Goal: Task Accomplishment & Management: Use online tool/utility

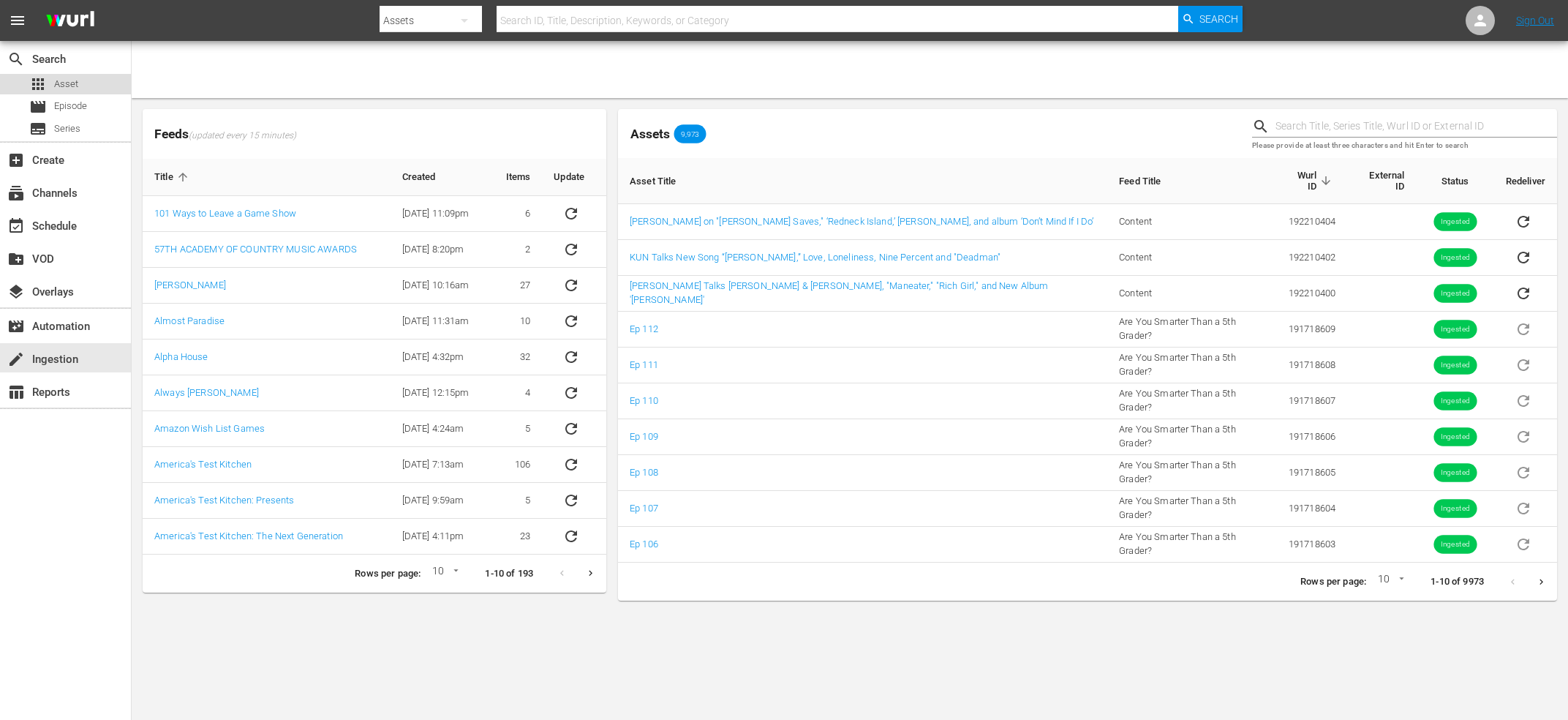
click at [51, 77] on div "apps Asset" at bounding box center [53, 84] width 49 height 21
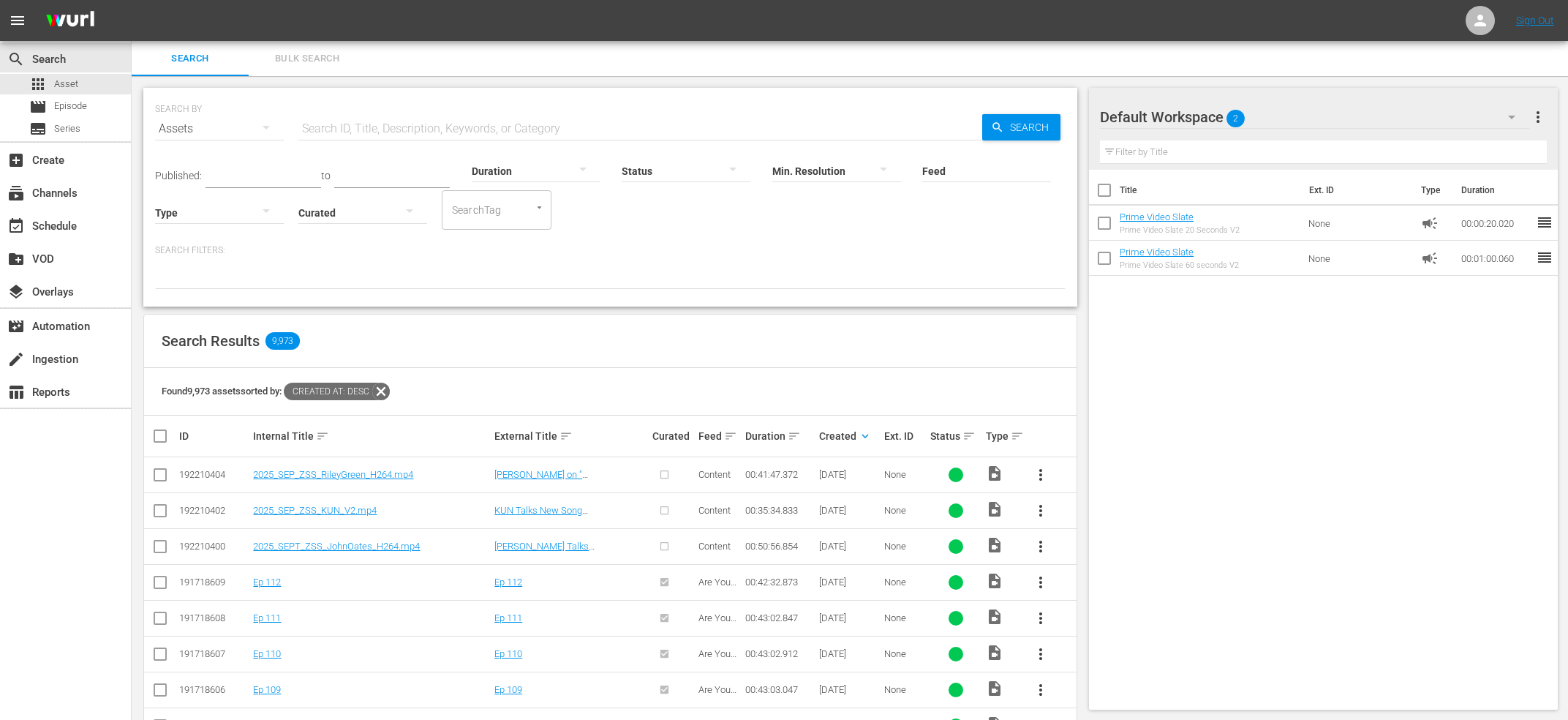
click at [160, 479] on input "checkbox" at bounding box center [160, 477] width 18 height 18
checkbox input "true"
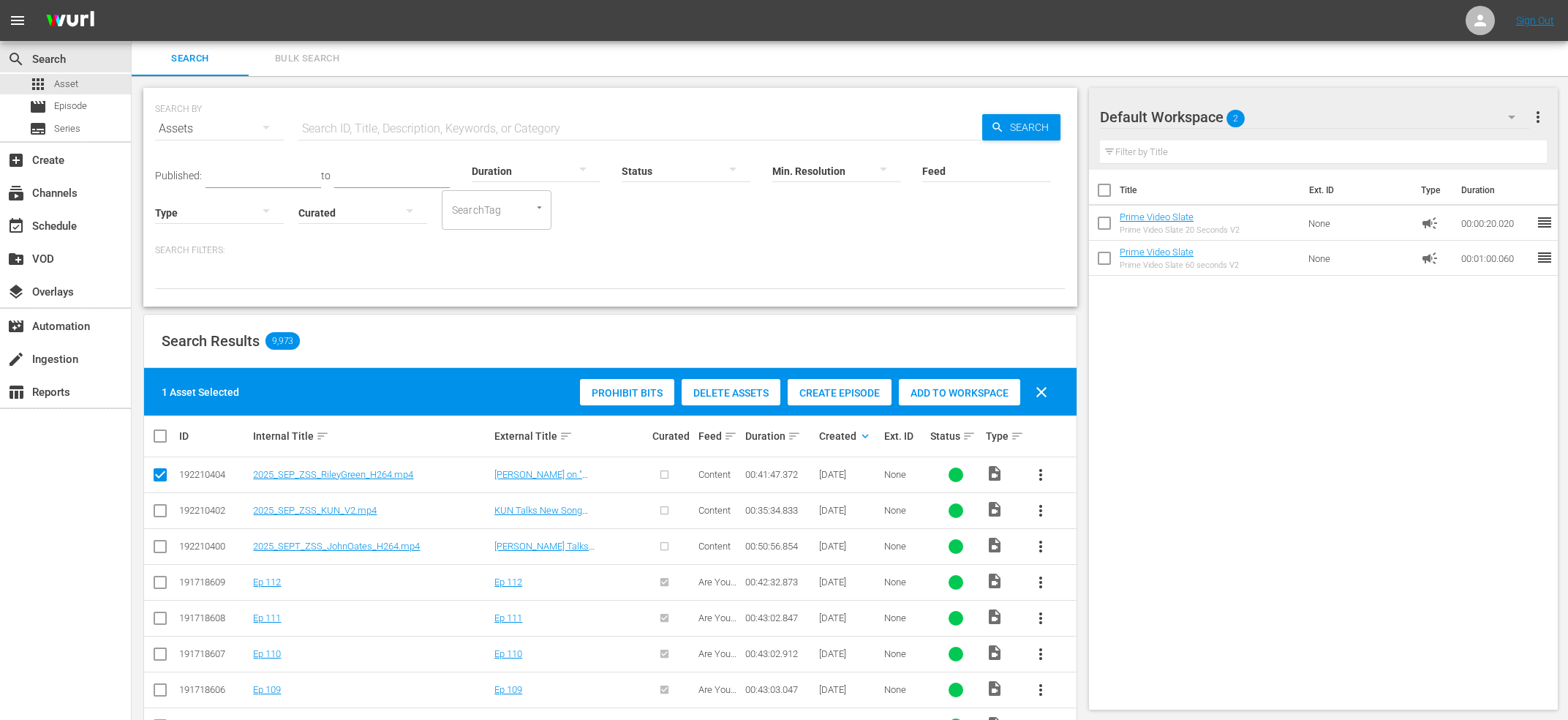
click at [160, 506] on input "checkbox" at bounding box center [160, 513] width 18 height 18
checkbox input "true"
click at [164, 552] on input "checkbox" at bounding box center [160, 549] width 18 height 18
checkbox input "true"
click at [858, 401] on div "Create Episode" at bounding box center [840, 393] width 104 height 28
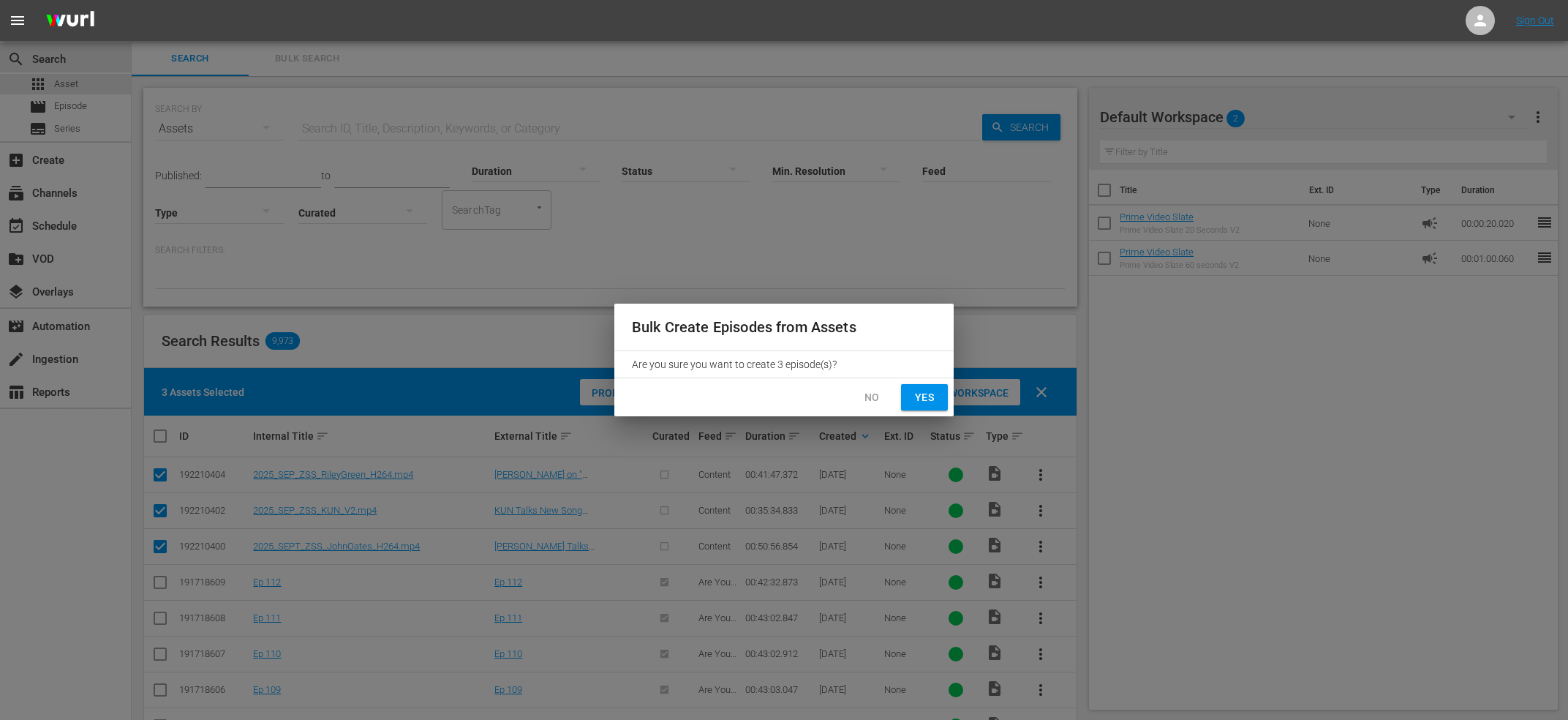
click at [919, 397] on span "Yes" at bounding box center [924, 397] width 23 height 19
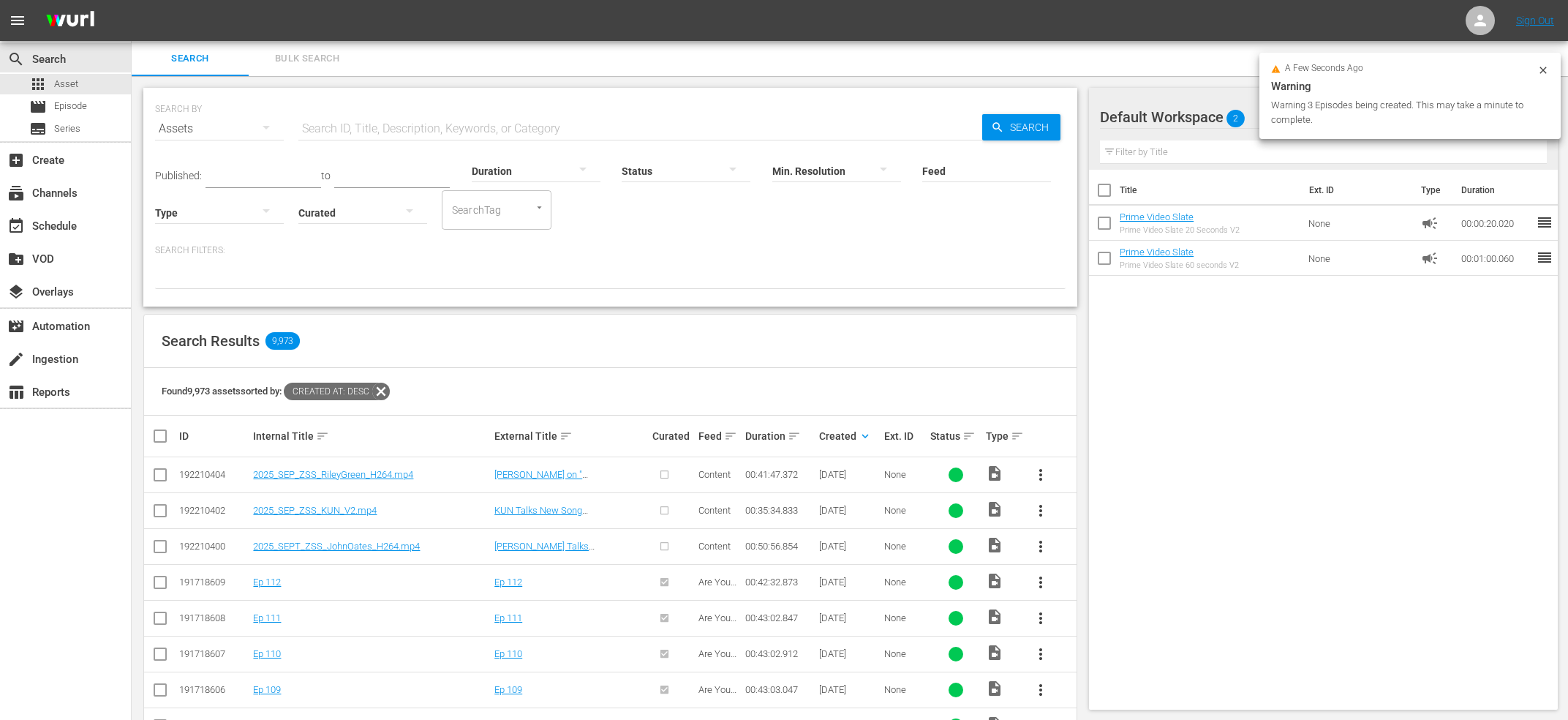
checkbox input "false"
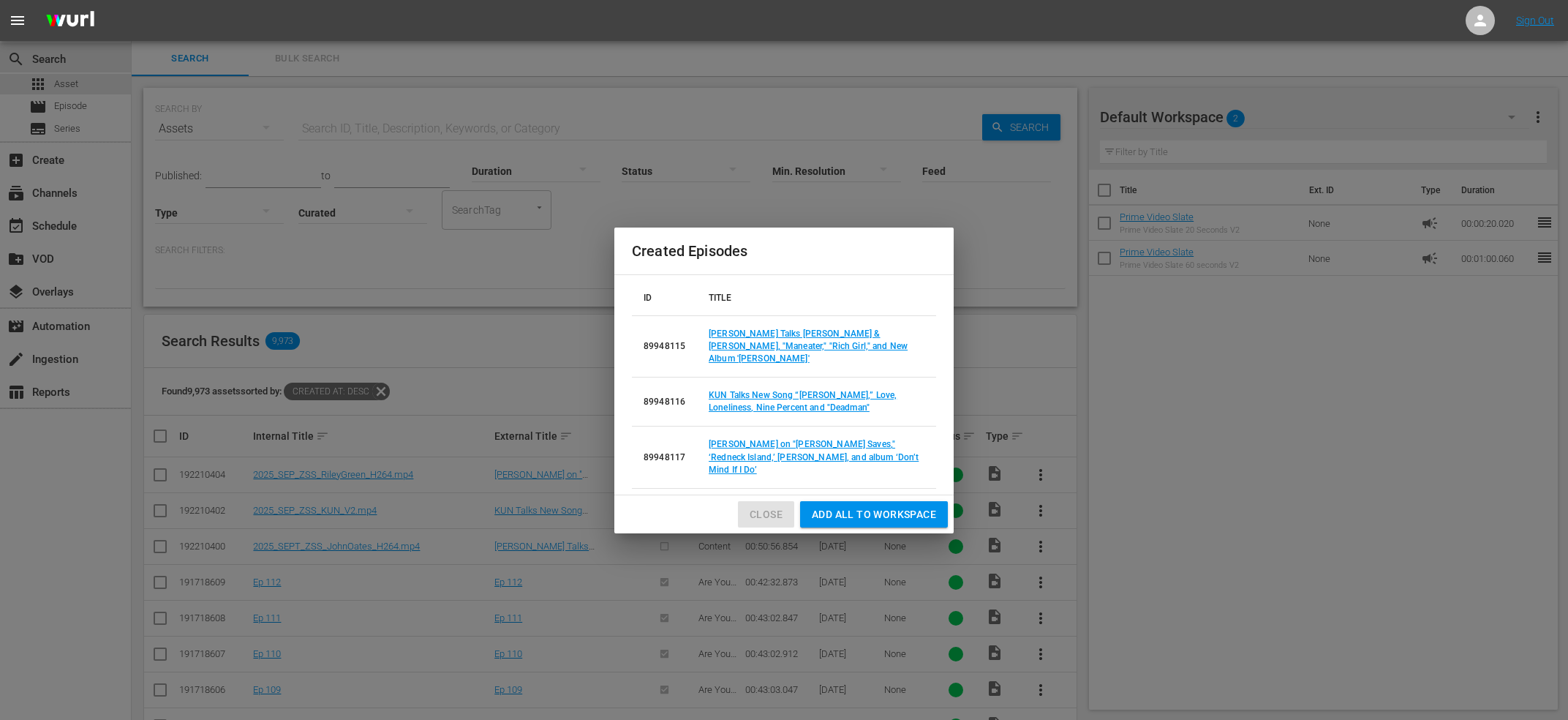
click at [766, 506] on span "Close" at bounding box center [766, 515] width 33 height 19
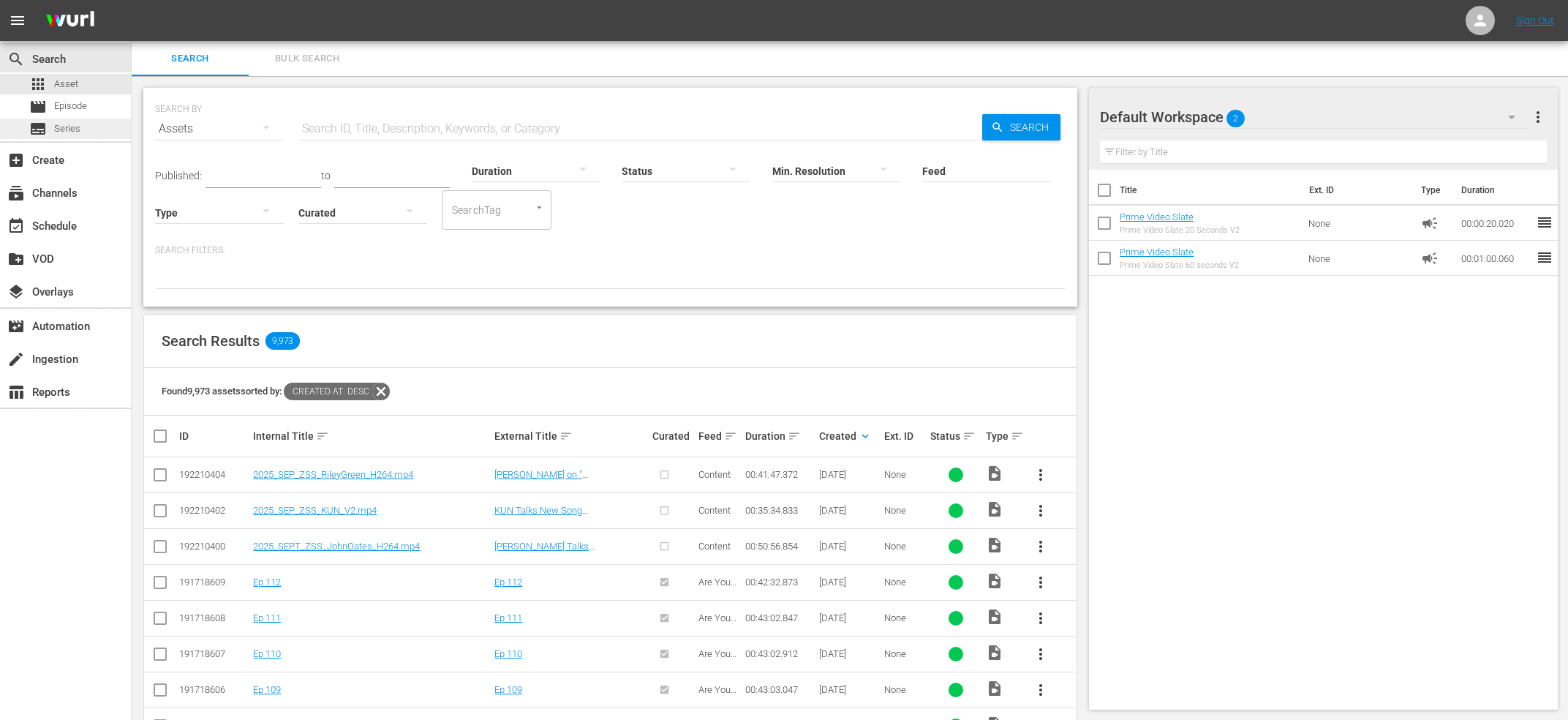
click at [52, 122] on div "subtitles Series" at bounding box center [54, 129] width 51 height 21
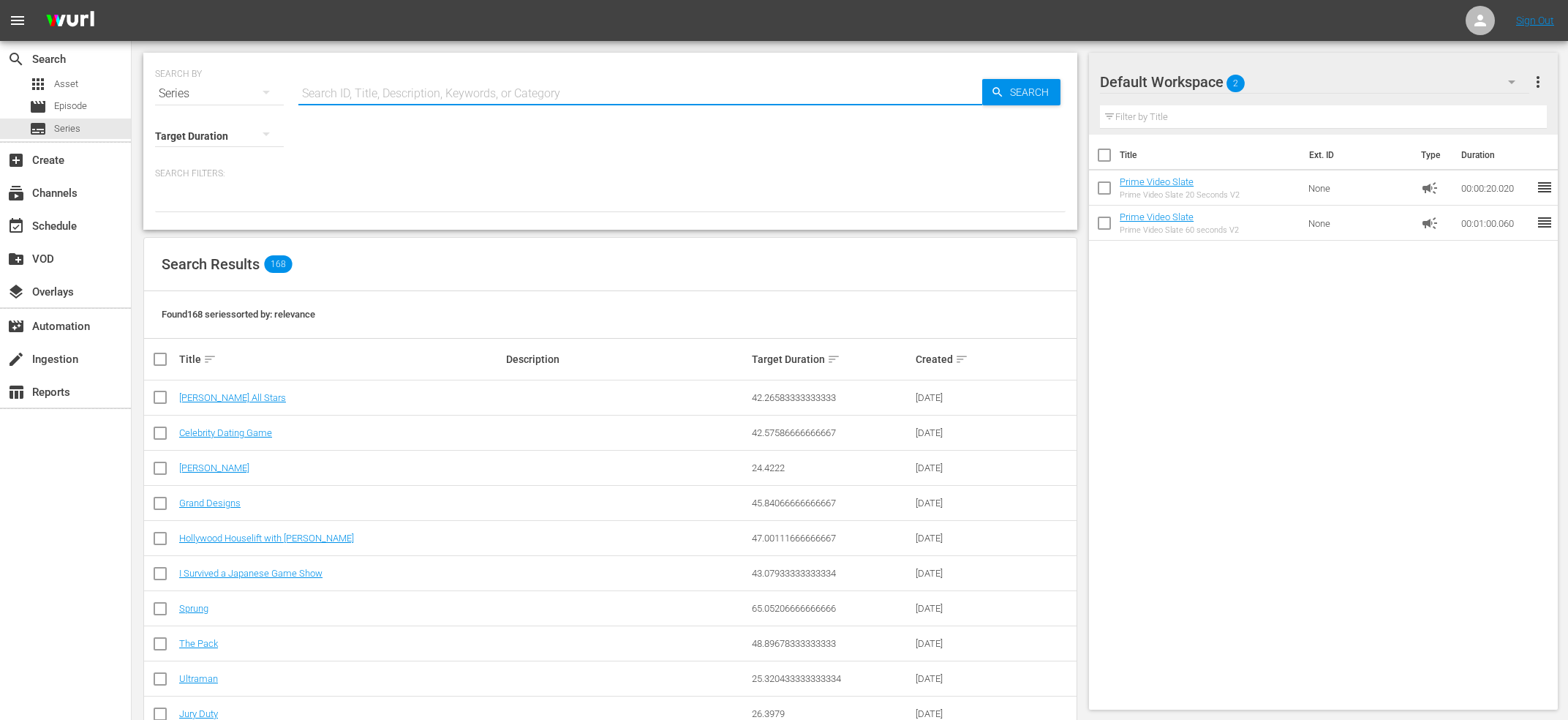
click at [394, 89] on input "text" at bounding box center [640, 94] width 683 height 36
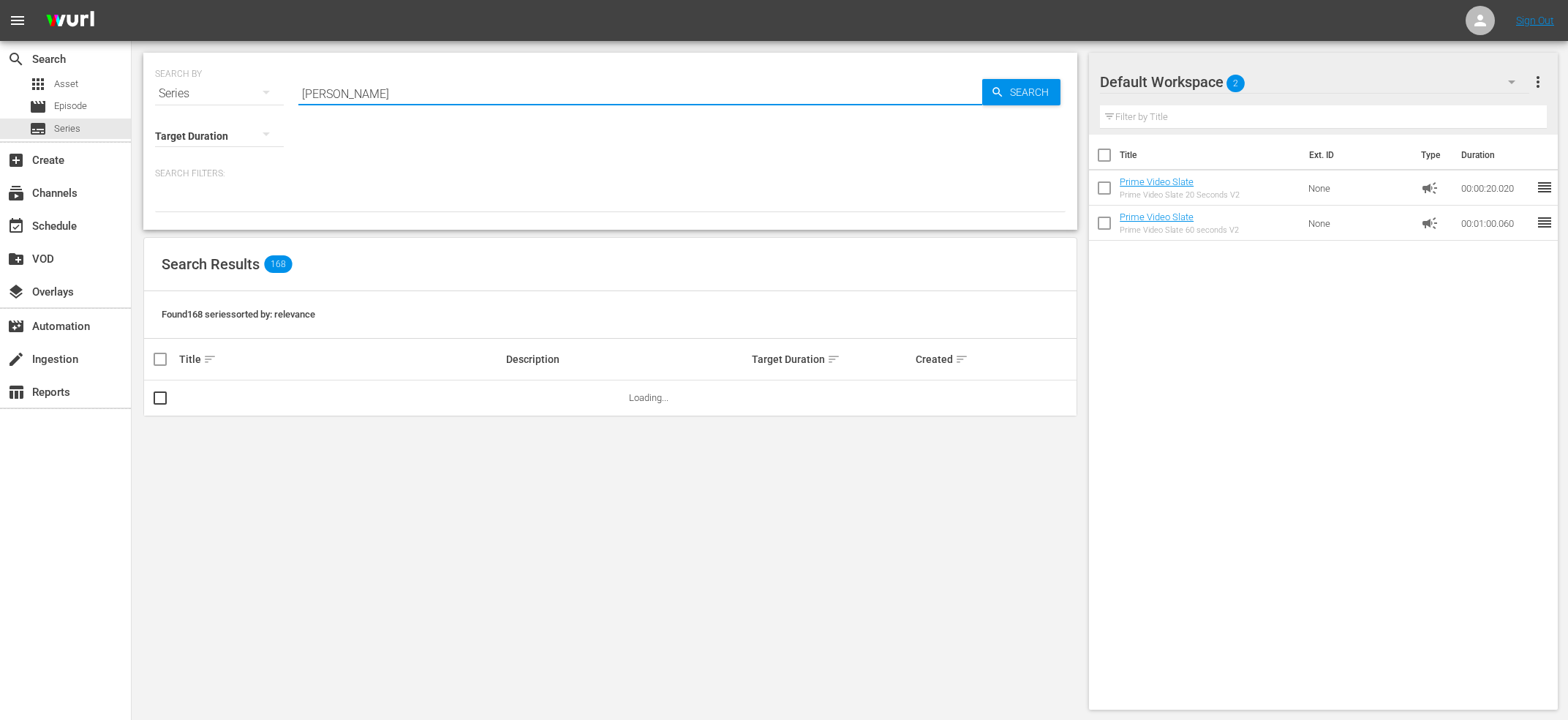
type input "zach"
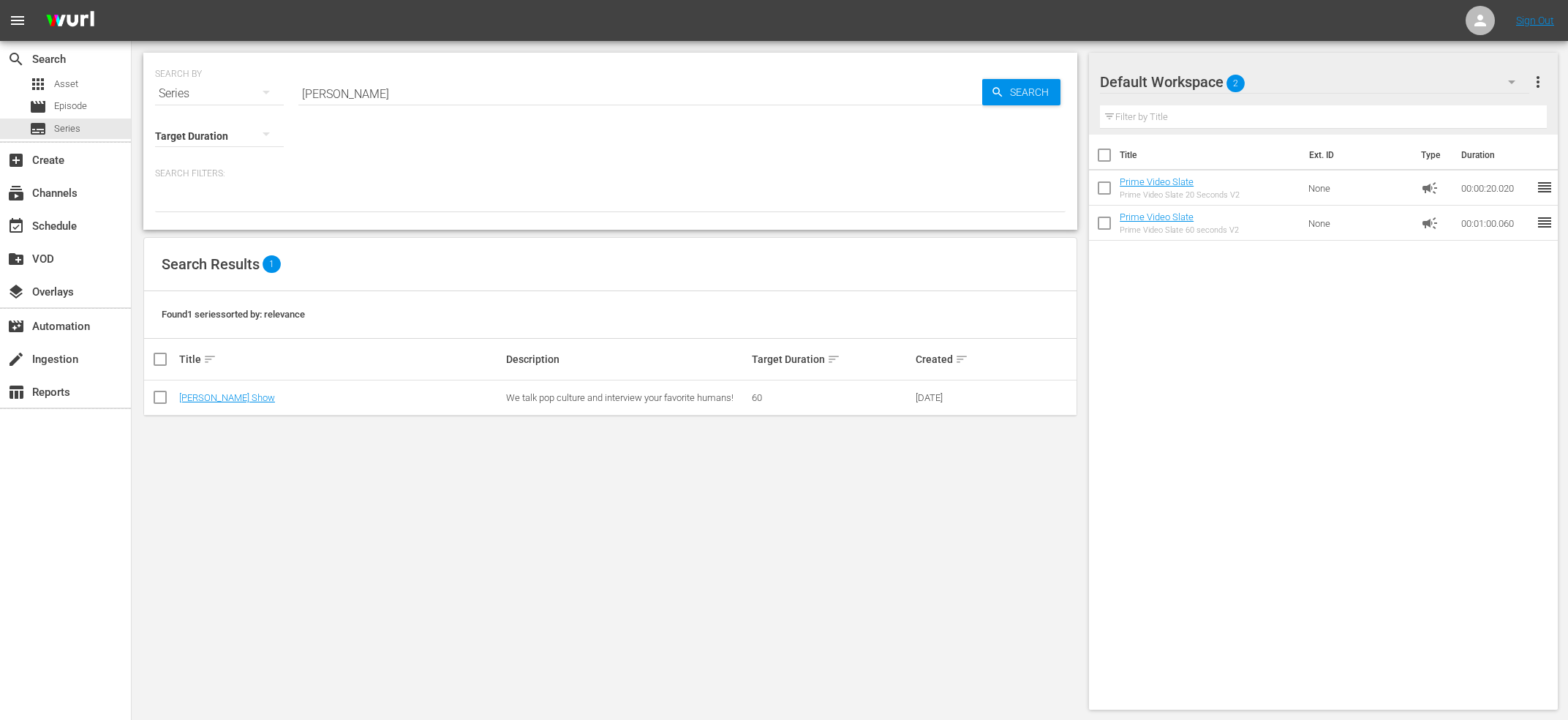
click at [1314, 485] on div "Title Ext. ID Type Duration Prime Video Slate Prime Video Slate 20 Seconds V2 N…" at bounding box center [1323, 419] width 468 height 569
click at [228, 404] on td "[PERSON_NAME] Show" at bounding box center [340, 398] width 327 height 36
click at [225, 400] on link "[PERSON_NAME] Show" at bounding box center [227, 397] width 95 height 11
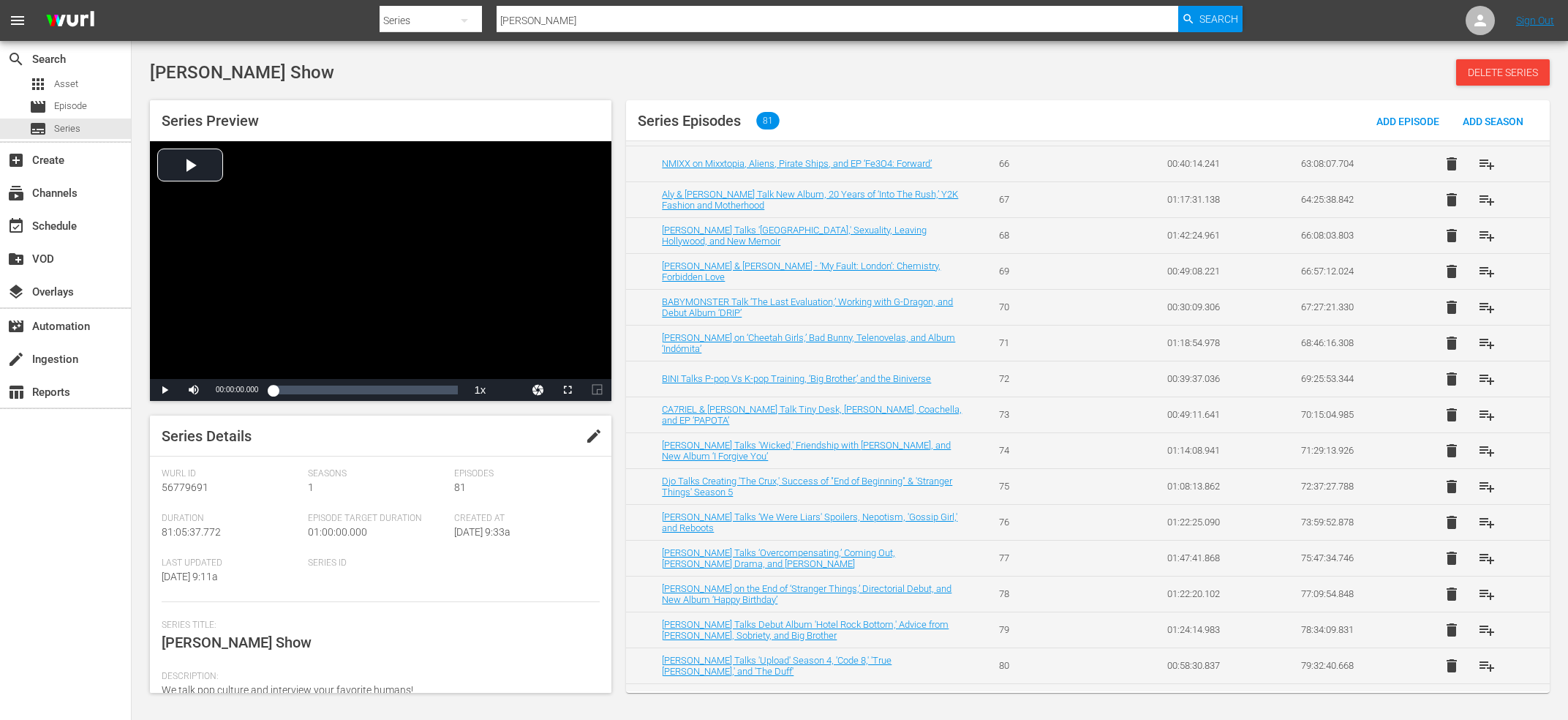
scroll to position [2438, 0]
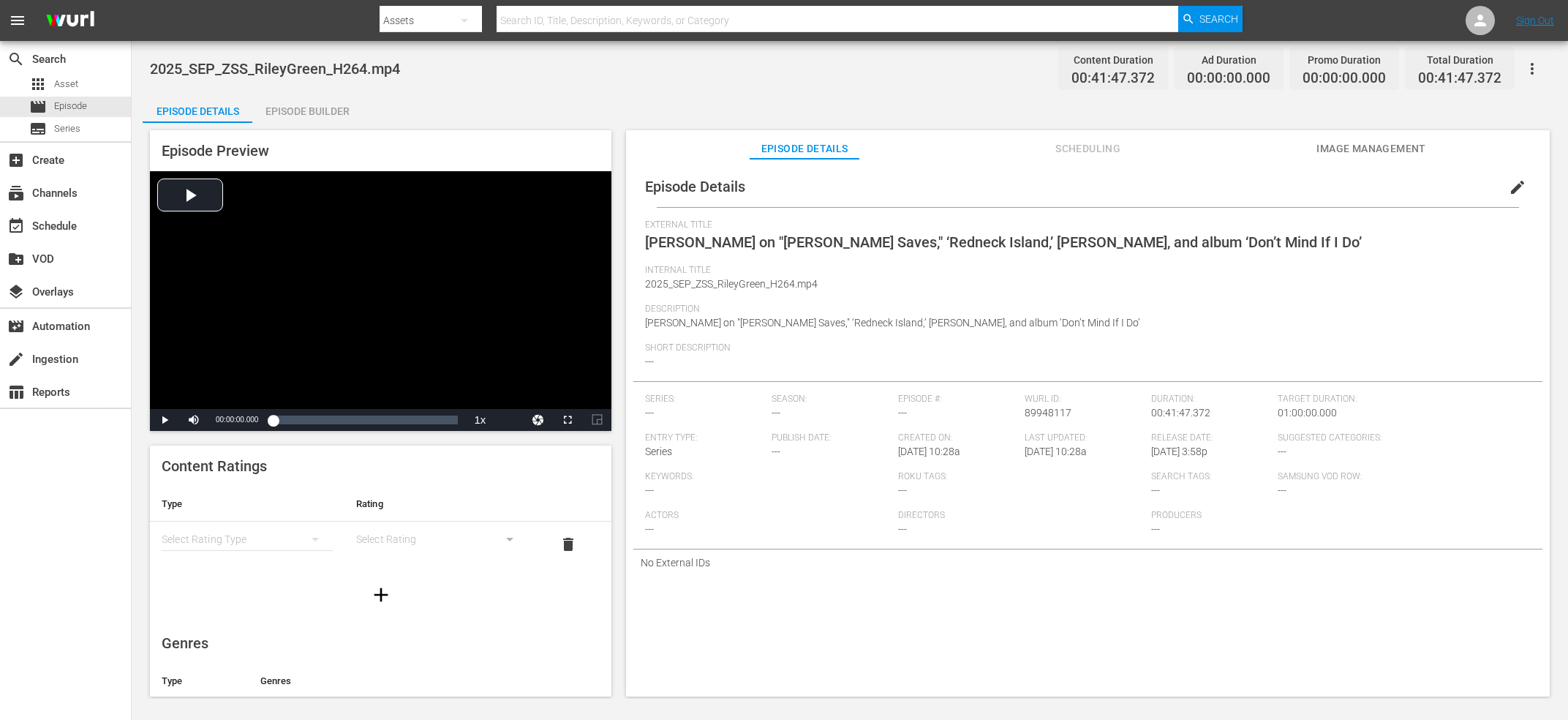
click at [1531, 194] on button "edit" at bounding box center [1518, 187] width 36 height 36
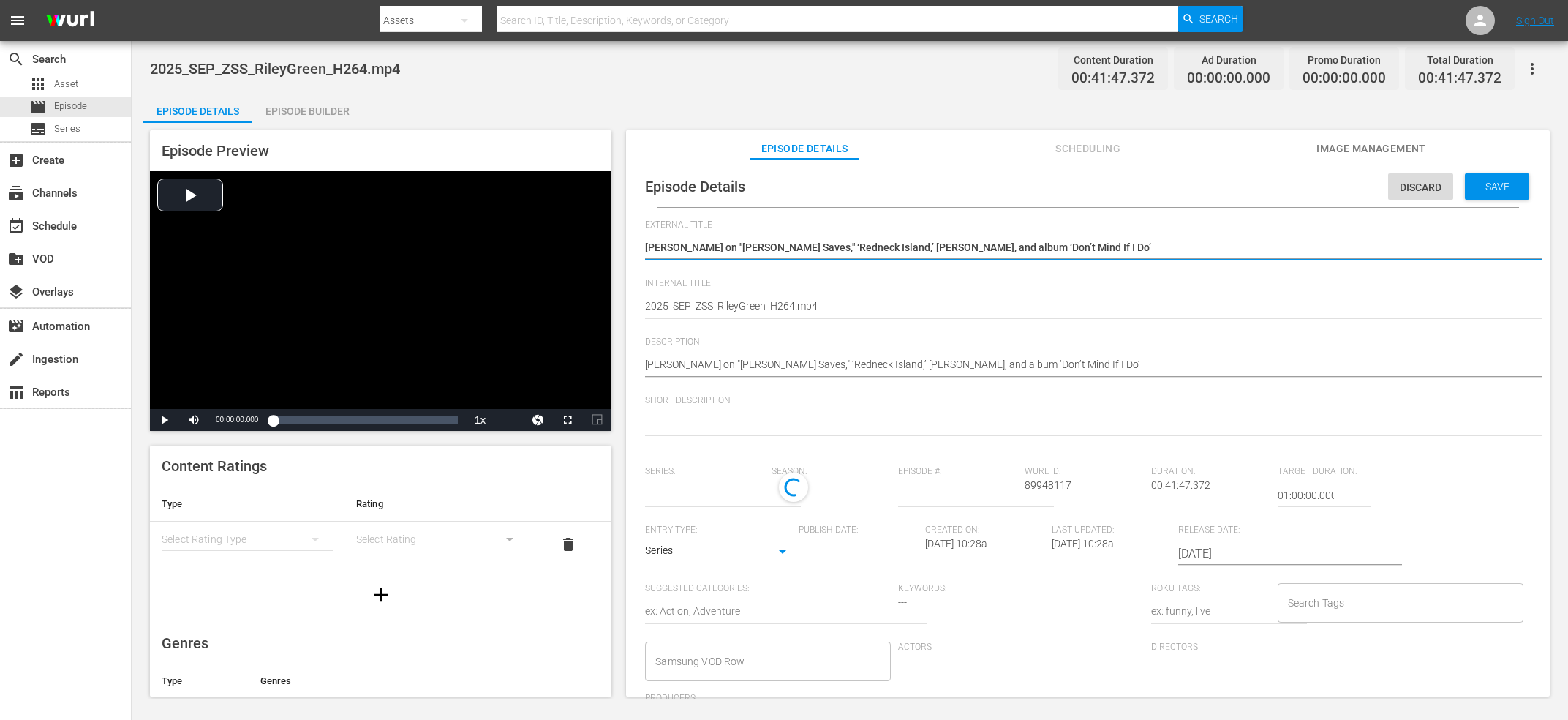
type input "No Series"
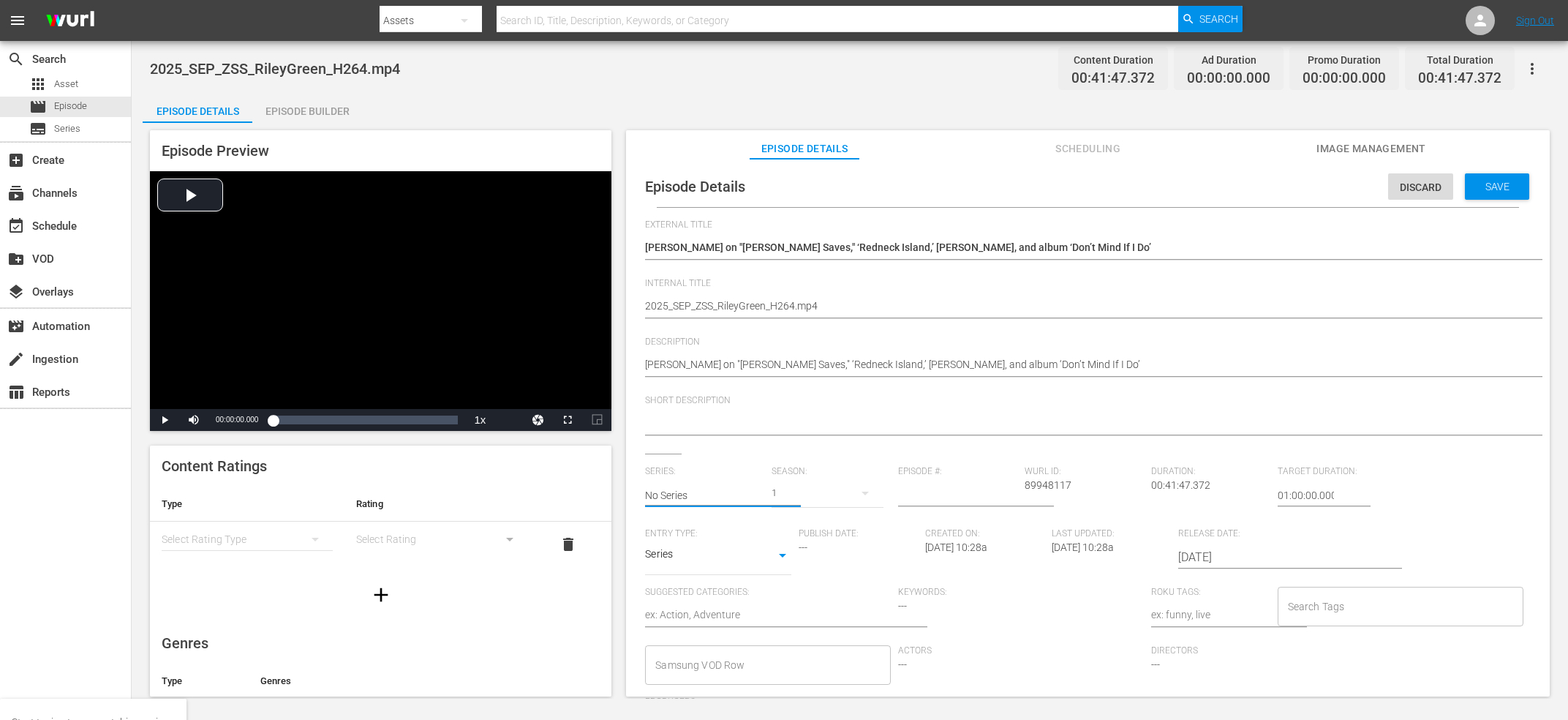
click at [712, 488] on input "No Series" at bounding box center [705, 496] width 120 height 36
click at [679, 525] on div "Z: The Beginning of Everything" at bounding box center [726, 537] width 137 height 36
type input "Z: The Beginning of Everything"
click at [730, 493] on input "text" at bounding box center [705, 496] width 120 height 36
click at [724, 569] on div "[PERSON_NAME] Show" at bounding box center [726, 572] width 137 height 36
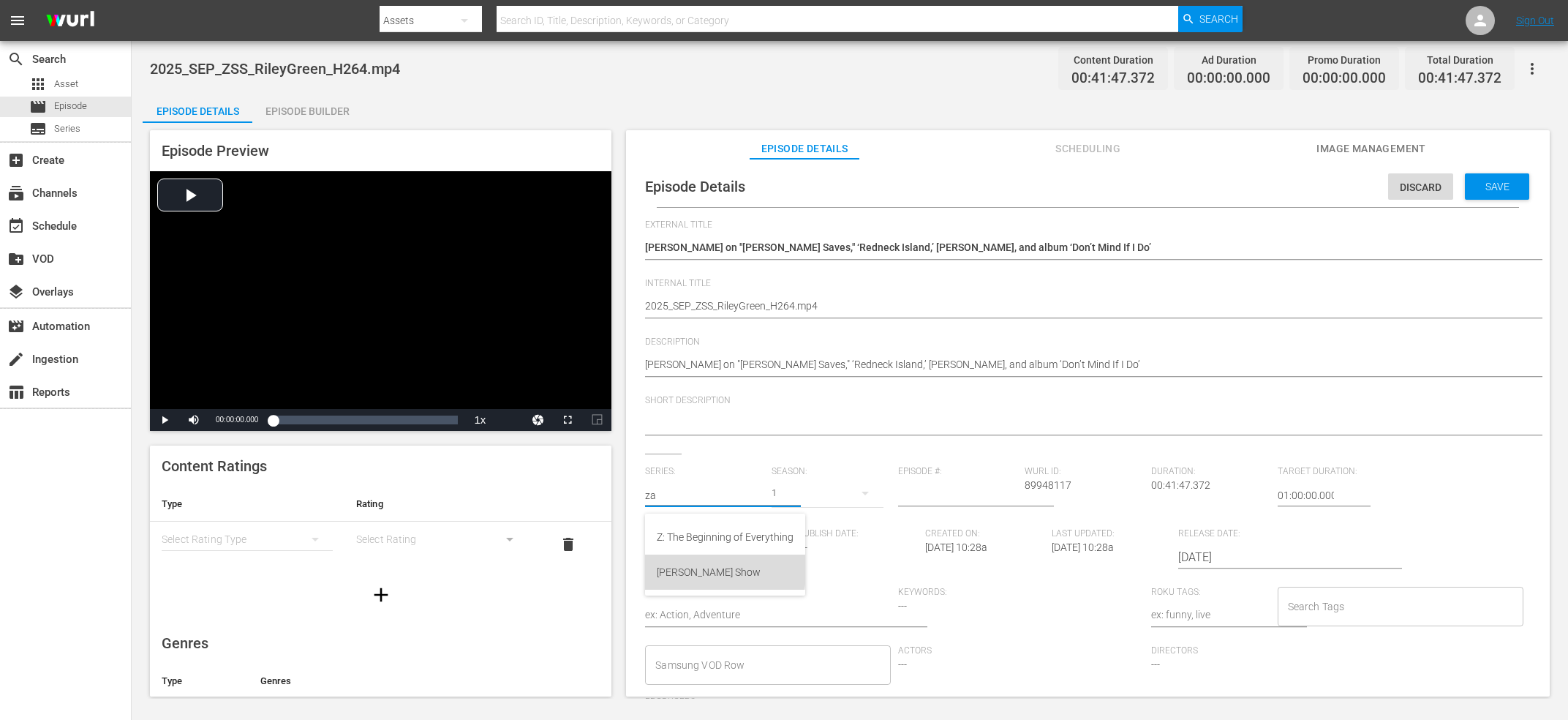
type input "[PERSON_NAME] Show"
click at [922, 493] on input "number" at bounding box center [958, 496] width 120 height 36
type input "82"
click at [1455, 600] on input "Search Tags" at bounding box center [1389, 606] width 210 height 26
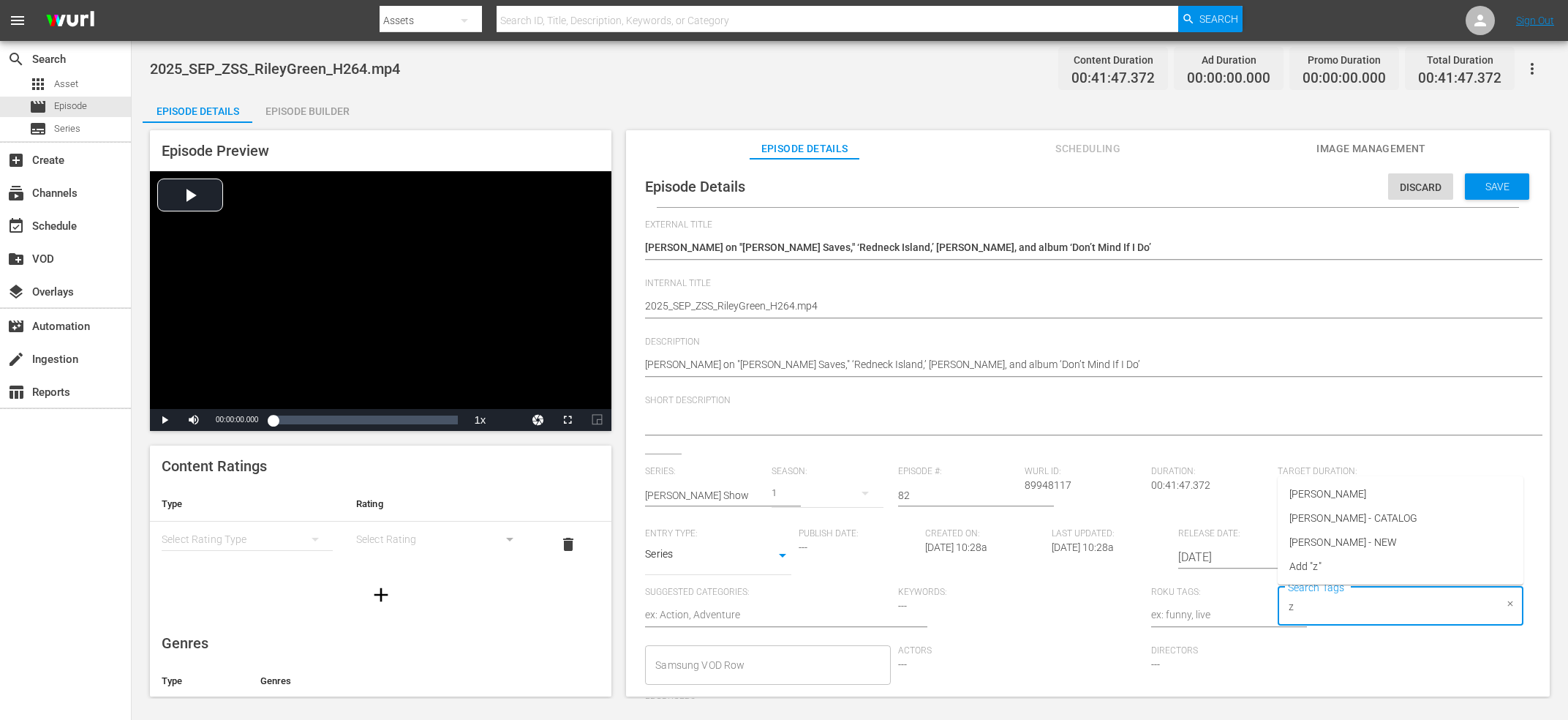
type input "za"
click at [1394, 538] on li "Zach Sang - NEW" at bounding box center [1401, 542] width 246 height 24
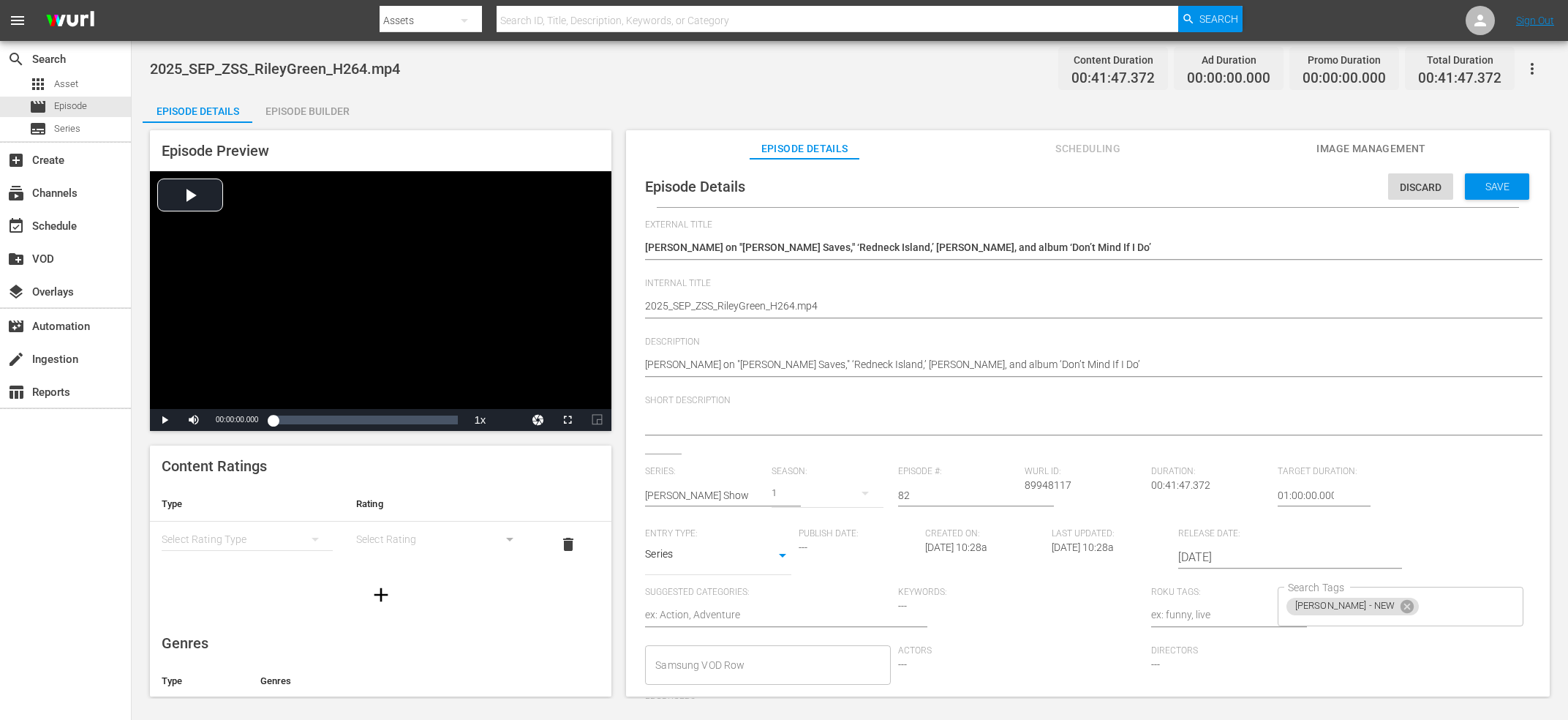
click at [734, 238] on div "Riley Green on "Jesus Saves," ‘Redneck Island,’ Ella Langley, and album ‘Don’t …" at bounding box center [1085, 249] width 879 height 36
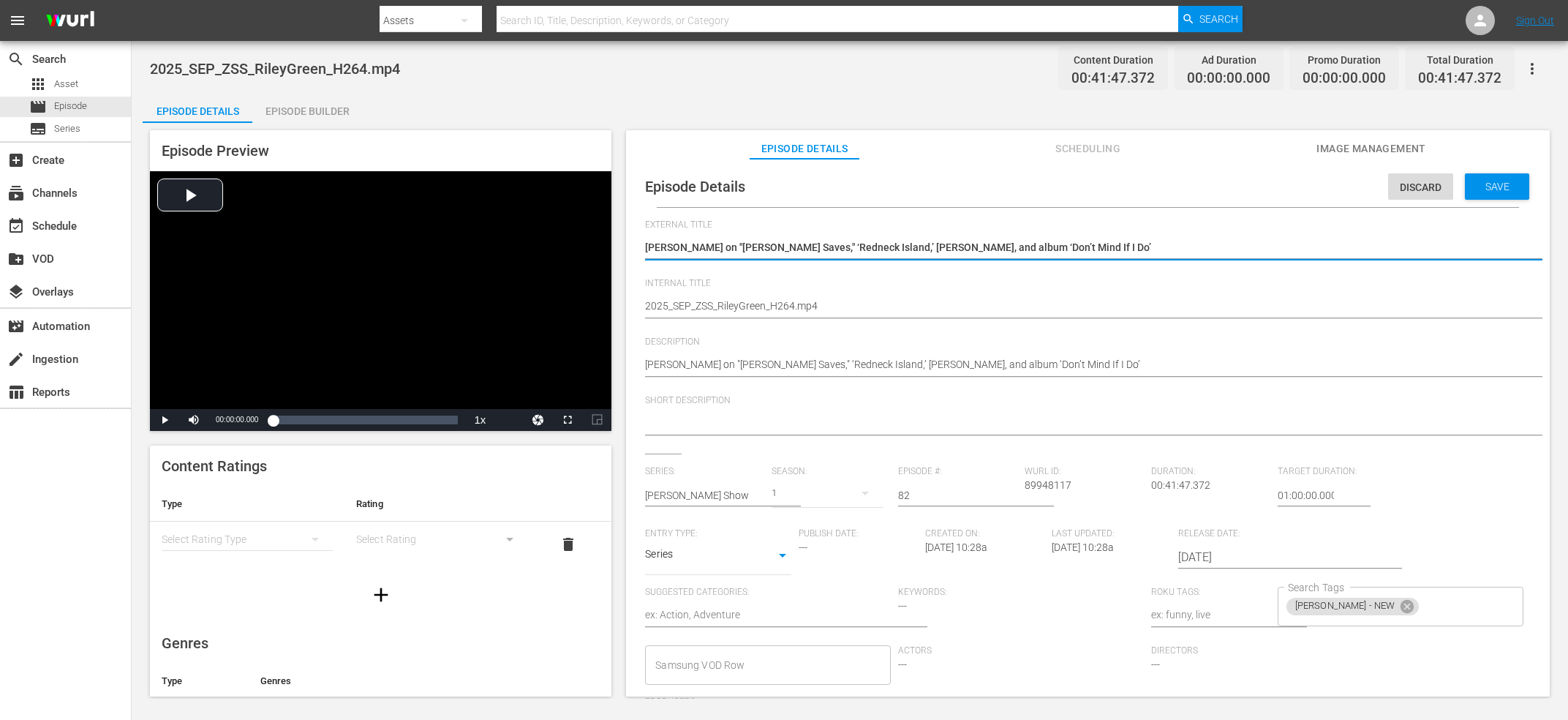
click at [749, 257] on textarea "[PERSON_NAME] on "[PERSON_NAME] Saves," ‘Redneck Island,’ [PERSON_NAME], and al…" at bounding box center [1085, 249] width 879 height 18
click at [770, 305] on textarea "2025_SEP_ZSS_RileyGreen_H264.mp4" at bounding box center [1085, 307] width 879 height 18
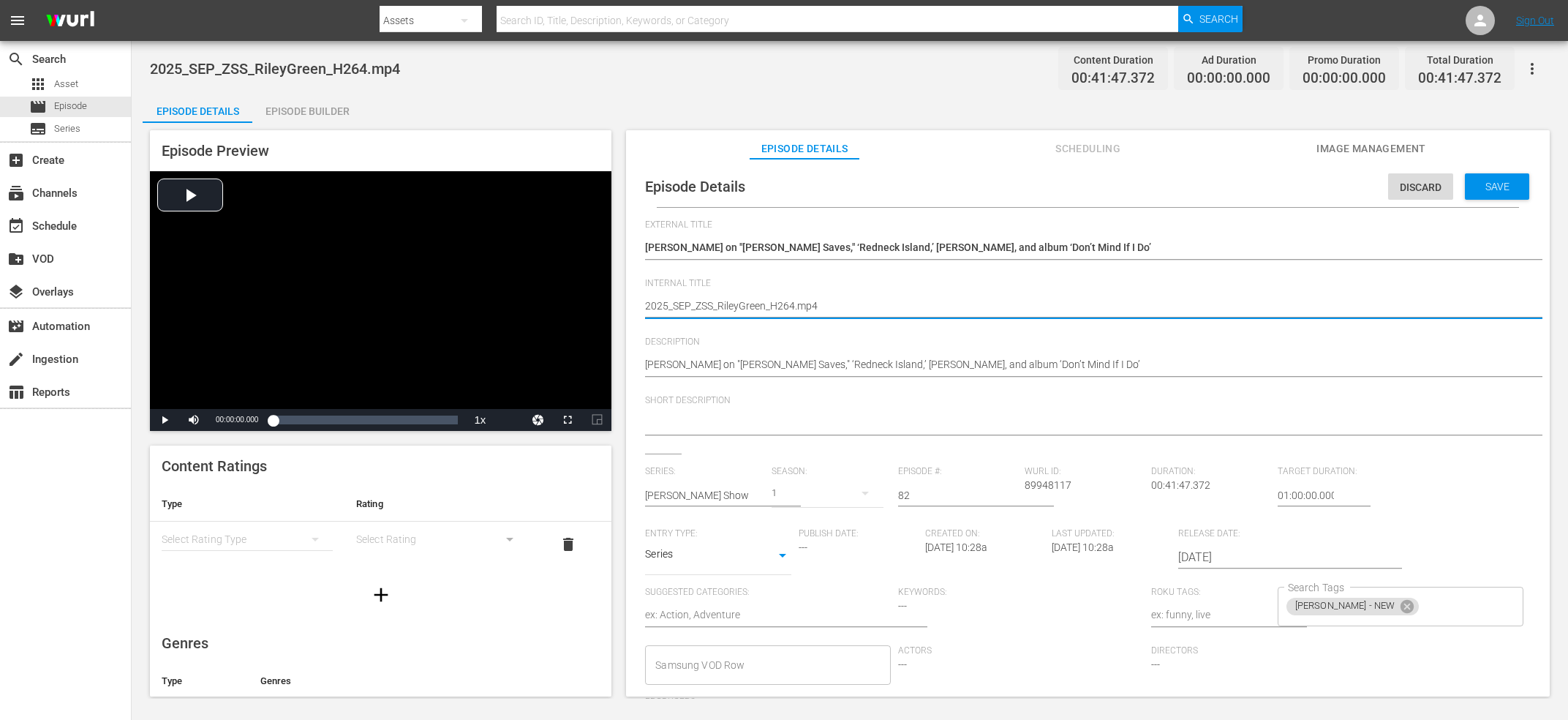
paste textarea "[PERSON_NAME] on "[PERSON_NAME] Saves," ‘Redneck Island,’ [PERSON_NAME], and al…"
type textarea "[PERSON_NAME] on "[PERSON_NAME] Saves," ‘Redneck Island,’ [PERSON_NAME], and al…"
click at [849, 415] on div at bounding box center [1085, 425] width 879 height 36
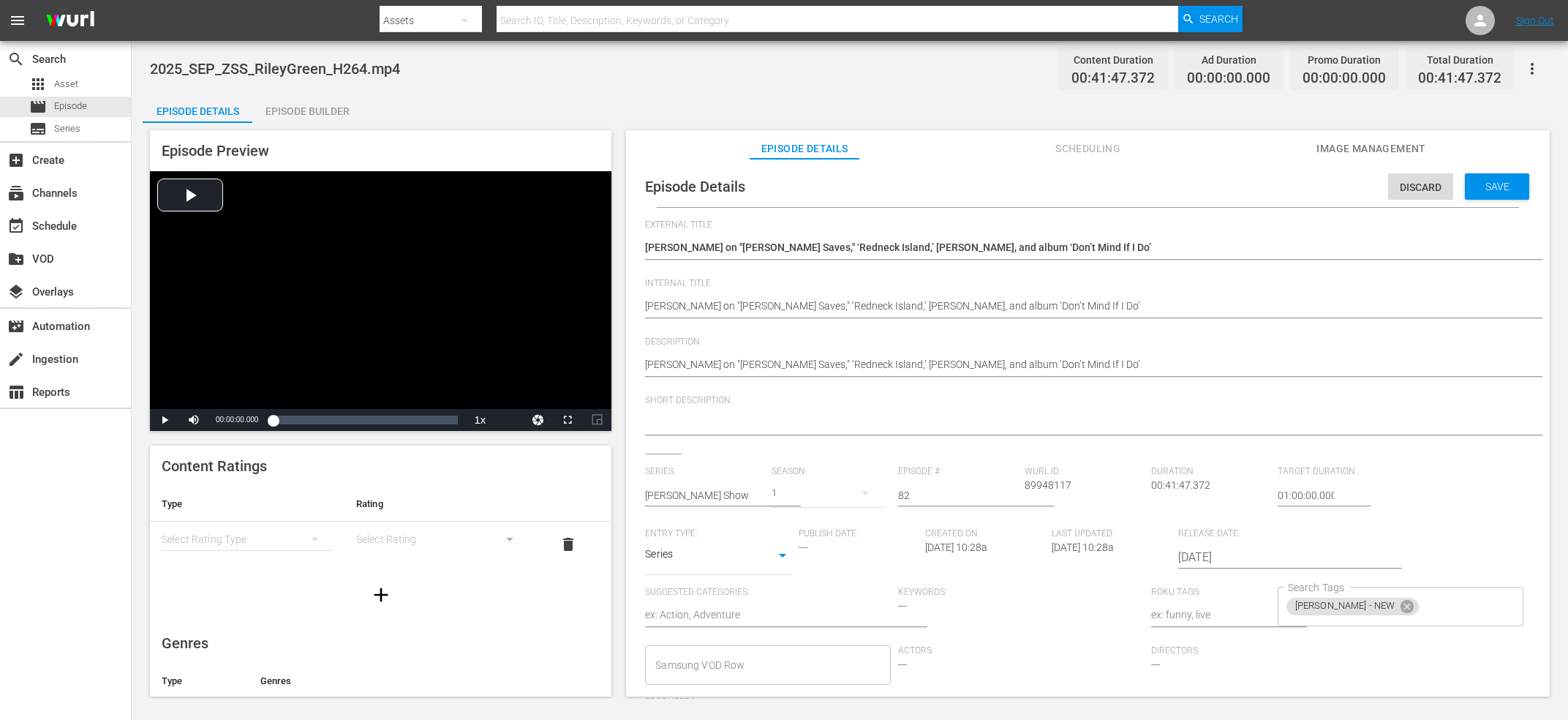
click at [828, 422] on textarea at bounding box center [1085, 424] width 879 height 18
paste textarea "[PERSON_NAME] on "[PERSON_NAME] Saves," ‘Redneck Island,’ [PERSON_NAME], and al…"
type textarea "[PERSON_NAME] on "[PERSON_NAME] Saves," ‘Redneck Island,’ [PERSON_NAME], and al…"
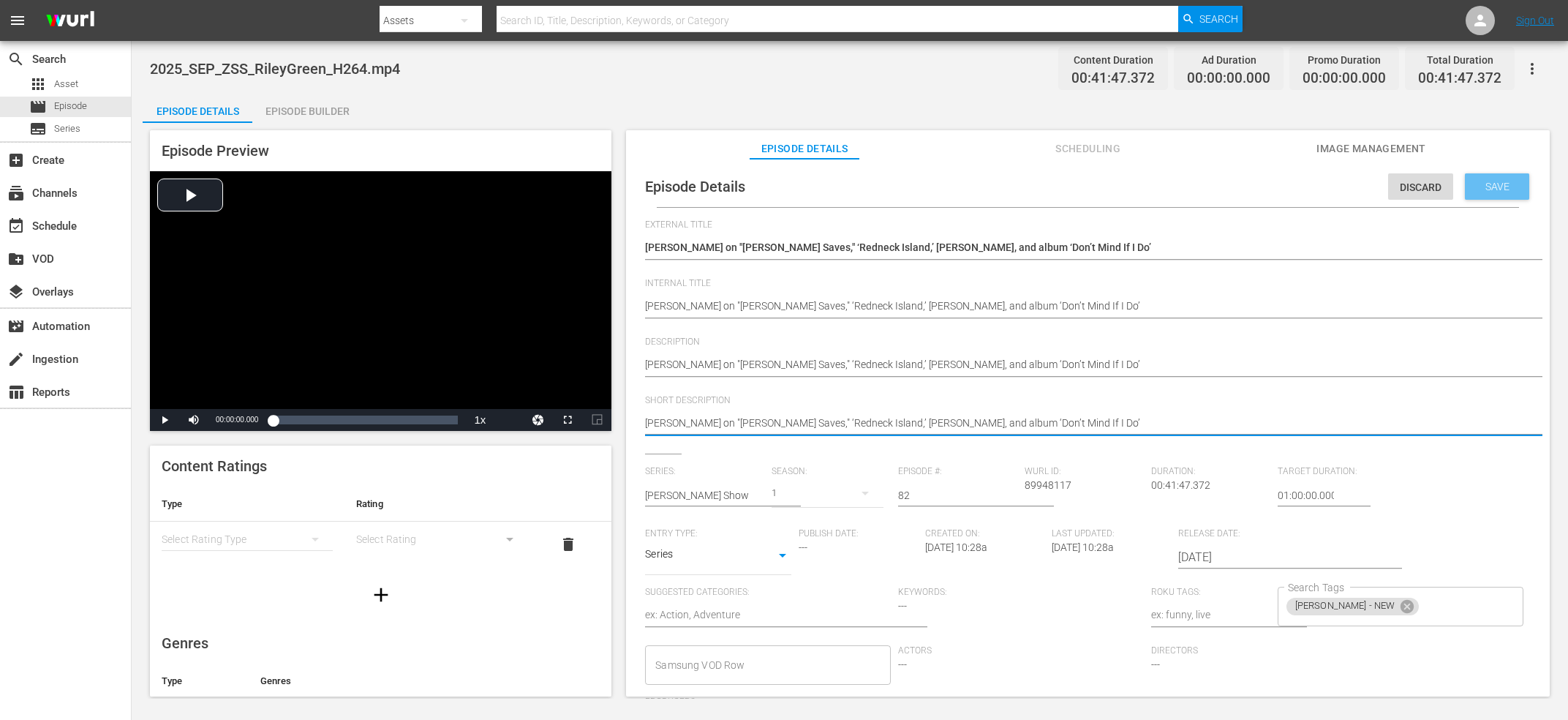
type textarea "[PERSON_NAME] on "[PERSON_NAME] Saves," ‘Redneck Island,’ [PERSON_NAME], and al…"
click at [1493, 190] on span "Save" at bounding box center [1497, 186] width 48 height 12
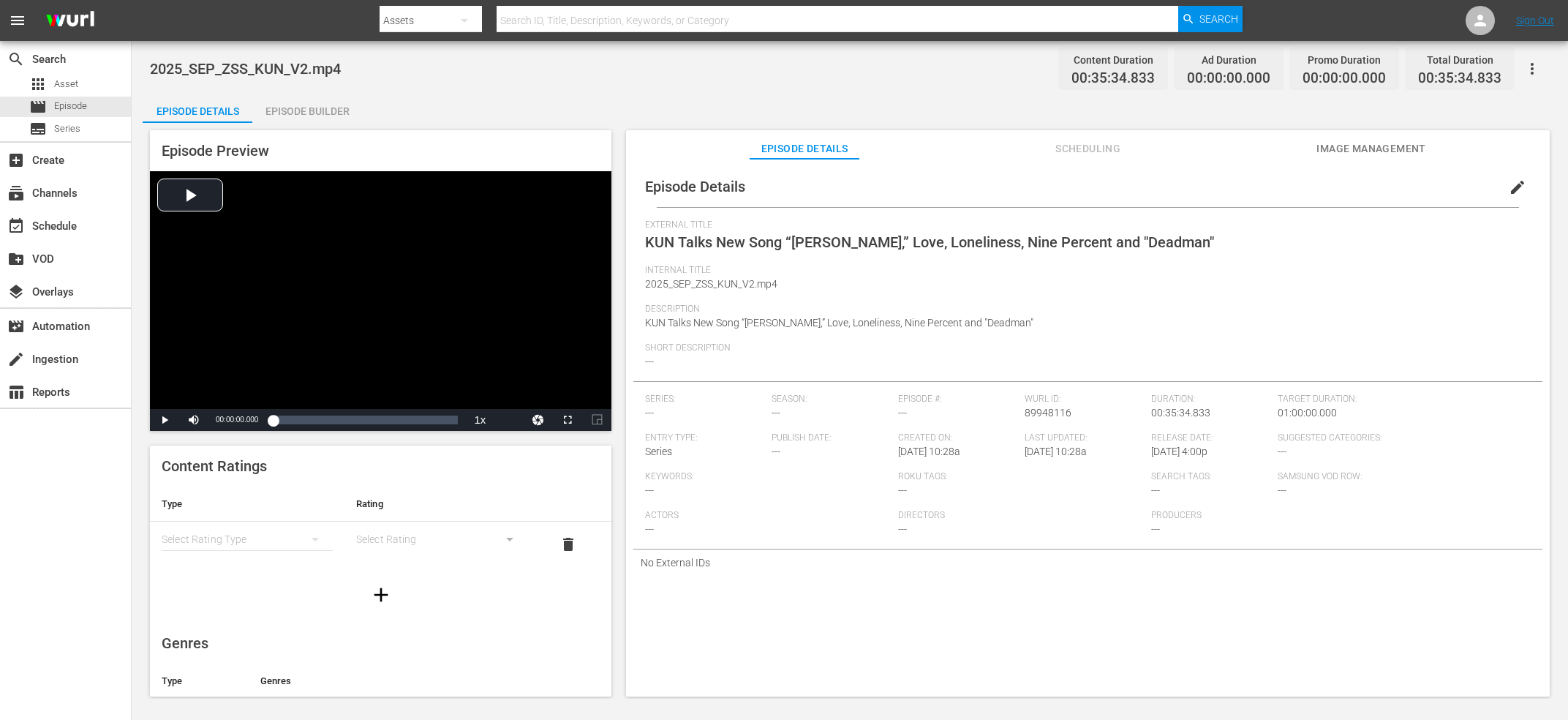
click at [1533, 181] on button "edit" at bounding box center [1518, 187] width 36 height 36
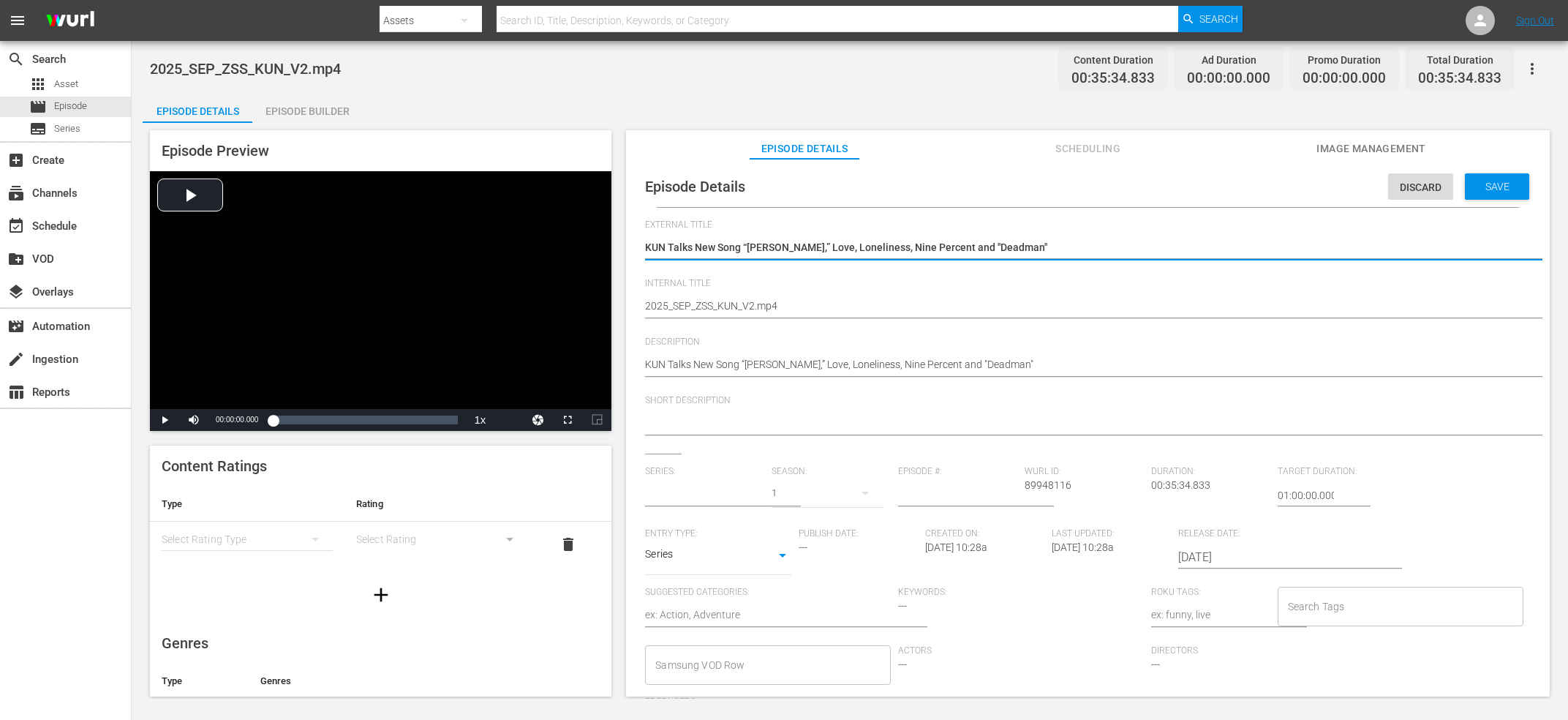
click at [687, 497] on input "text" at bounding box center [705, 496] width 120 height 36
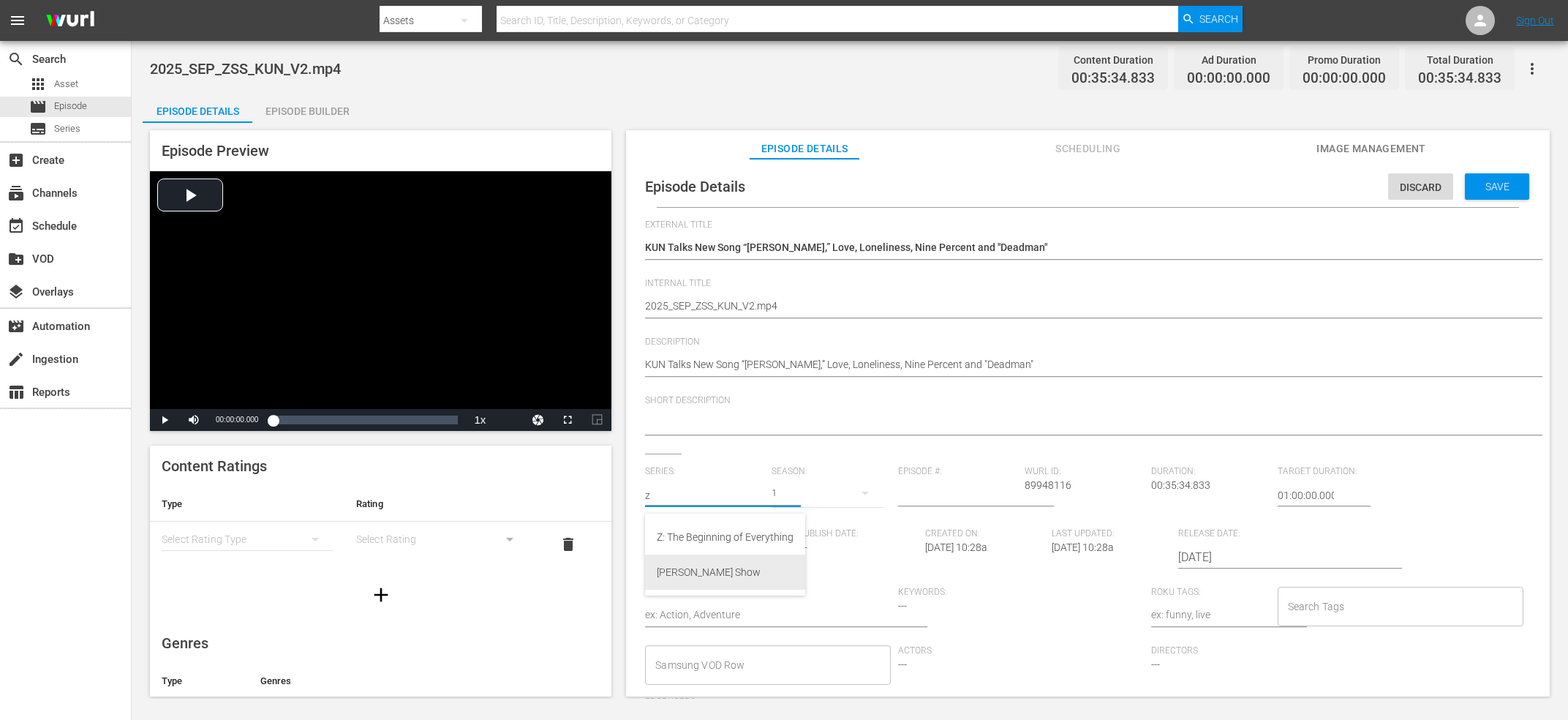
click at [731, 575] on div "[PERSON_NAME] Show" at bounding box center [726, 572] width 137 height 36
type input "[PERSON_NAME] Show"
click at [942, 505] on input "number" at bounding box center [958, 496] width 120 height 36
click at [946, 499] on input "number" at bounding box center [958, 496] width 120 height 36
type input "83"
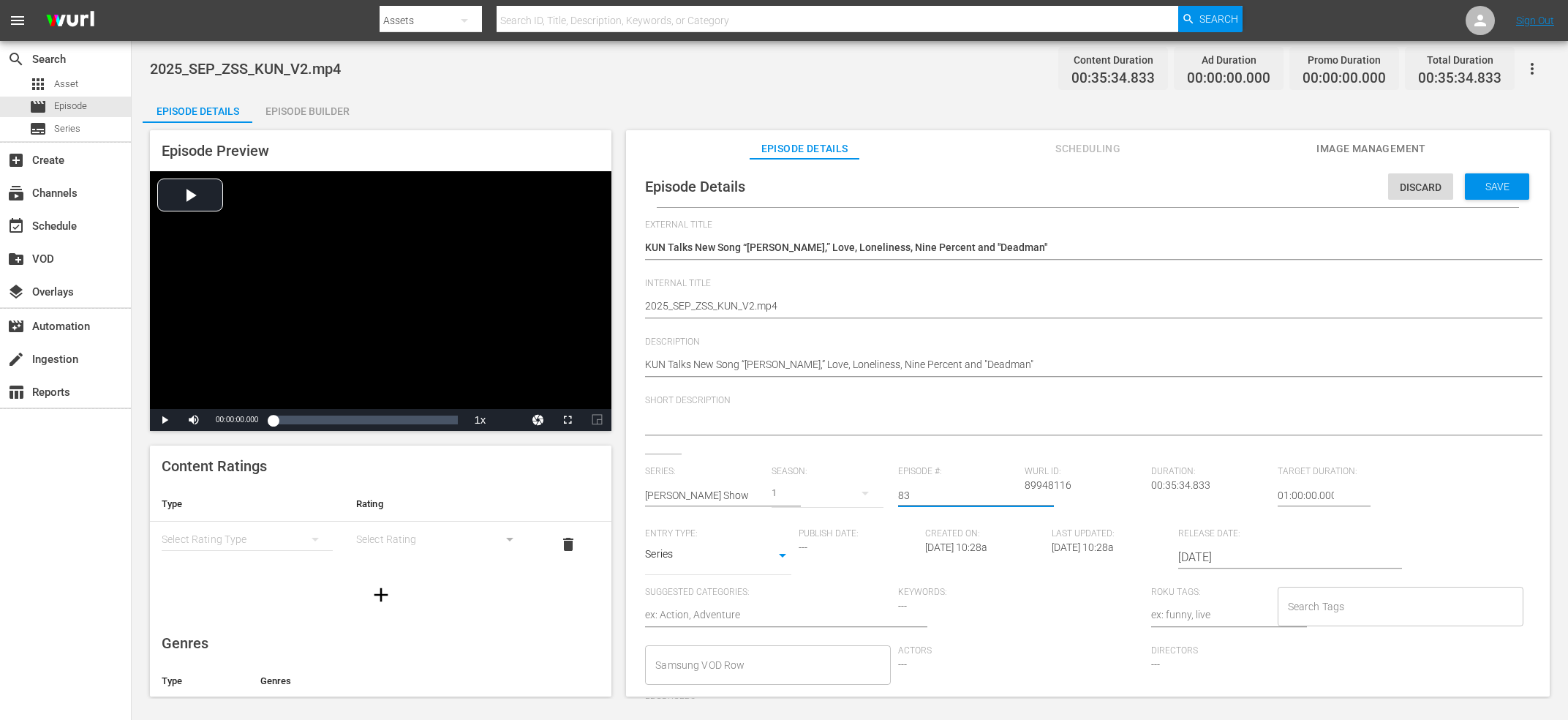
click at [876, 253] on textarea "KUN Talks New Song “[PERSON_NAME],” Love, Loneliness, Nine Percent and "Deadman"" at bounding box center [1085, 249] width 879 height 18
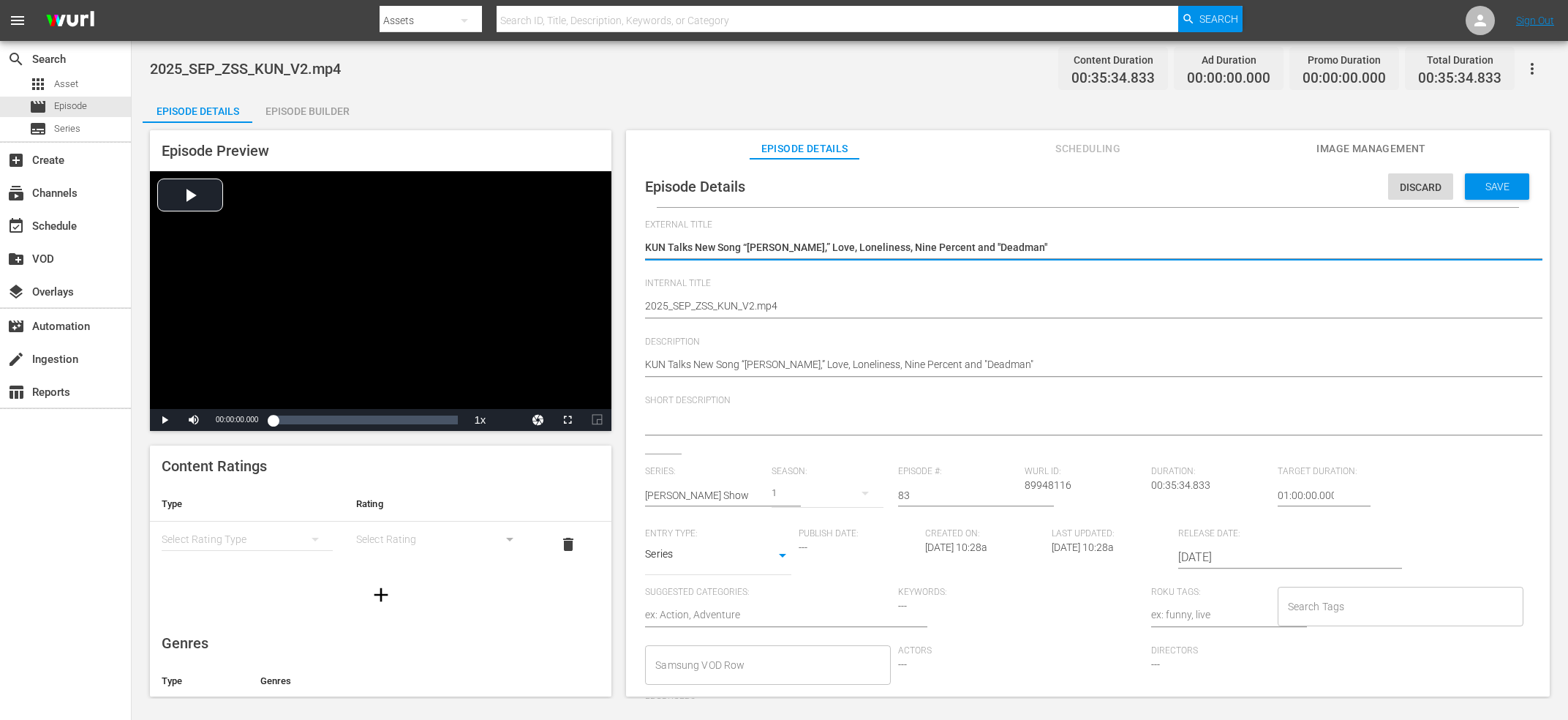
click at [805, 314] on textarea "2025_SEP_ZSS_KUN_V2.mp4" at bounding box center [1085, 307] width 879 height 18
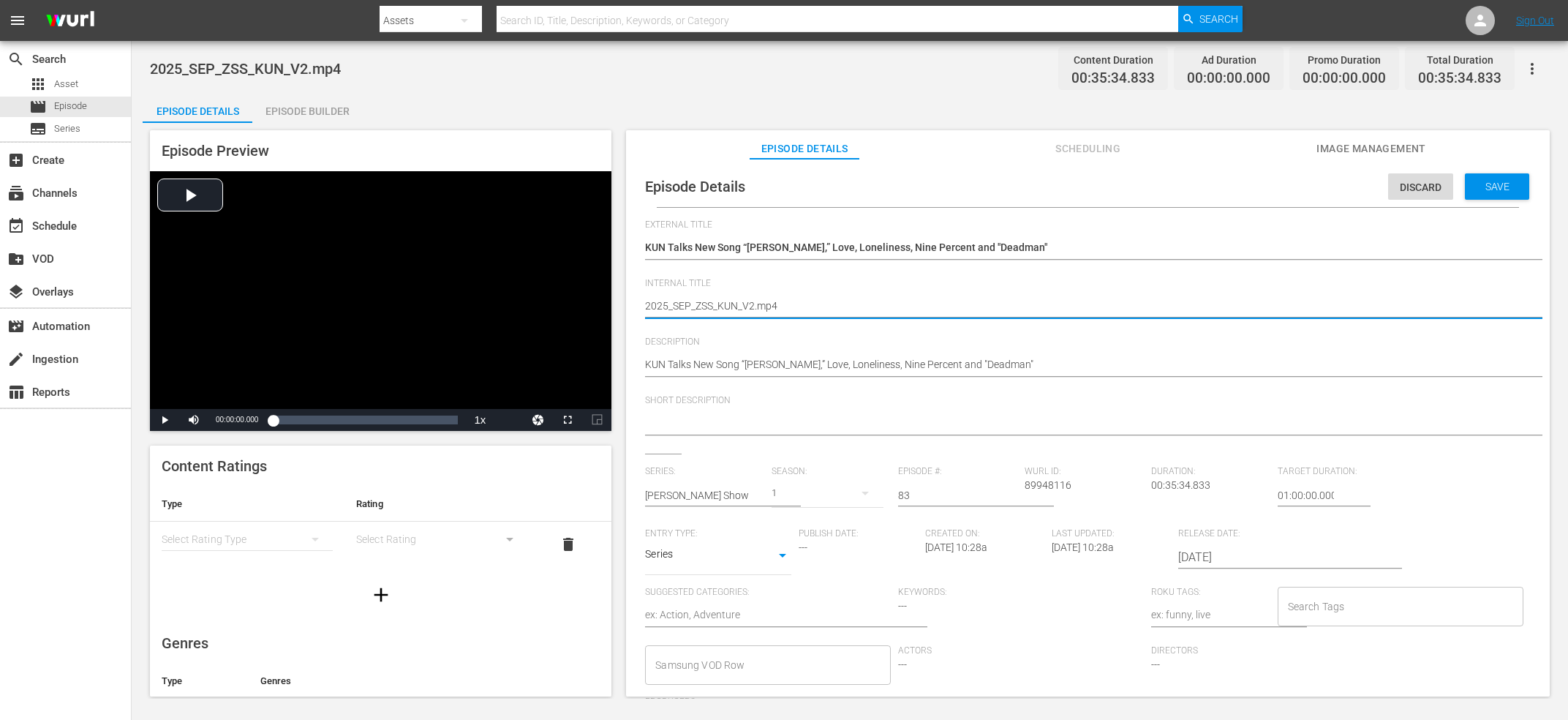
paste textarea "KUN Talks New Song “[PERSON_NAME],” Love, Loneliness, Nine Percent and "Deadman""
type textarea "KUN Talks New Song “[PERSON_NAME],” Love, Loneliness, Nine Percent and "Deadman""
click at [760, 414] on div at bounding box center [1085, 425] width 879 height 36
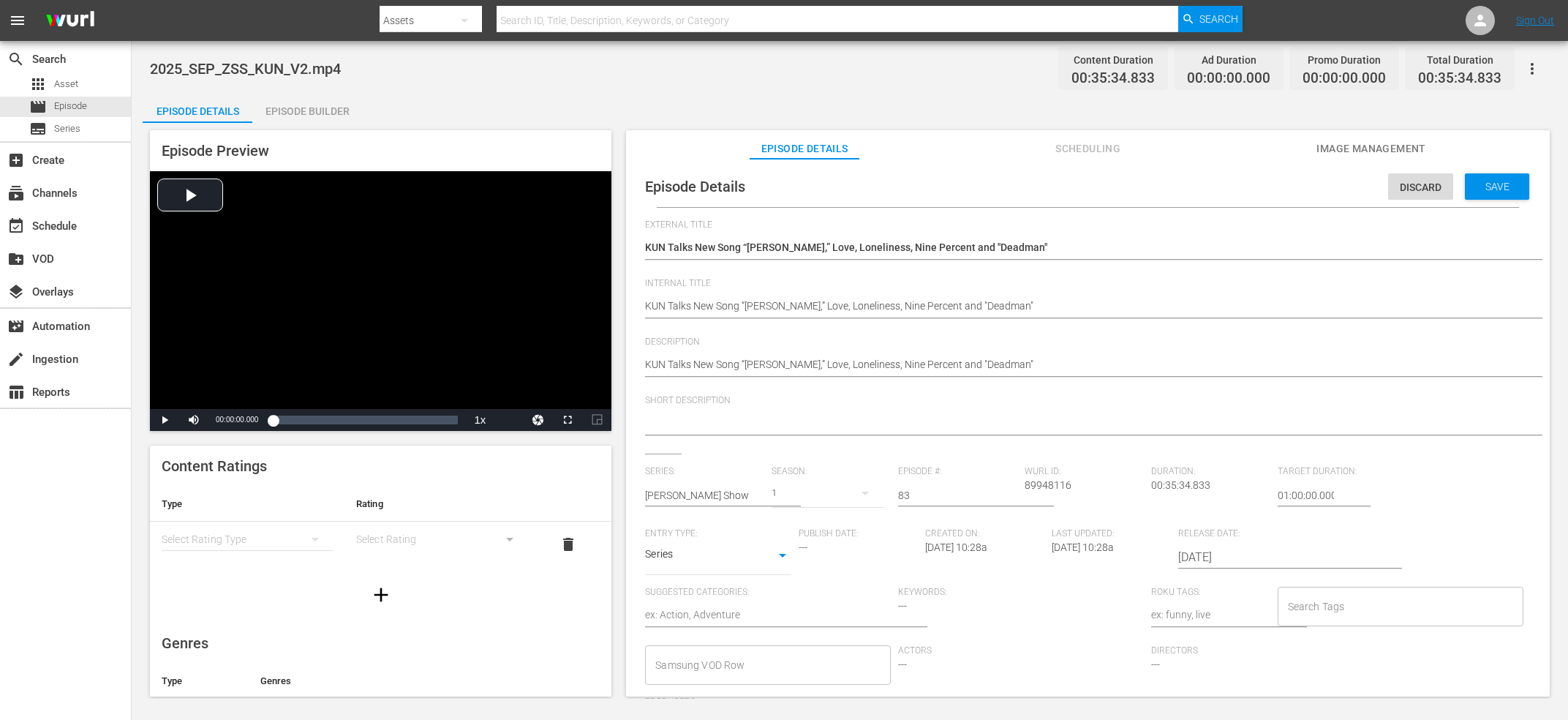
click at [760, 422] on textarea at bounding box center [1085, 424] width 879 height 18
paste textarea "KUN Talks New Song “[PERSON_NAME],” Love, Loneliness, Nine Percent and "Deadman""
type textarea "KUN Talks New Song “[PERSON_NAME],” Love, Loneliness, Nine Percent and "Deadman""
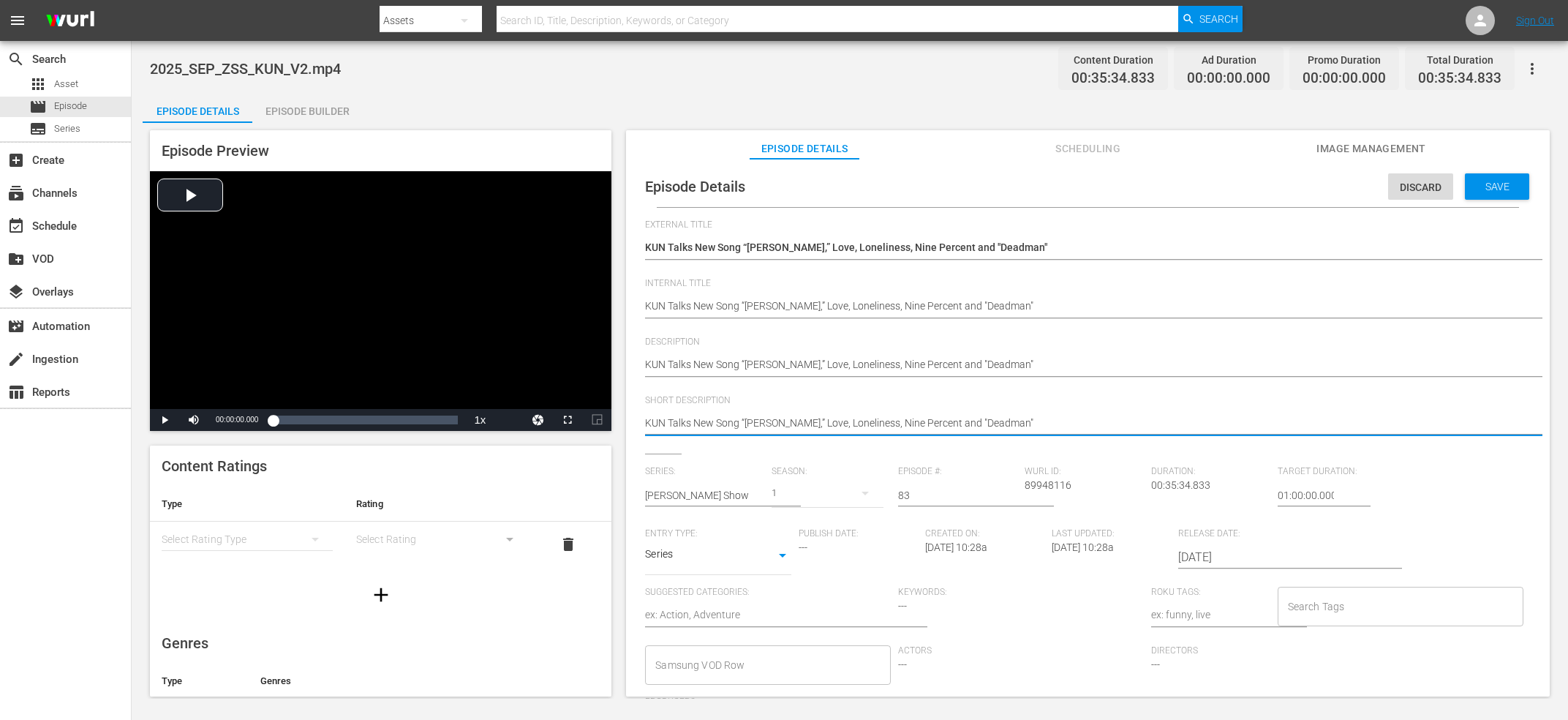
click at [1460, 623] on div "Search Tags" at bounding box center [1401, 606] width 246 height 39
type textarea "KUN Talks New Song “[PERSON_NAME],” Love, Loneliness, Nine Percent and "Deadman""
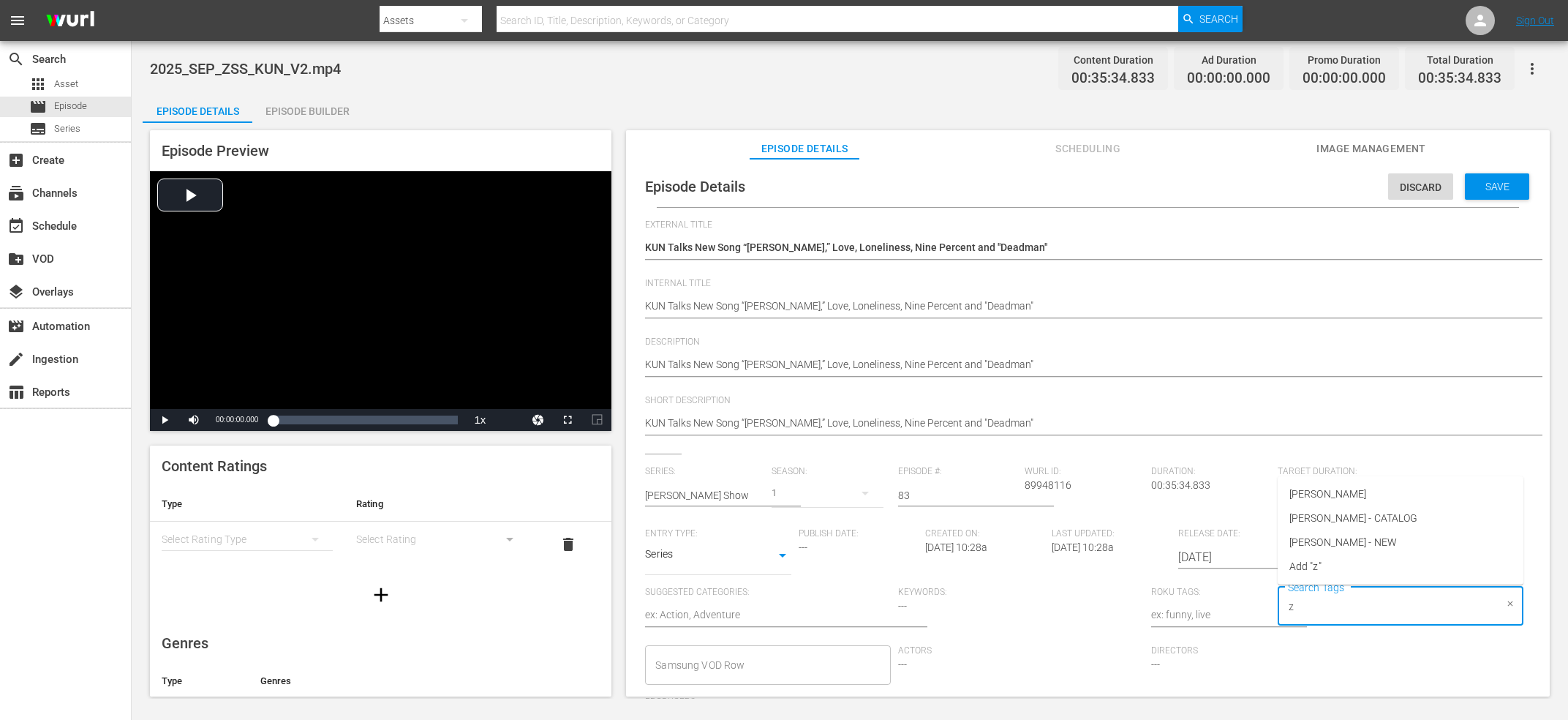
type input "za"
click at [1363, 546] on span "Zach Sang - NEW" at bounding box center [1343, 542] width 108 height 15
click at [1480, 184] on span "Save" at bounding box center [1497, 186] width 48 height 12
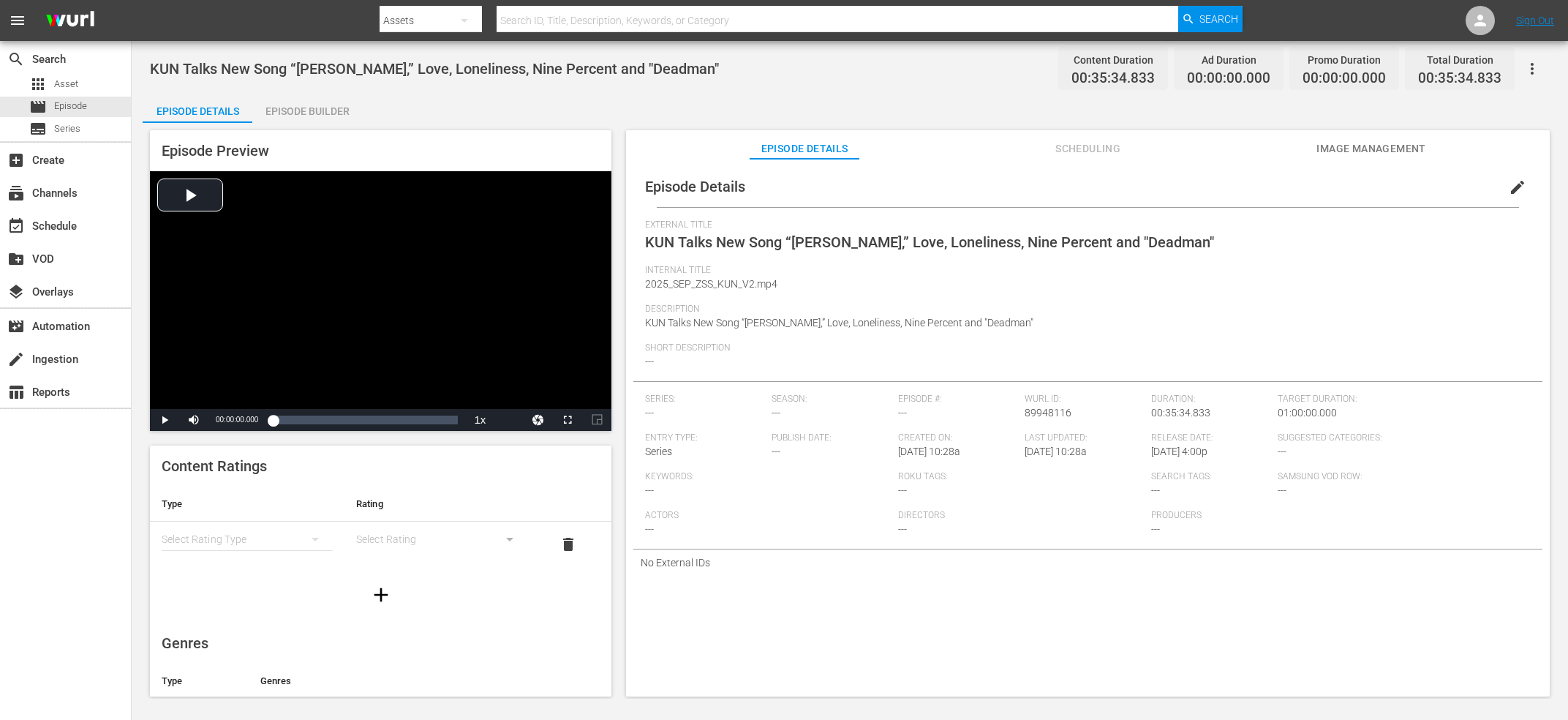
click at [845, 247] on span "KUN Talks New Song “[PERSON_NAME],” Love, Loneliness, Nine Percent and "Deadman"" at bounding box center [929, 242] width 569 height 18
copy span "External Title"
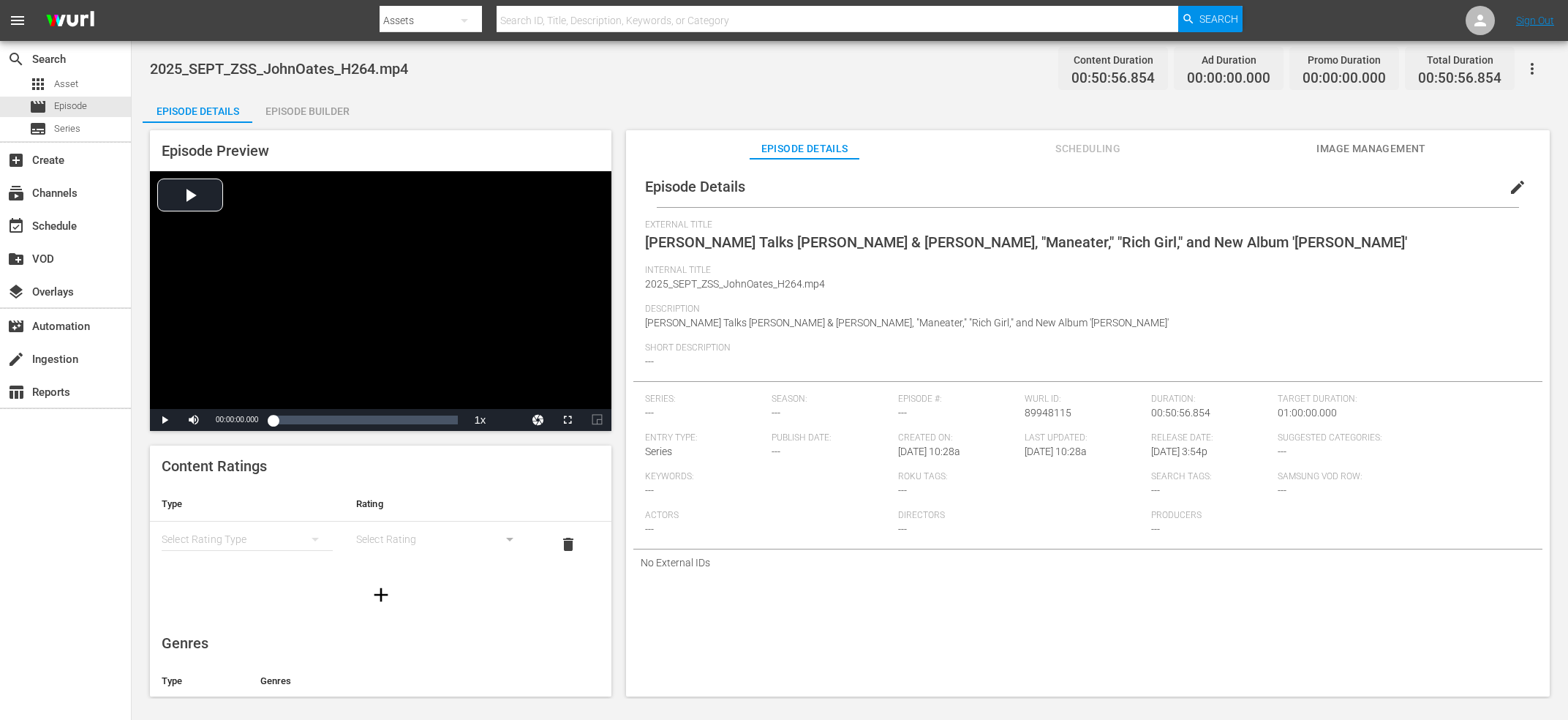
click at [1520, 190] on span "edit" at bounding box center [1518, 187] width 18 height 18
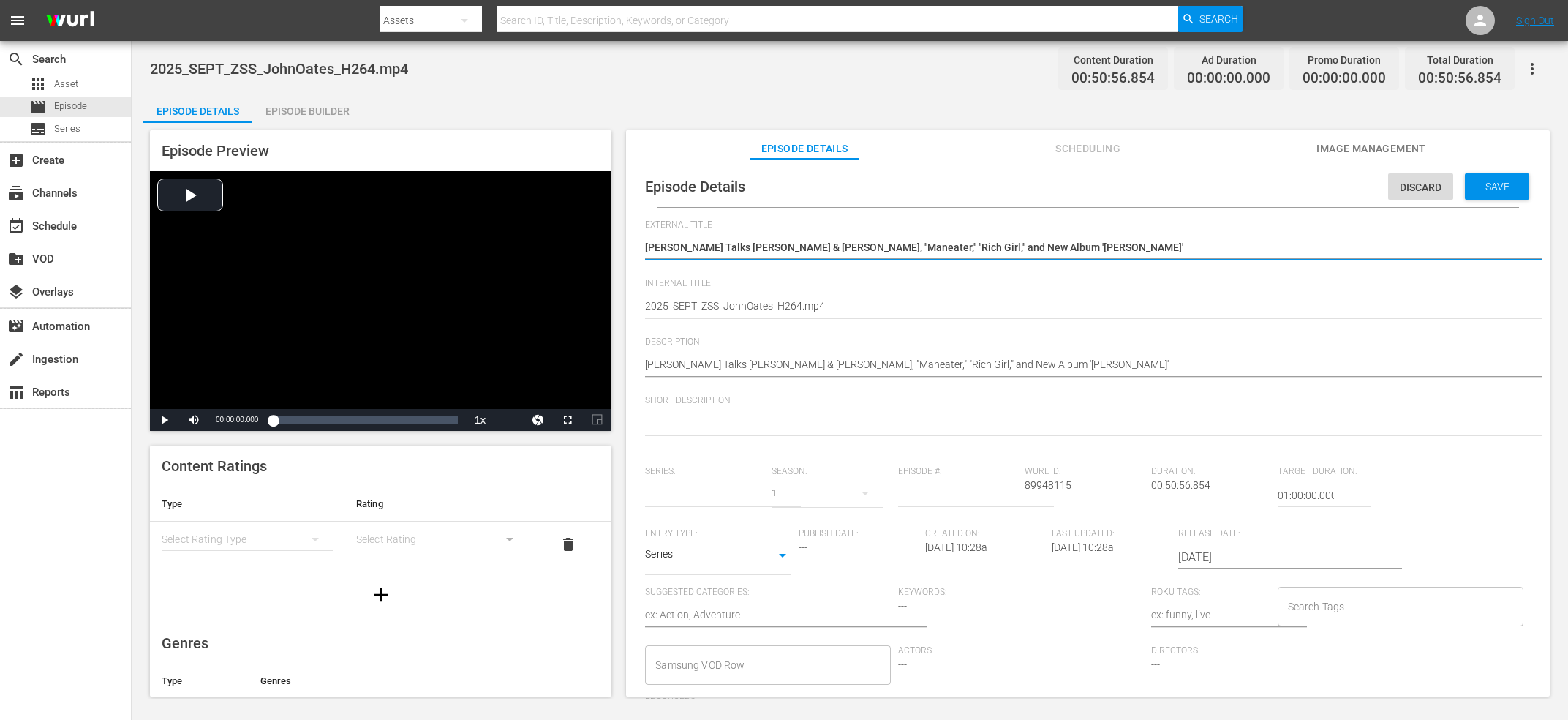
click at [878, 265] on div "John Oates Talks Hall & Oates, "Maneater," "Rich Girl," and New Album 'Oates' J…" at bounding box center [1085, 249] width 879 height 36
click at [884, 246] on textarea "[PERSON_NAME] Talks [PERSON_NAME] & [PERSON_NAME], "Maneater," "Rich Girl," and…" at bounding box center [1085, 249] width 879 height 18
type input "No Series"
click at [833, 308] on textarea "2025_SEPT_ZSS_JohnOates_H264.mp4" at bounding box center [1085, 307] width 879 height 18
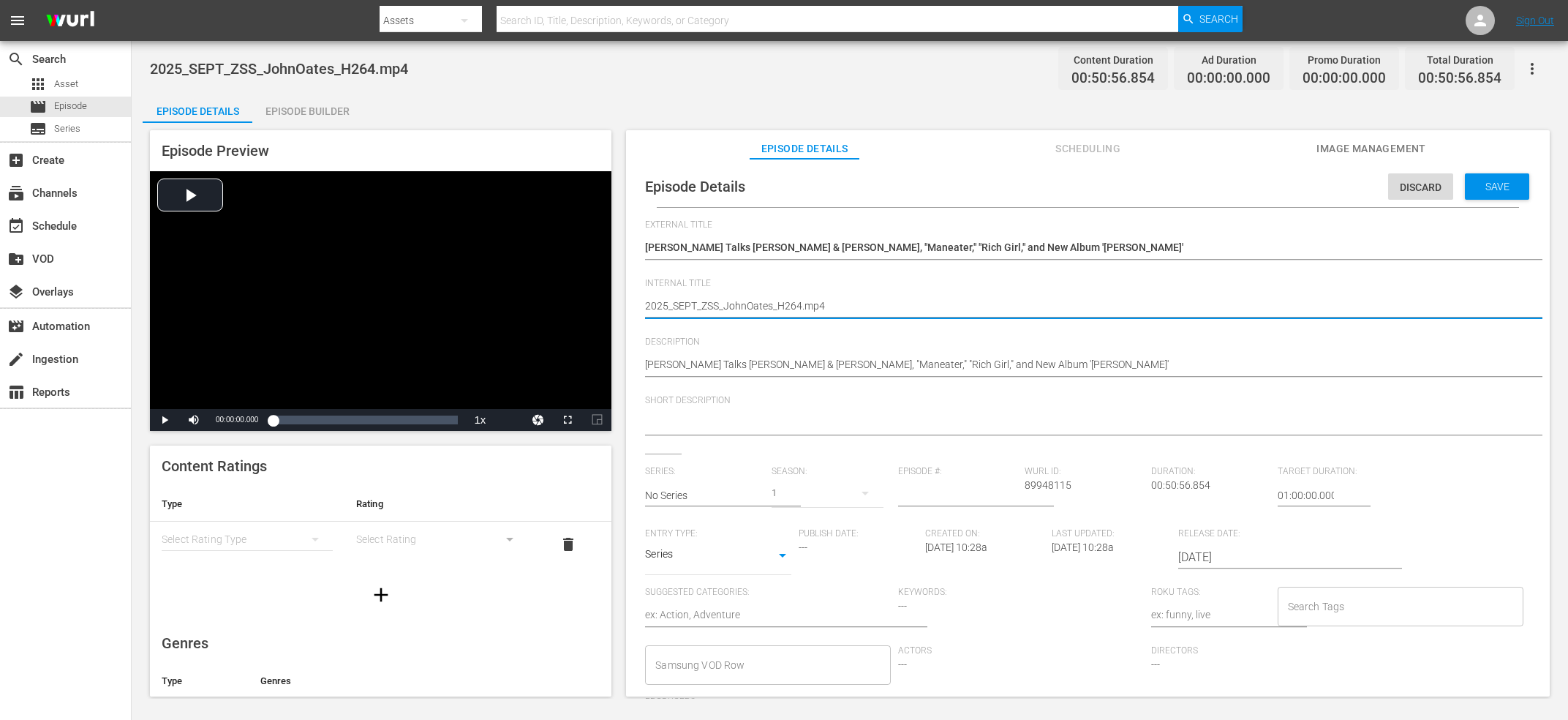
paste textarea "[PERSON_NAME] Talks [PERSON_NAME] & [PERSON_NAME], "Maneater," "Rich Girl," and…"
type textarea "[PERSON_NAME] Talks [PERSON_NAME] & [PERSON_NAME], "Maneater," "Rich Girl," and…"
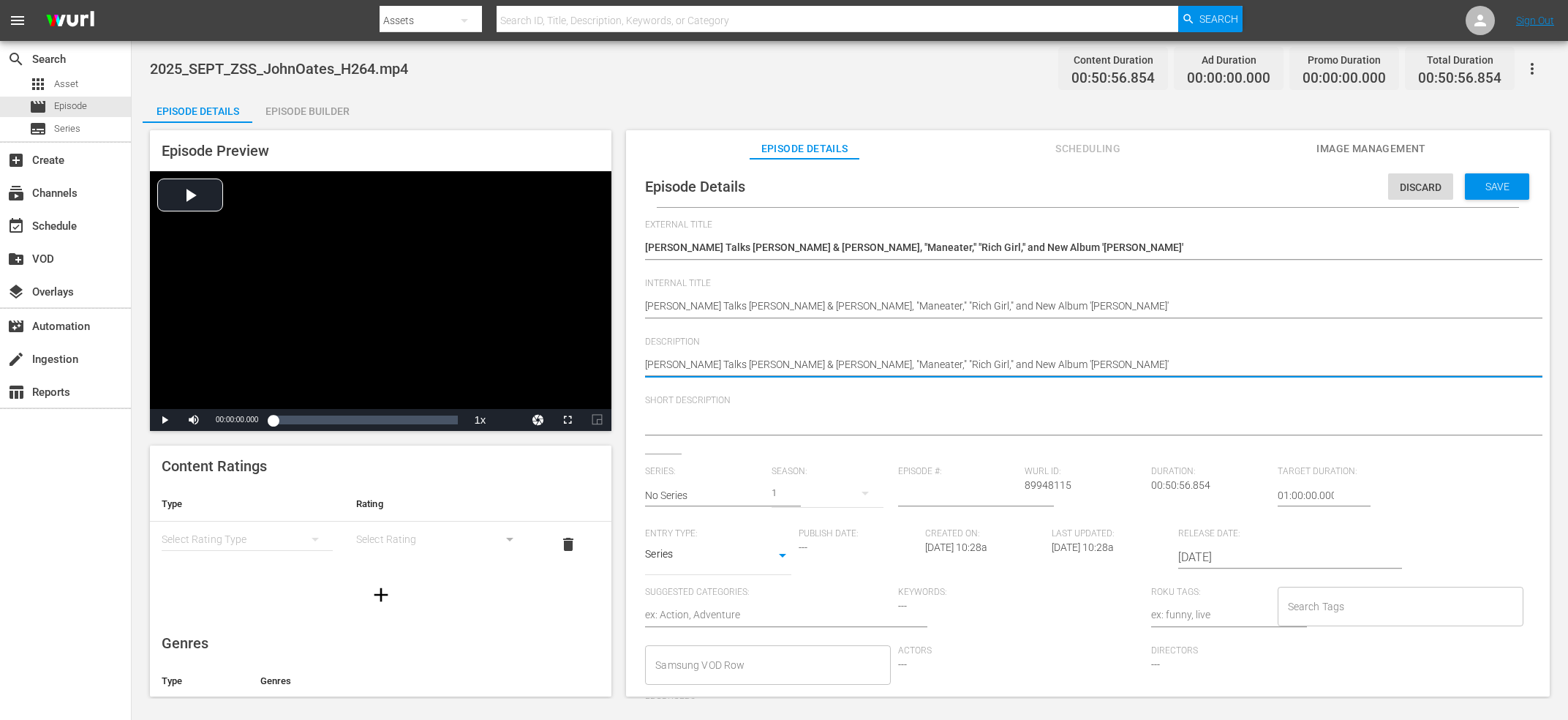
click at [852, 365] on textarea "[PERSON_NAME] Talks [PERSON_NAME] & [PERSON_NAME], "Maneater," "Rich Girl," and…" at bounding box center [1085, 366] width 879 height 18
click at [839, 413] on div at bounding box center [1085, 425] width 879 height 36
click at [835, 432] on textarea at bounding box center [1085, 424] width 879 height 18
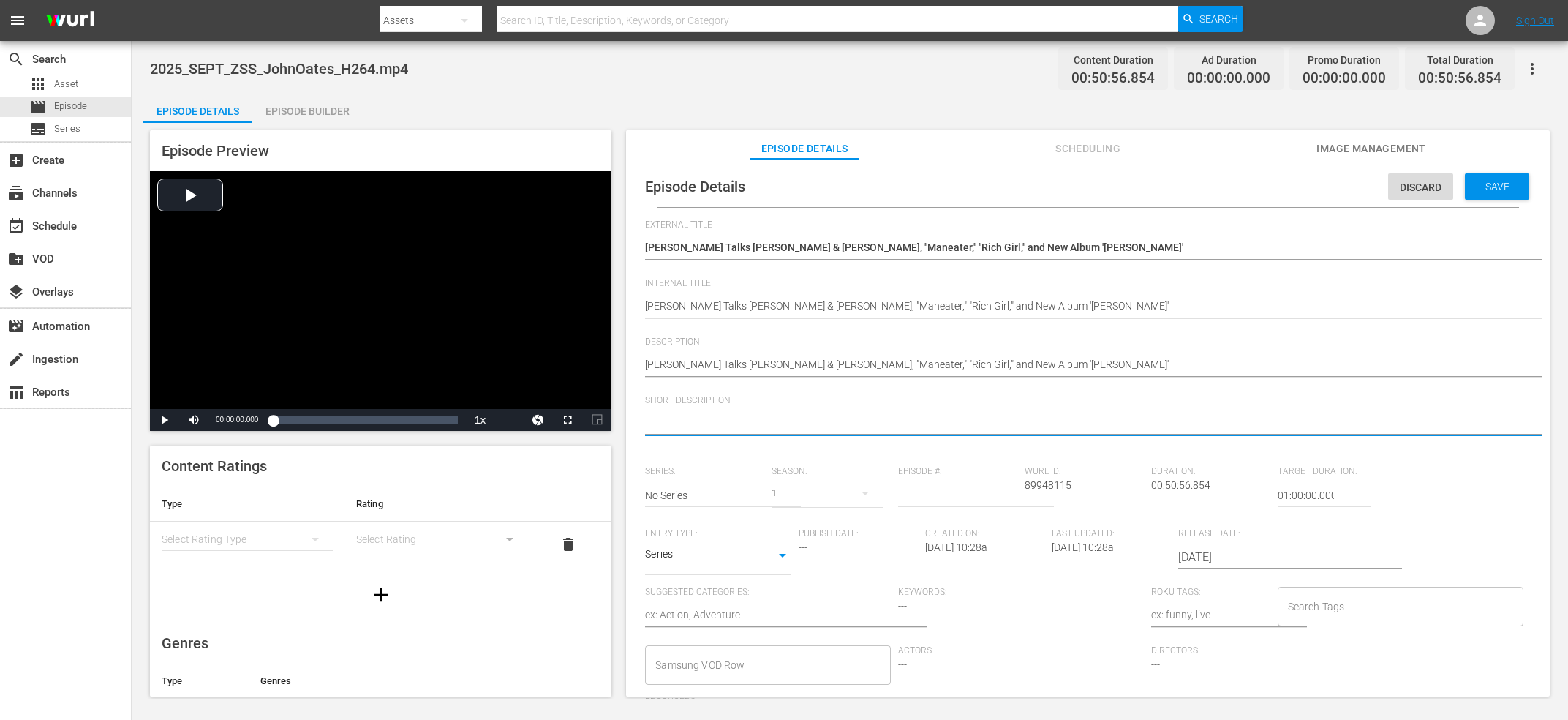
paste textarea "[PERSON_NAME] Talks [PERSON_NAME] & [PERSON_NAME], "Maneater," "Rich Girl," and…"
type textarea "[PERSON_NAME] Talks [PERSON_NAME] & [PERSON_NAME], "Maneater," "Rich Girl," and…"
click at [694, 497] on input "text" at bounding box center [705, 496] width 120 height 36
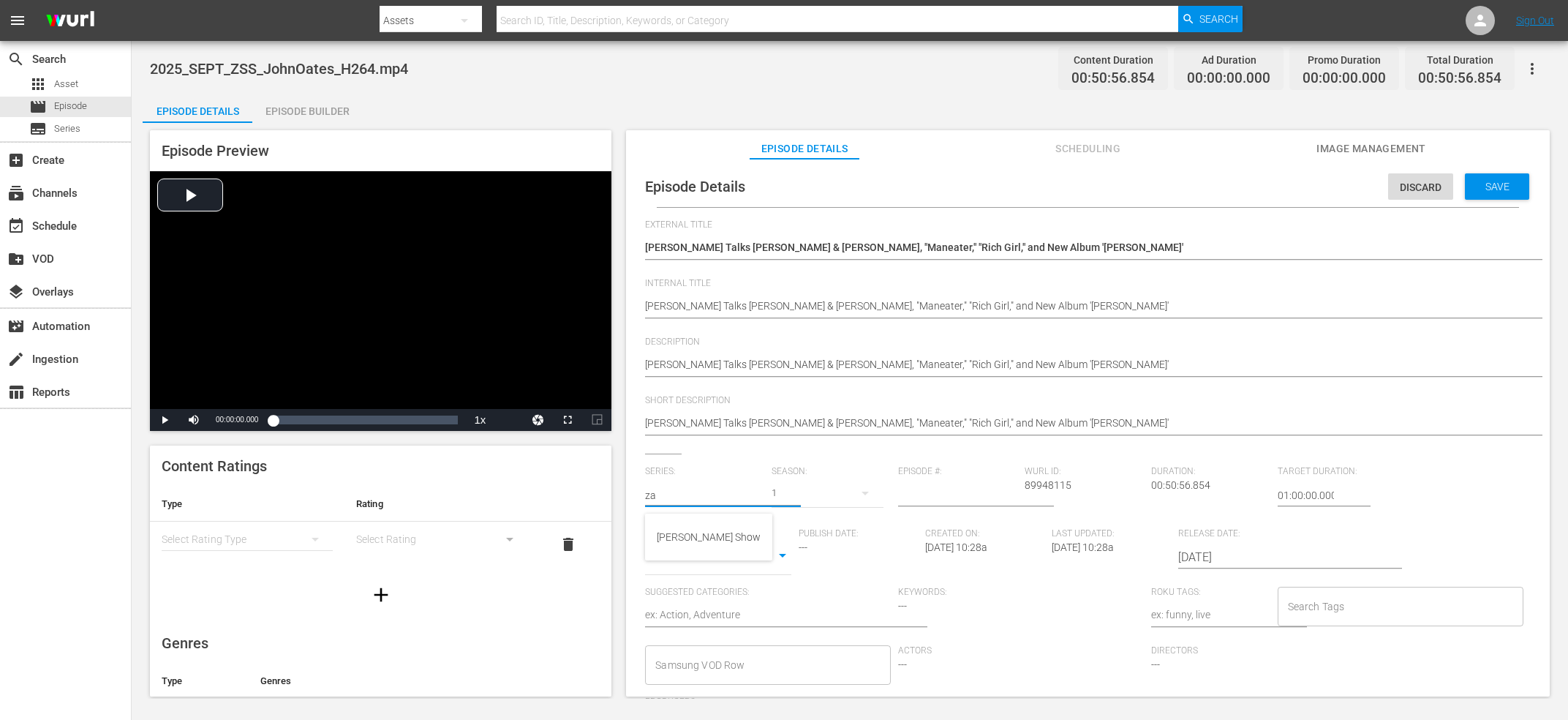
click at [707, 560] on div "[PERSON_NAME] Show" at bounding box center [709, 537] width 127 height 47
click at [705, 540] on div "[PERSON_NAME] Show" at bounding box center [709, 537] width 104 height 36
type input "[PERSON_NAME] Show"
click at [985, 504] on input "number" at bounding box center [958, 496] width 120 height 36
click at [985, 502] on input "number" at bounding box center [958, 496] width 120 height 36
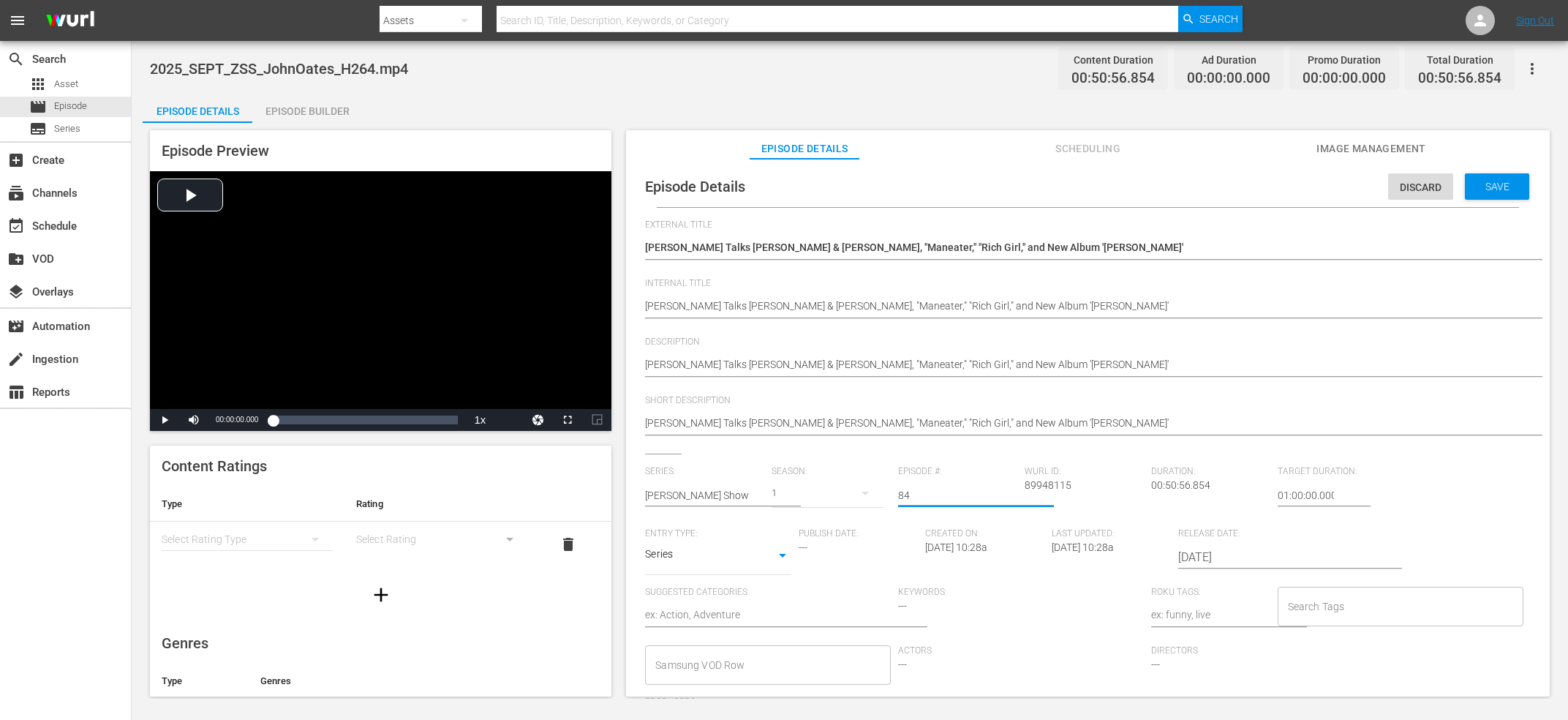
type input "84"
click at [1315, 603] on input "Search Tags" at bounding box center [1389, 606] width 210 height 26
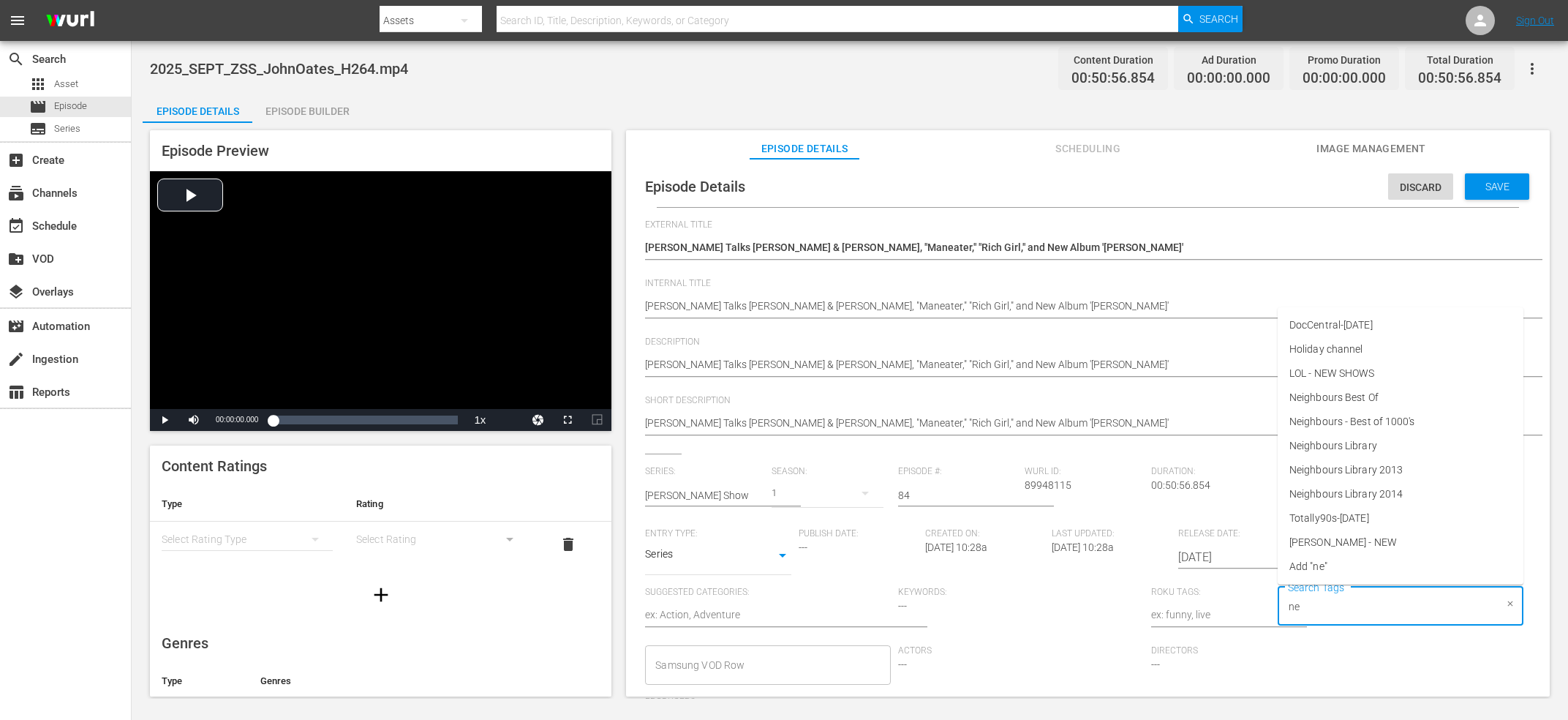
type input "new"
click at [1365, 537] on span "[PERSON_NAME] - NEW" at bounding box center [1343, 542] width 108 height 15
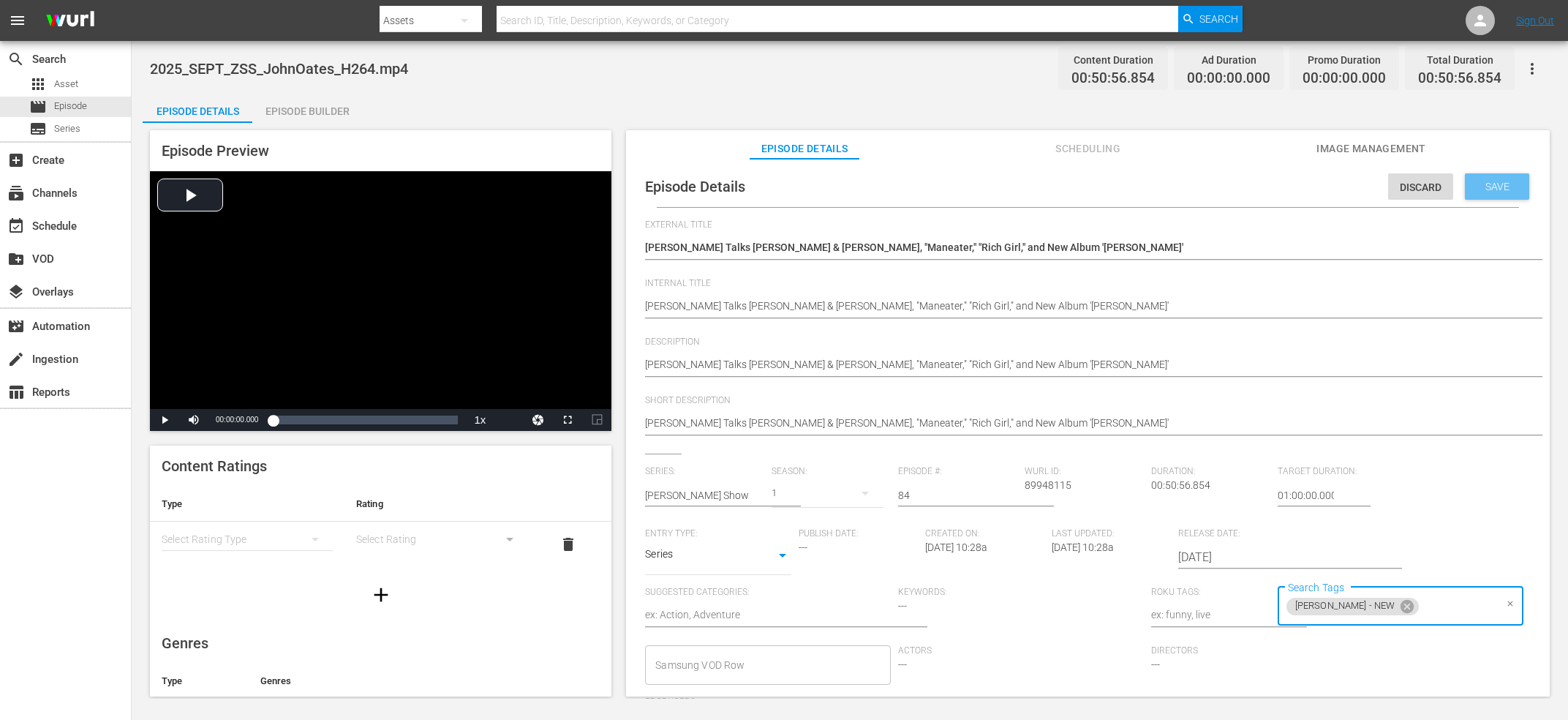
click at [1486, 182] on span "Save" at bounding box center [1497, 186] width 48 height 12
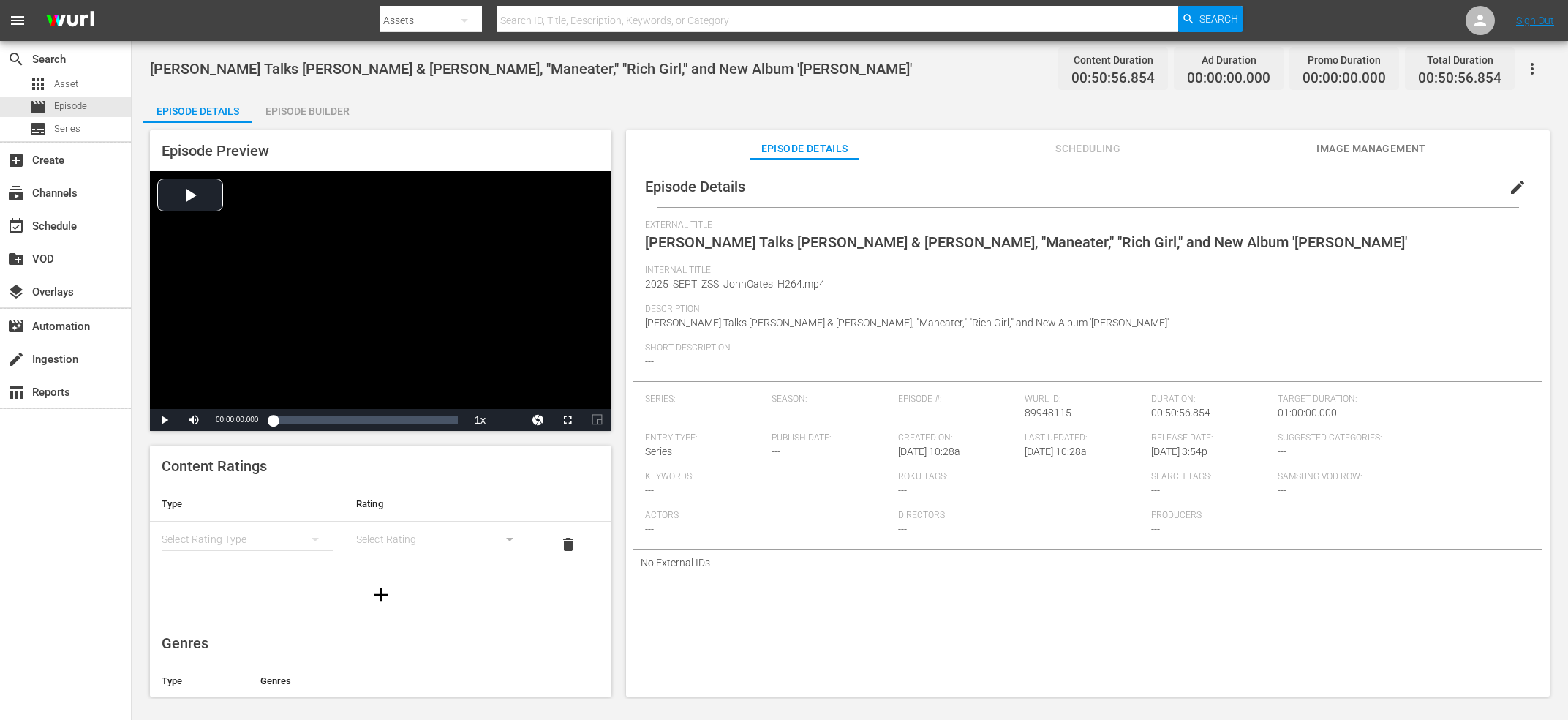
click at [791, 234] on span "John Oates Talks Hall & Oates, "Maneater," "Rich Girl," and New Album 'Oates'" at bounding box center [1026, 242] width 762 height 18
click at [792, 236] on span "John Oates Talks Hall & Oates, "Maneater," "Rich Girl," and New Album 'Oates'" at bounding box center [1026, 242] width 762 height 18
copy span "External Title"
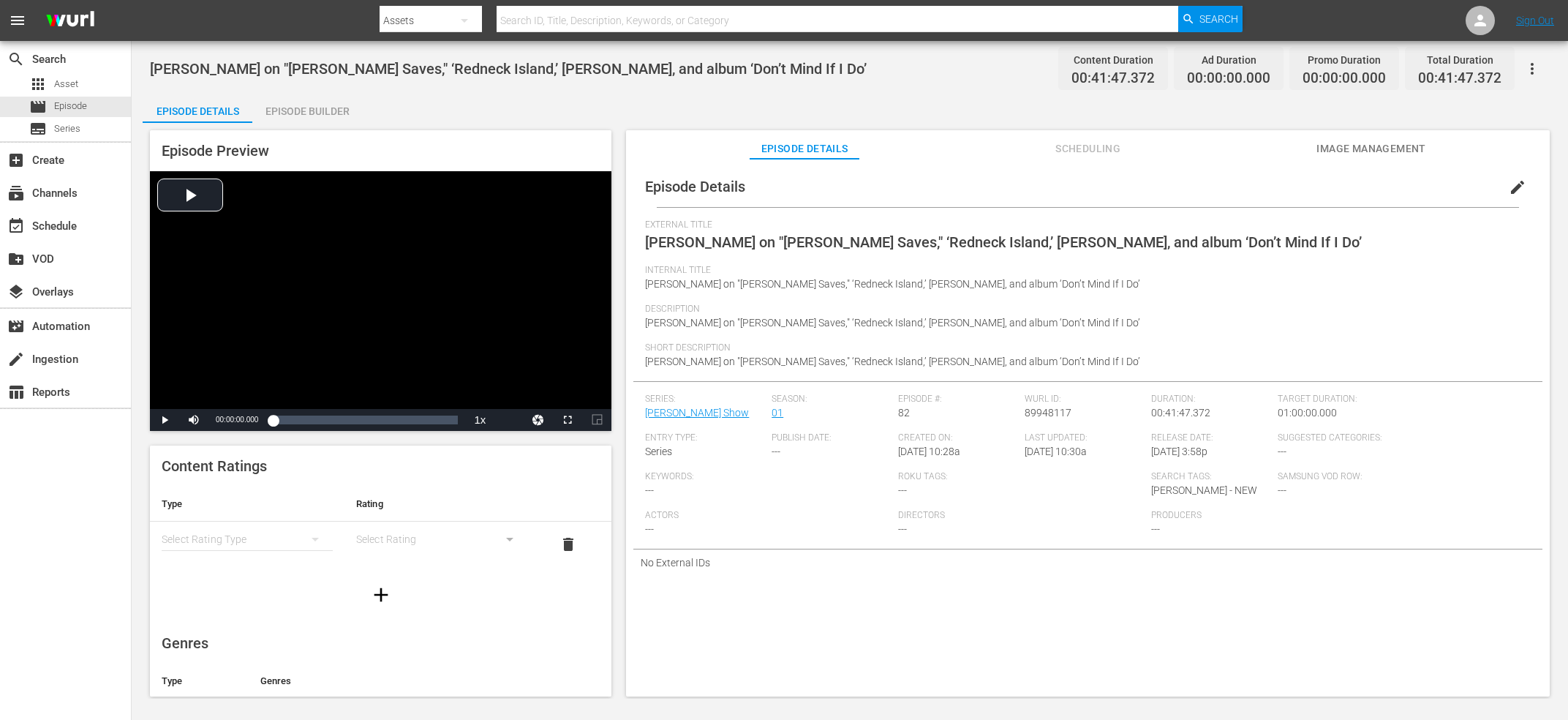
click at [827, 240] on span "[PERSON_NAME] on "[PERSON_NAME] Saves," ‘Redneck Island,’ [PERSON_NAME], and al…" at bounding box center [1003, 242] width 717 height 18
copy span "External Title"
click at [1059, 410] on span "89948117" at bounding box center [1048, 412] width 47 height 12
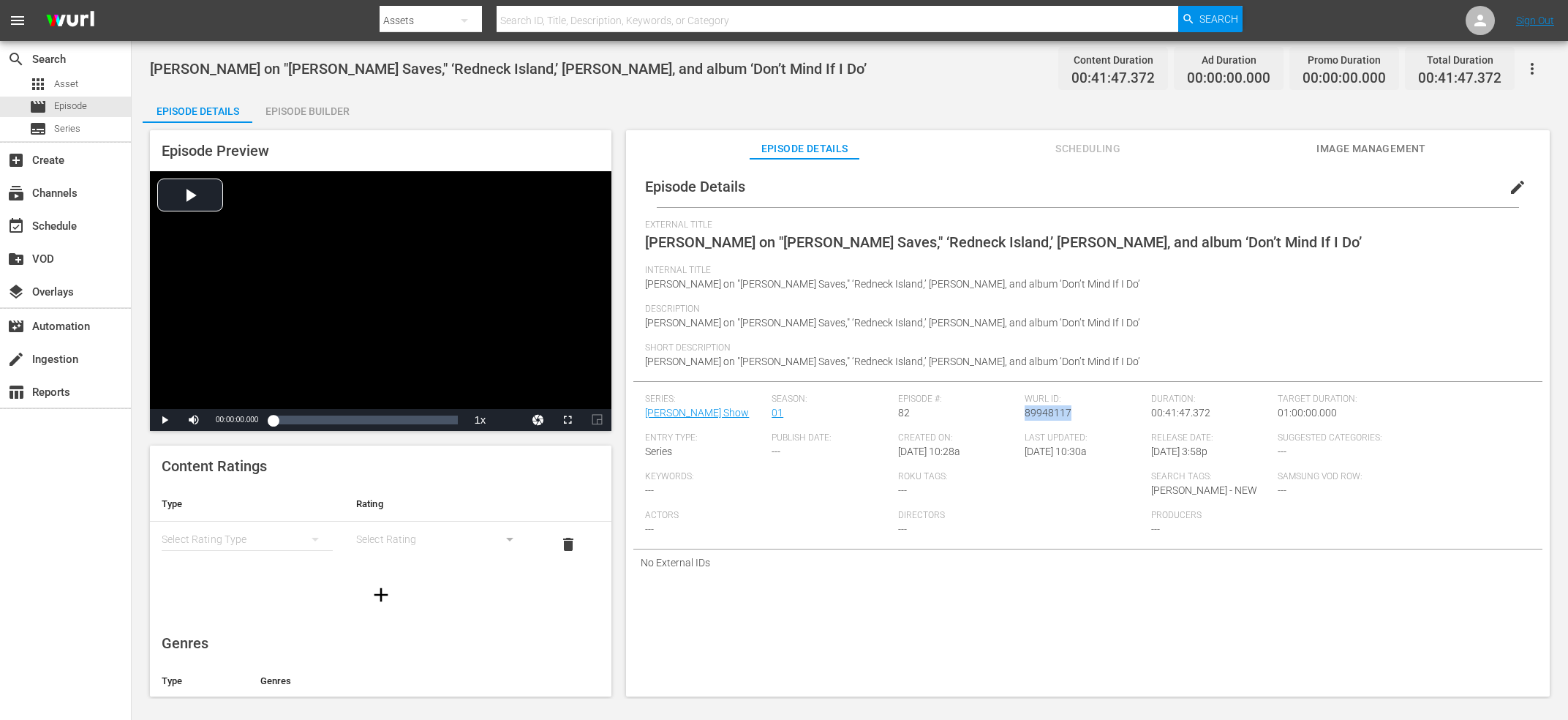
click at [1059, 410] on span "89948117" at bounding box center [1048, 412] width 47 height 12
copy span "89948117"
click at [301, 119] on div "Episode Builder" at bounding box center [307, 111] width 109 height 36
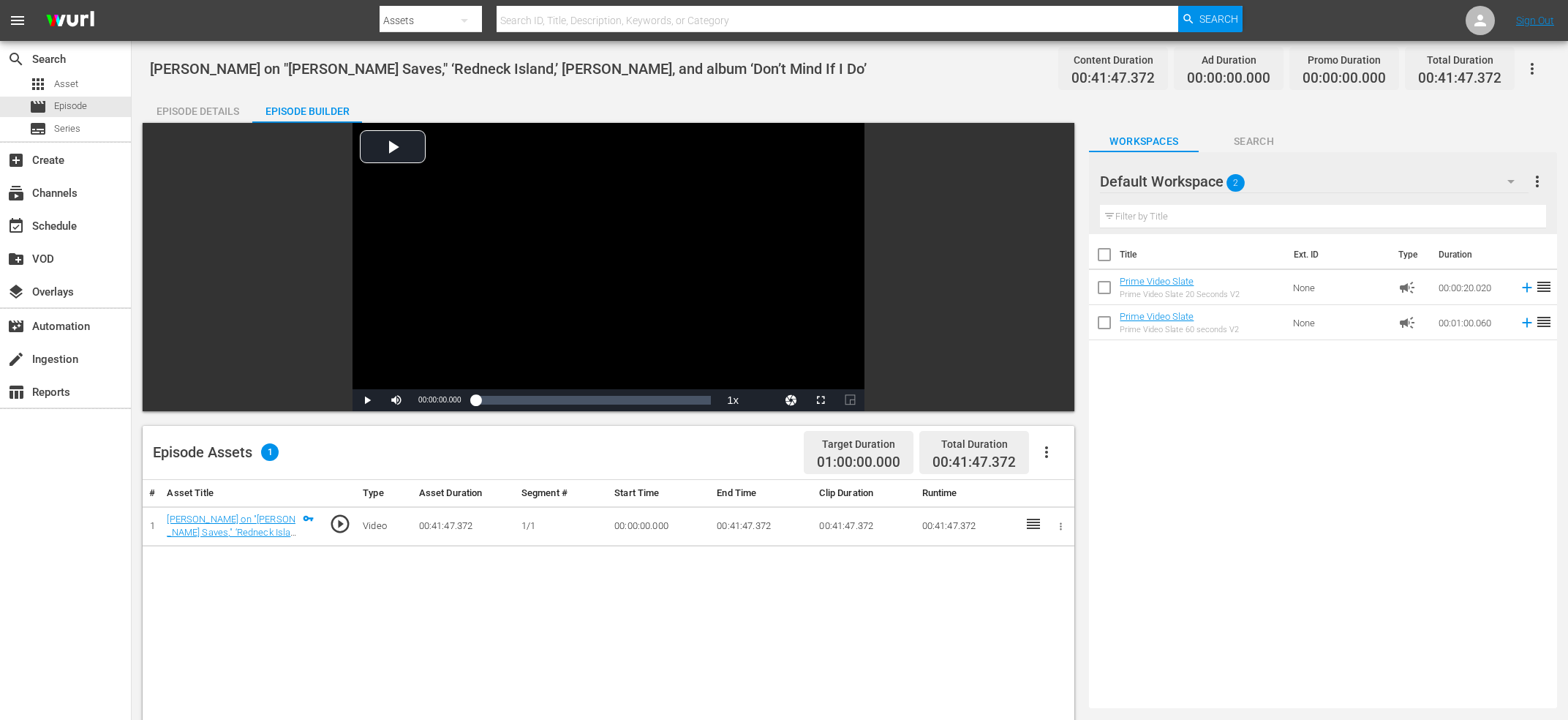
click at [1041, 449] on icon "button" at bounding box center [1046, 452] width 18 height 18
click at [1079, 452] on div "Edit Cue Points" at bounding box center [1090, 458] width 99 height 36
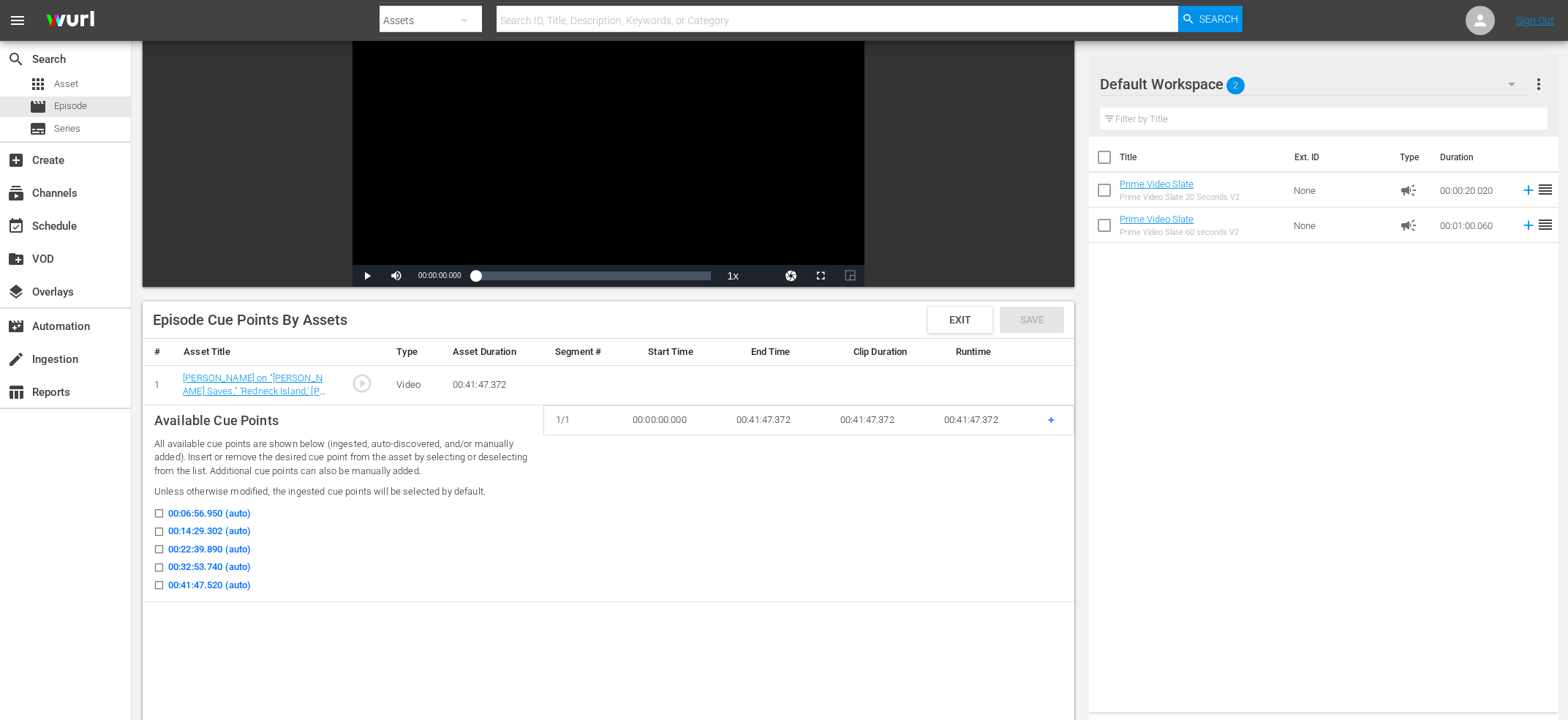
scroll to position [156, 0]
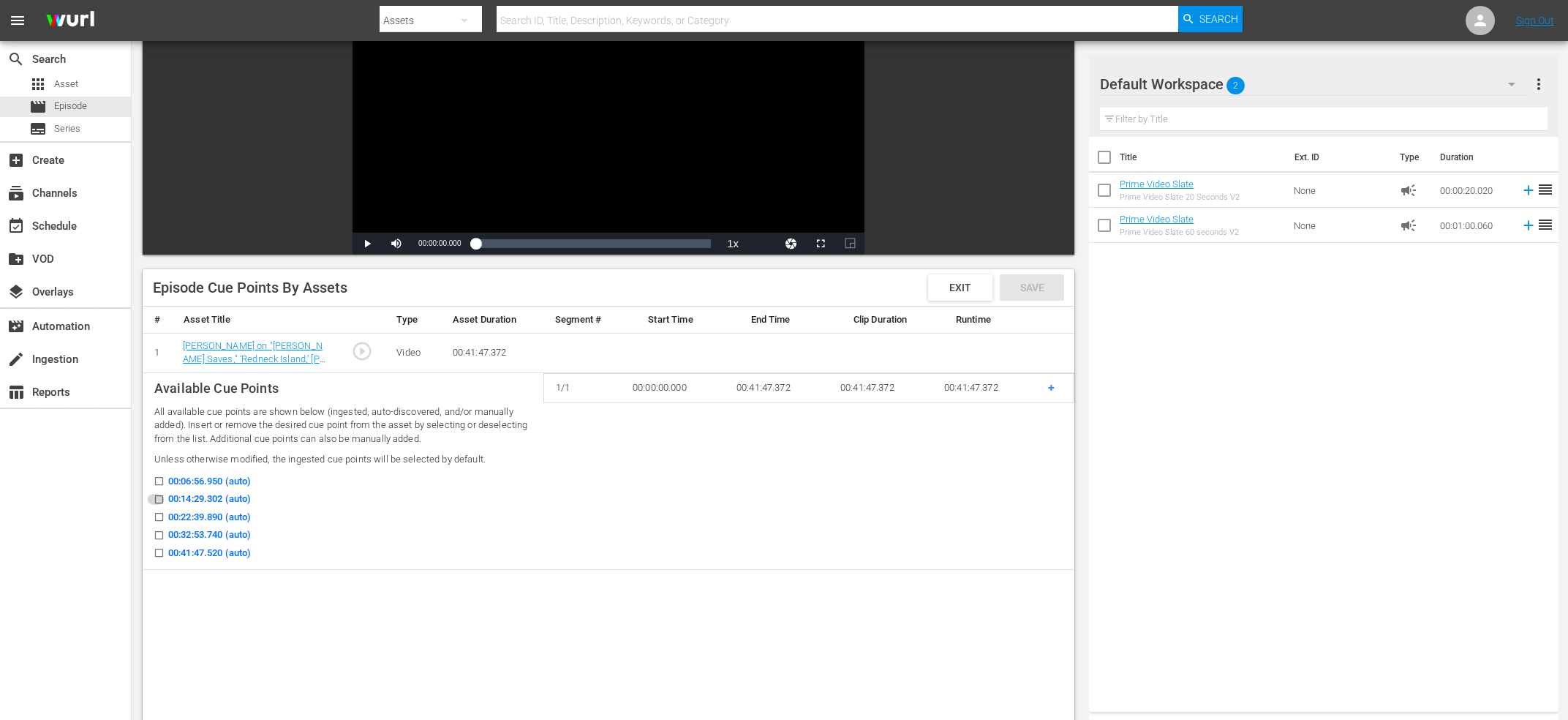
click at [160, 501] on input "00:14:29.302 (auto)" at bounding box center [155, 502] width 19 height 11
checkbox input "true"
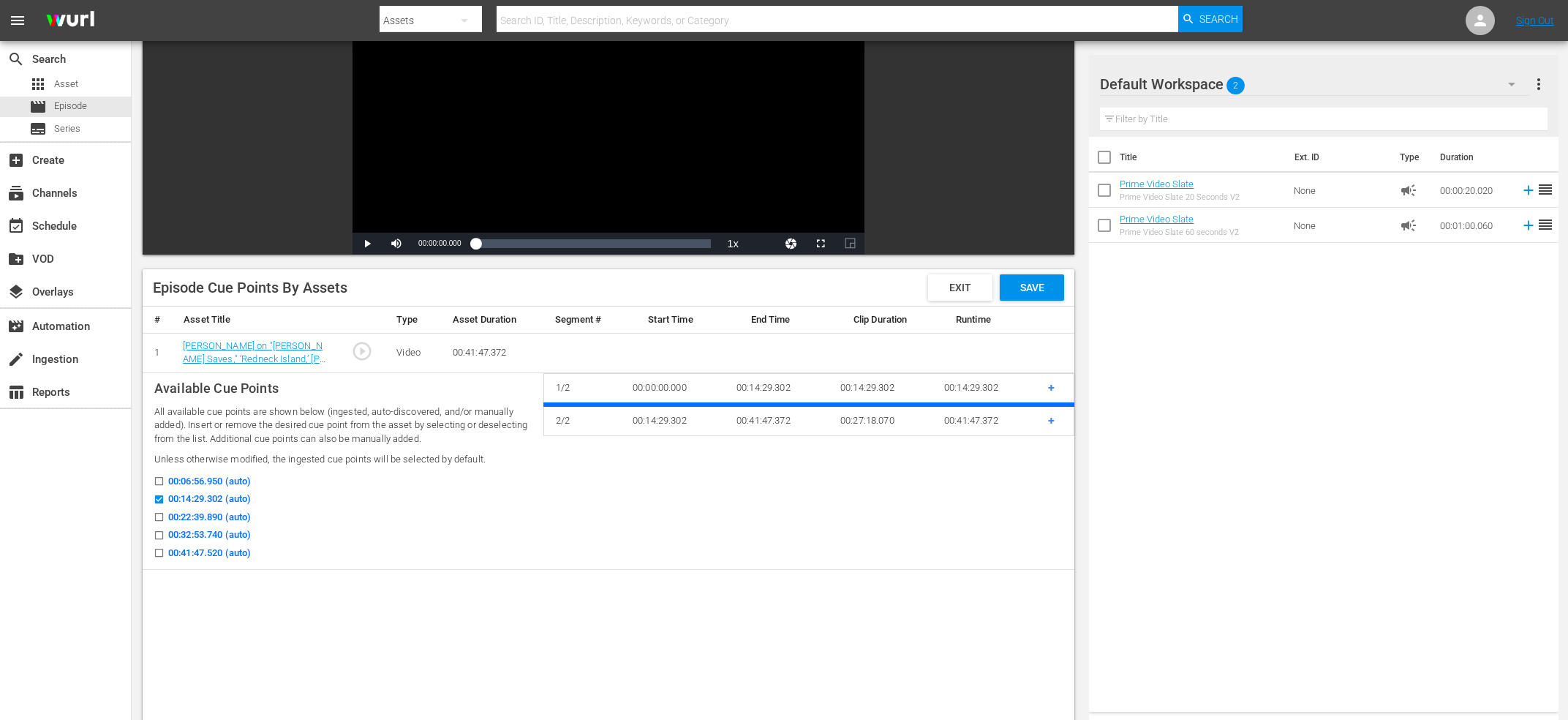
click at [156, 533] on span at bounding box center [159, 535] width 11 height 11
click at [156, 533] on input "00:32:53.740 (auto)" at bounding box center [155, 539] width 19 height 11
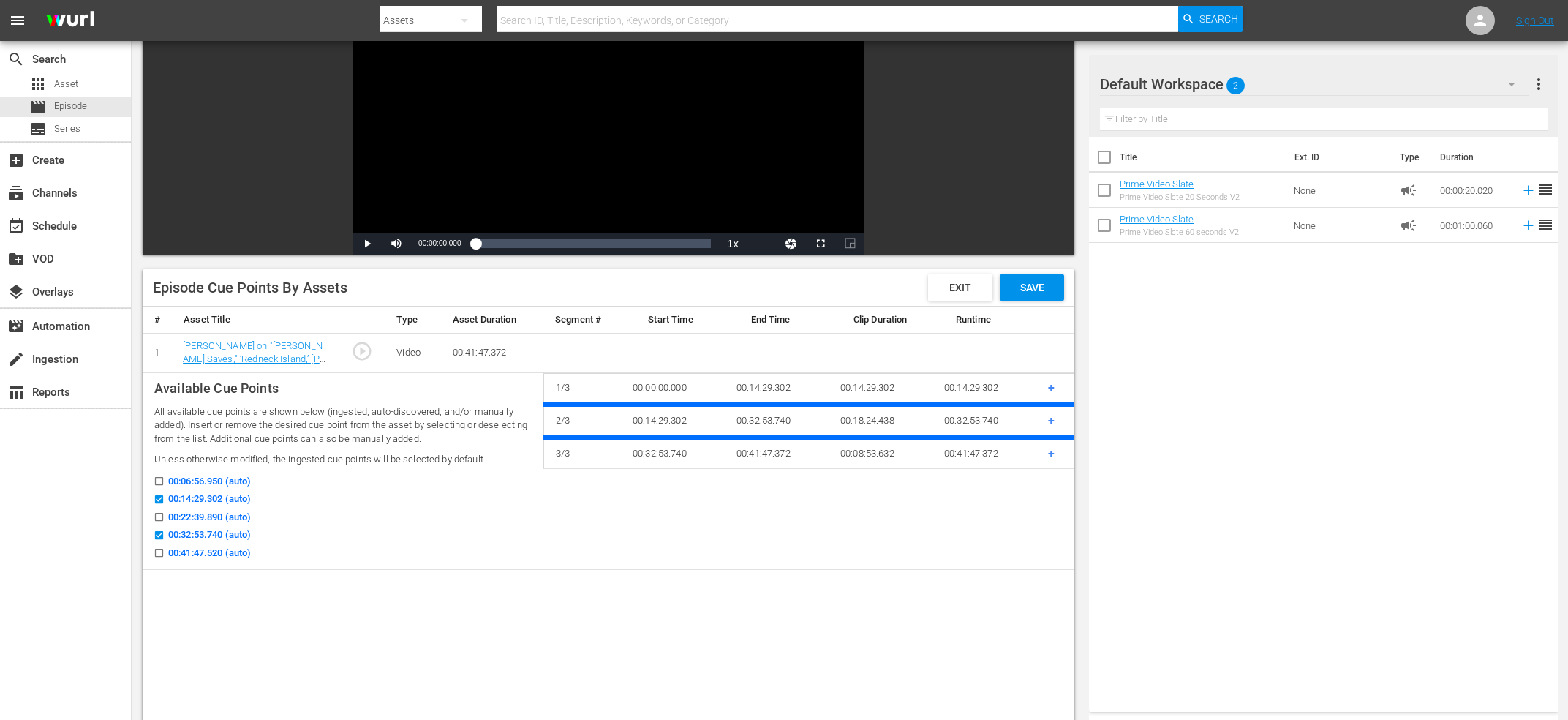
click at [163, 533] on input "00:32:53.740 (auto)" at bounding box center [155, 539] width 19 height 11
checkbox input "false"
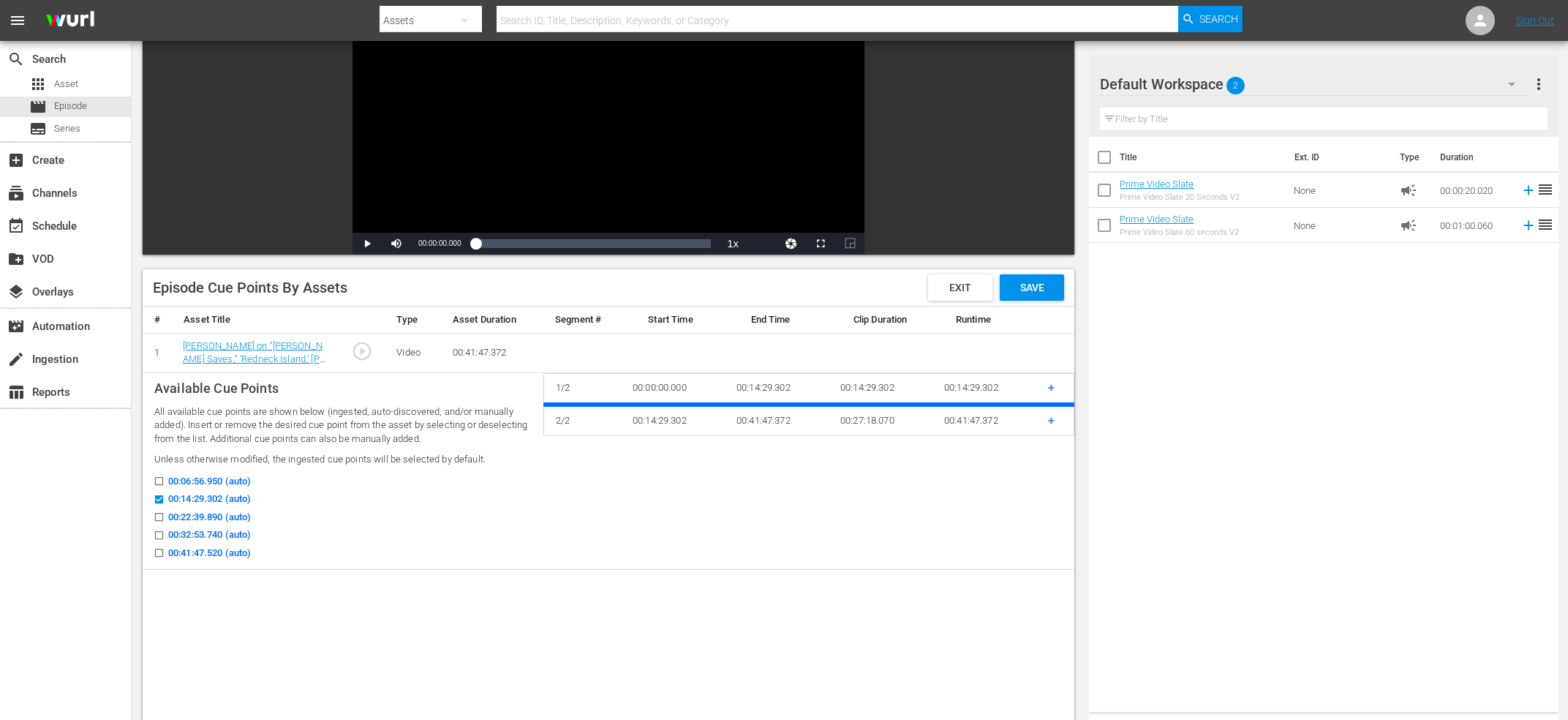
click at [163, 499] on input "00:14:29.302 (auto)" at bounding box center [155, 502] width 19 height 11
checkbox input "false"
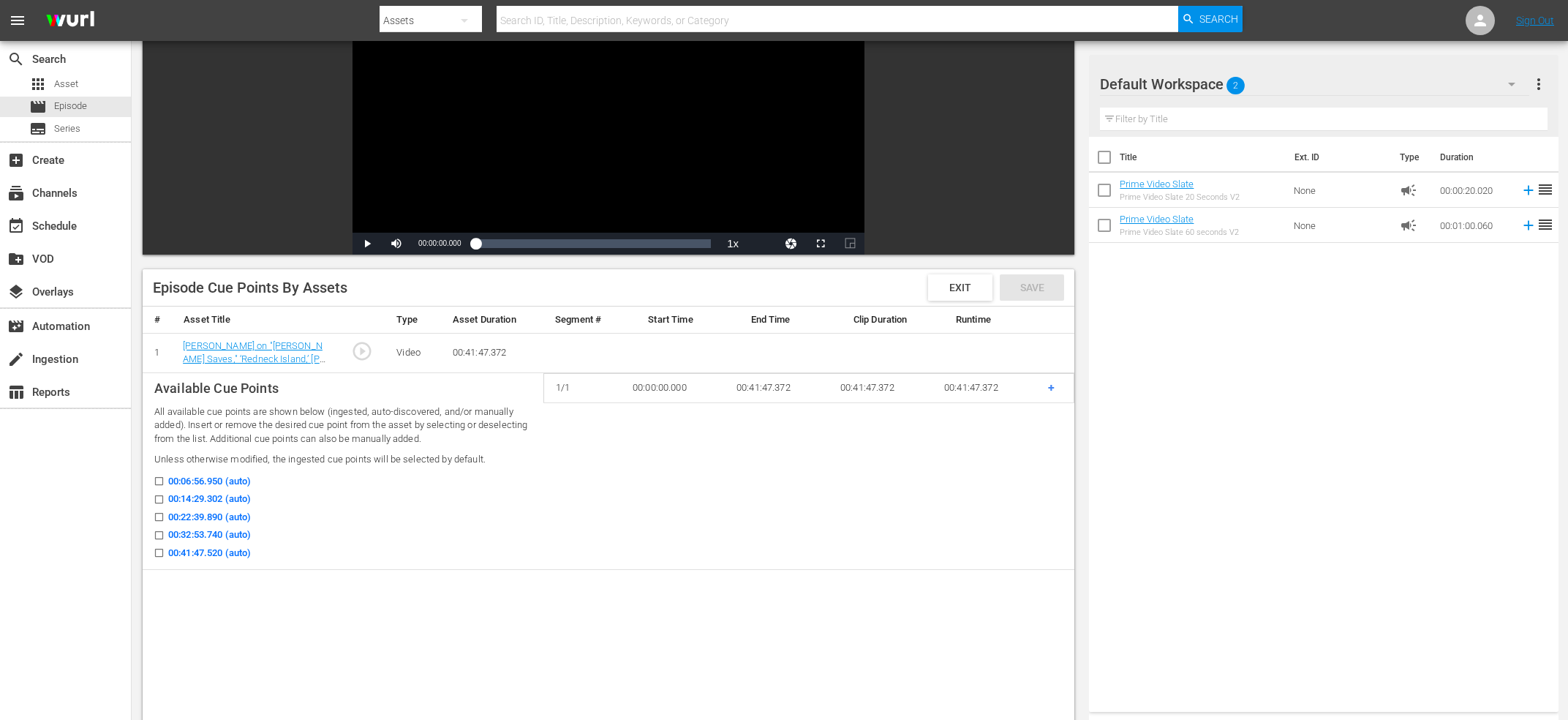
click at [162, 482] on input "00:06:56.950 (auto)" at bounding box center [155, 484] width 19 height 11
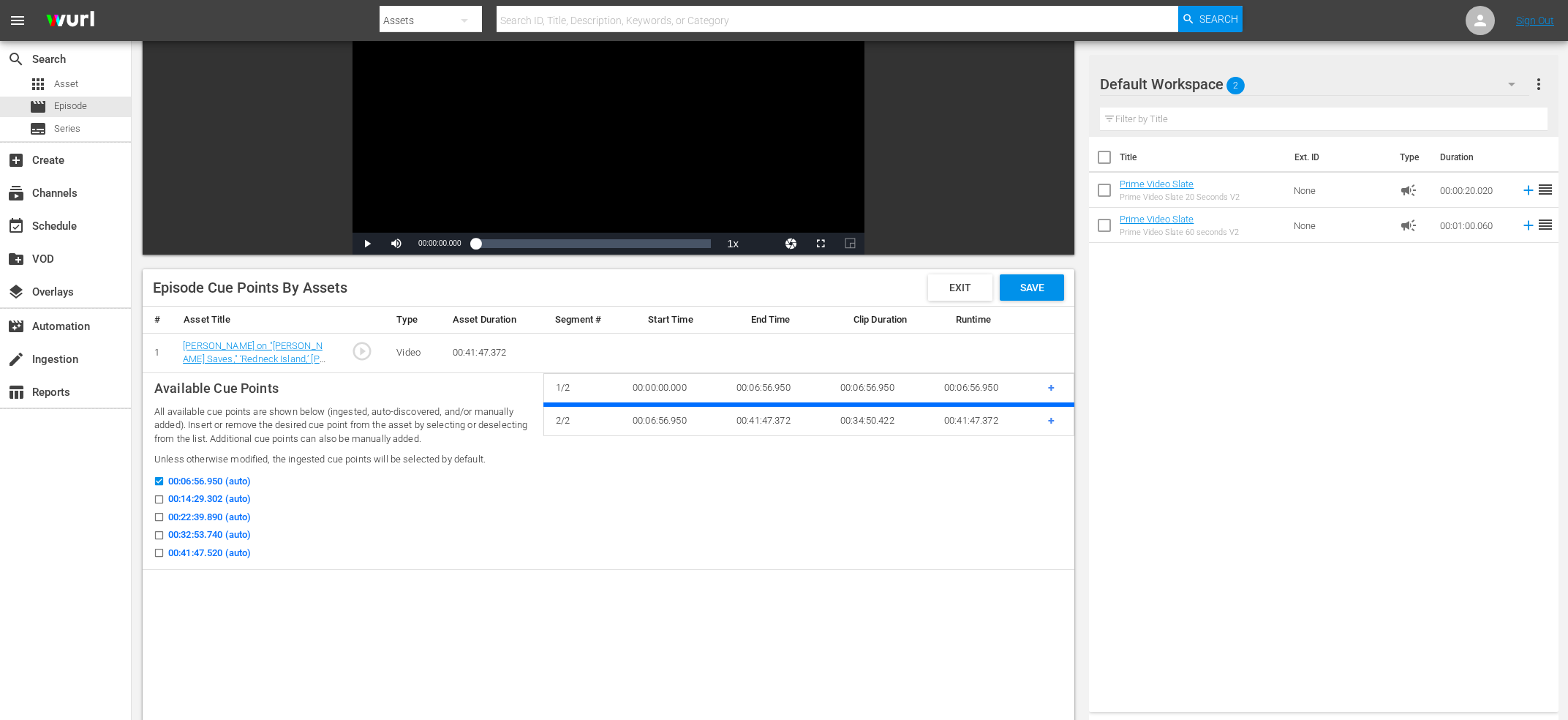
click at [161, 481] on input "00:06:56.950 (auto)" at bounding box center [155, 484] width 19 height 11
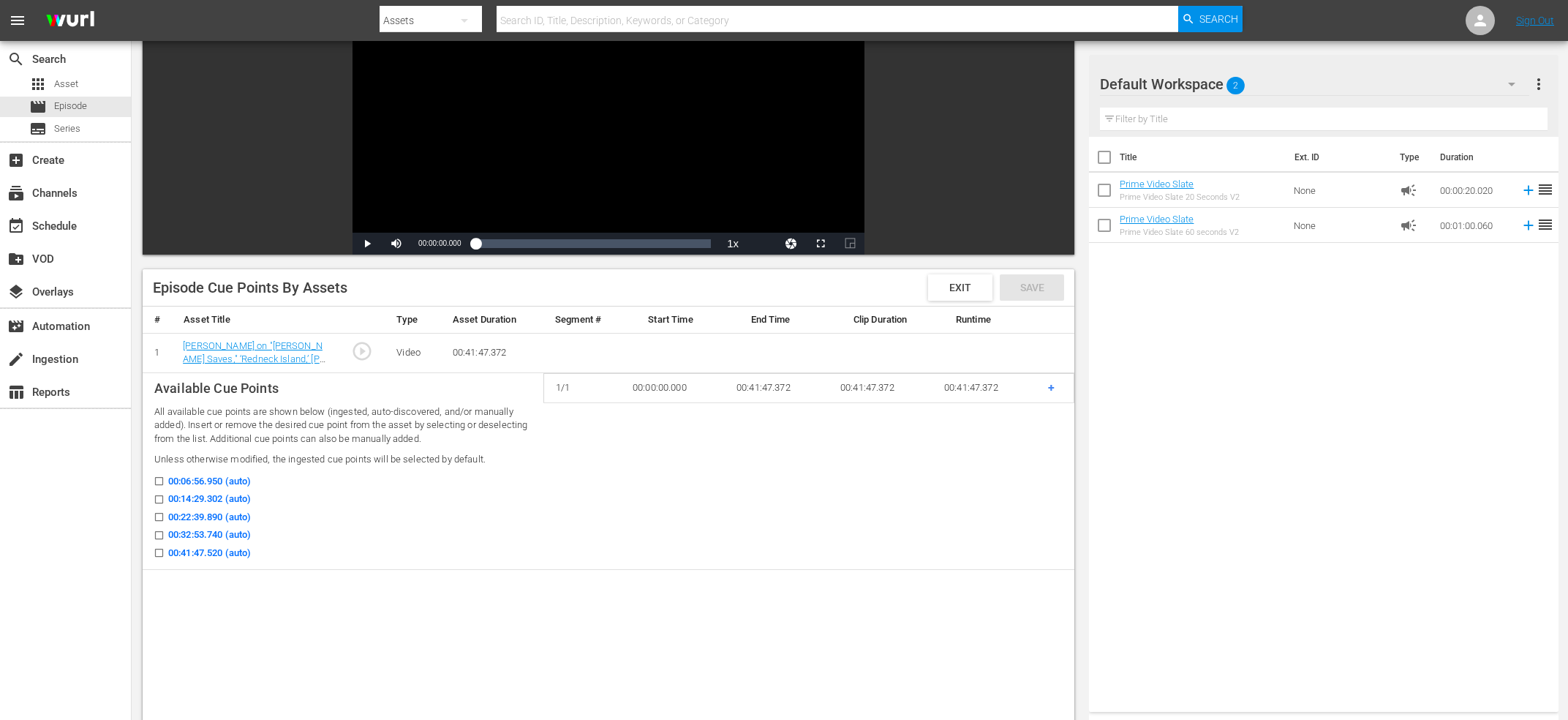
click at [156, 479] on input "00:06:56.950 (auto)" at bounding box center [155, 484] width 19 height 11
checkbox input "true"
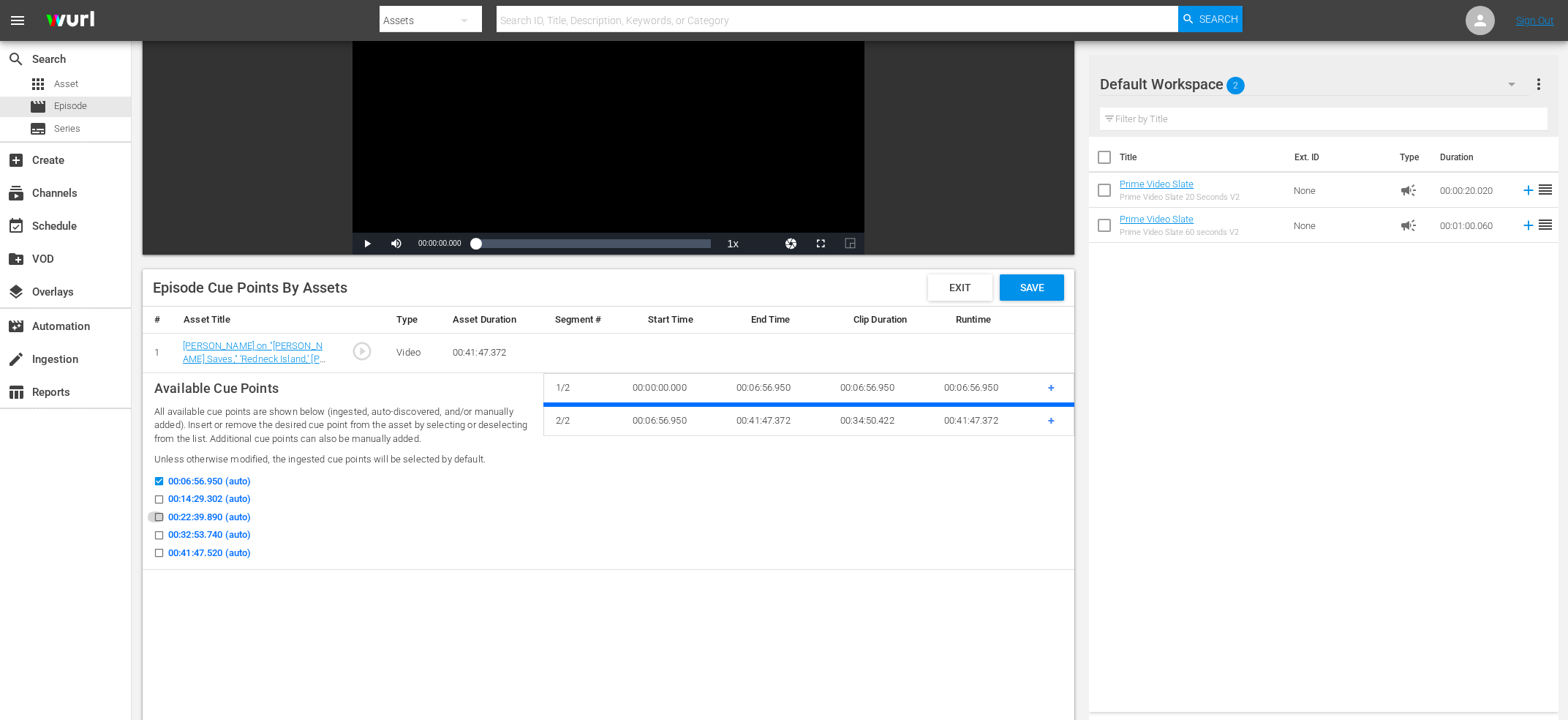
click at [160, 512] on icon at bounding box center [159, 516] width 8 height 8
click at [160, 514] on input "00:22:39.890 (auto)" at bounding box center [155, 520] width 19 height 11
checkbox input "true"
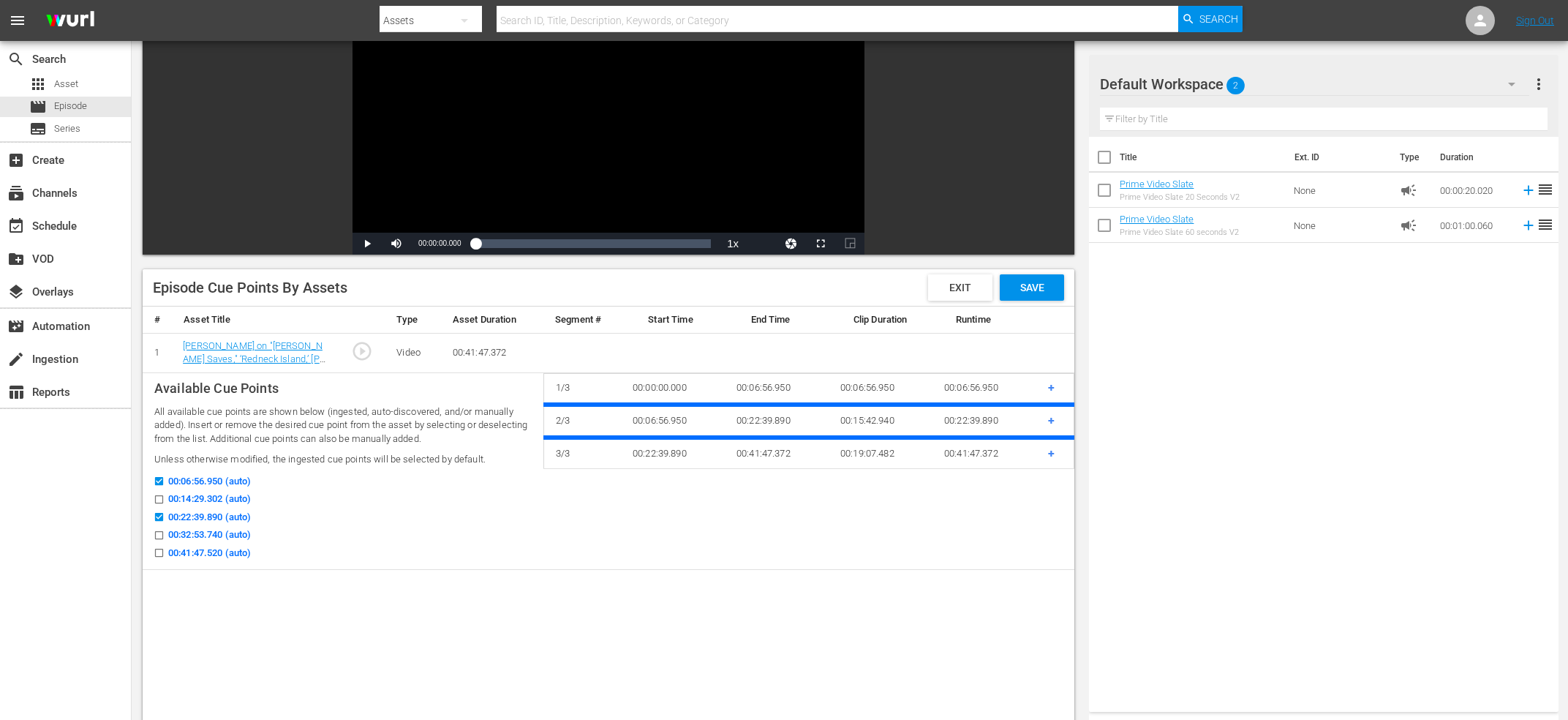
click at [160, 533] on input "00:32:53.740 (auto)" at bounding box center [155, 539] width 19 height 11
checkbox input "true"
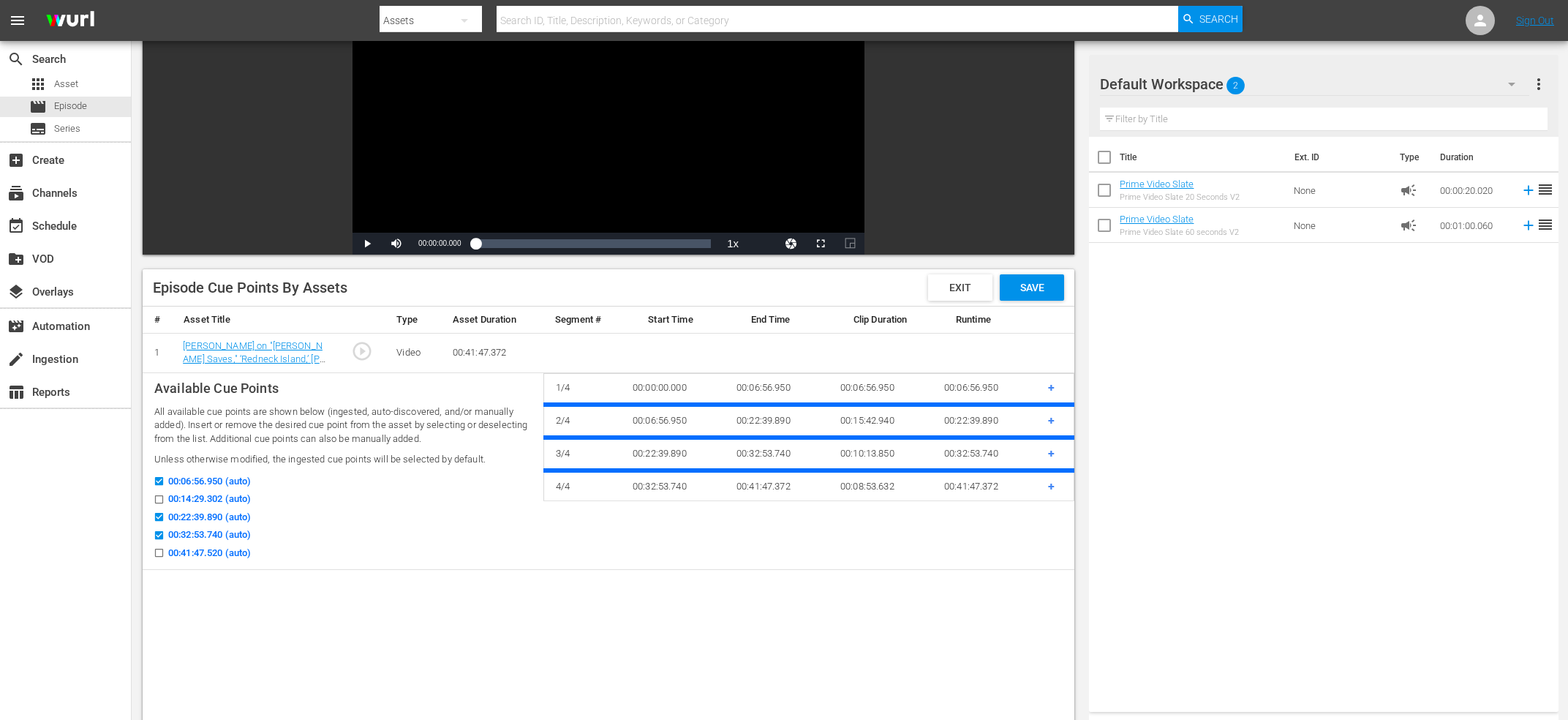
click at [160, 482] on input "00:06:56.950 (auto)" at bounding box center [155, 484] width 19 height 11
checkbox input "false"
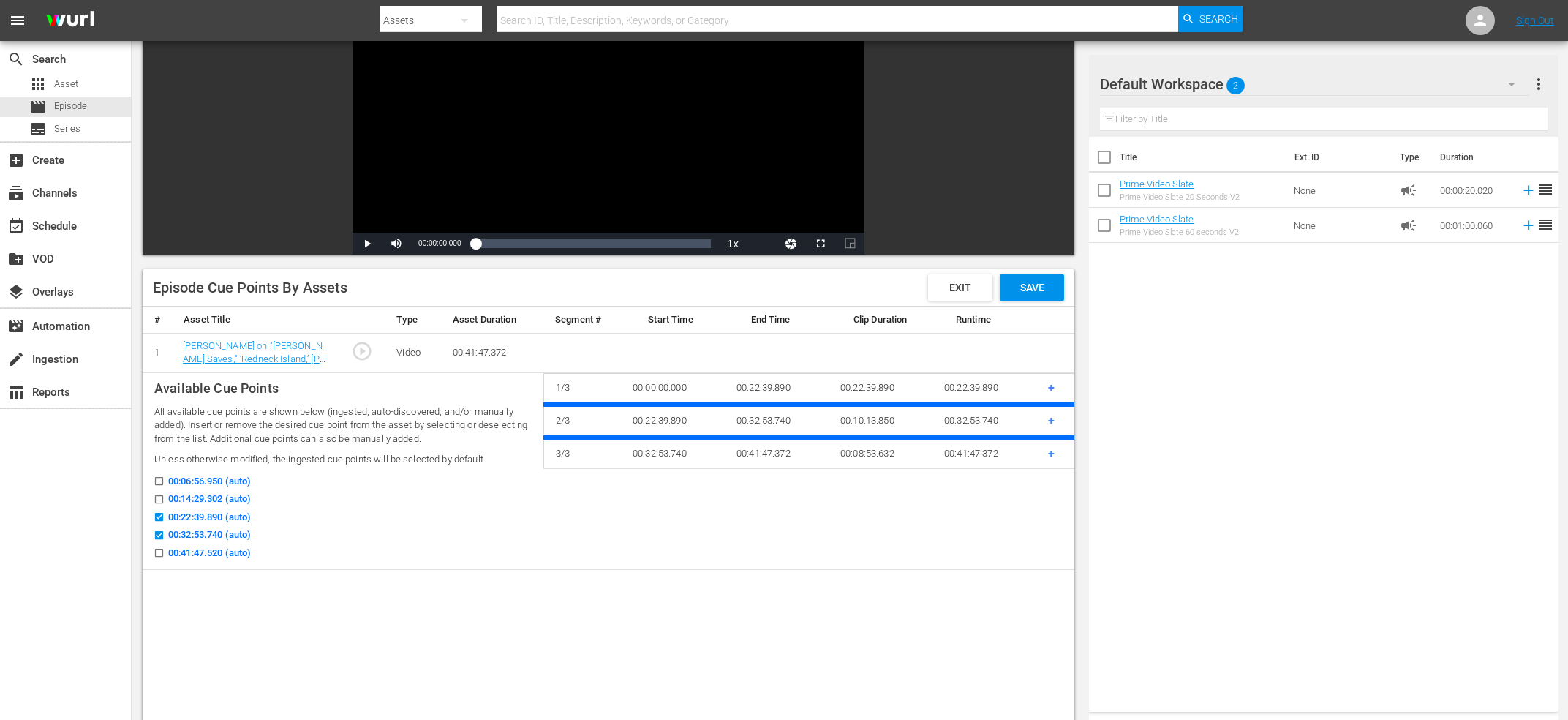
click at [160, 493] on label "00:14:29.302 (auto)" at bounding box center [198, 499] width 105 height 15
click at [160, 497] on input "00:14:29.302 (auto)" at bounding box center [155, 502] width 19 height 11
checkbox input "true"
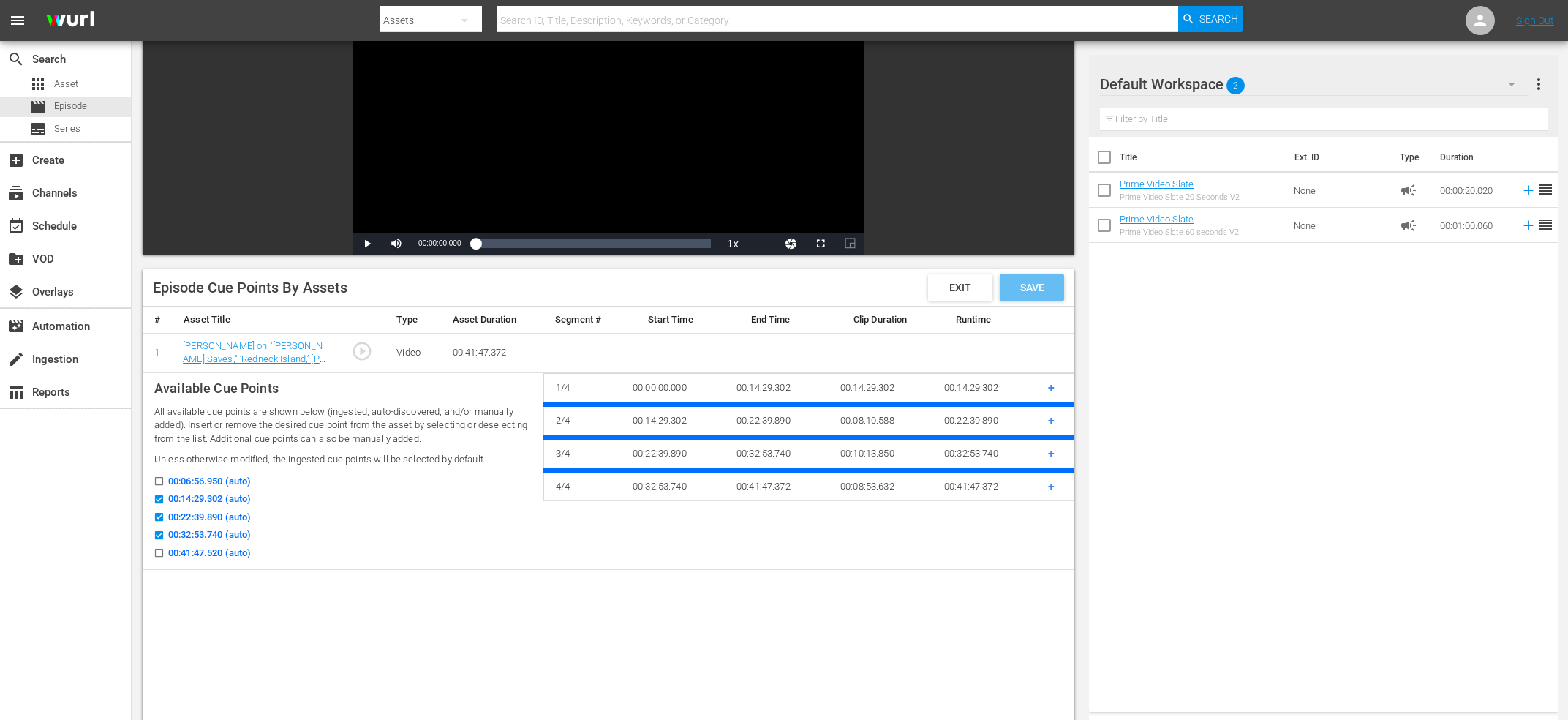
click at [1043, 282] on span "Save" at bounding box center [1032, 287] width 48 height 12
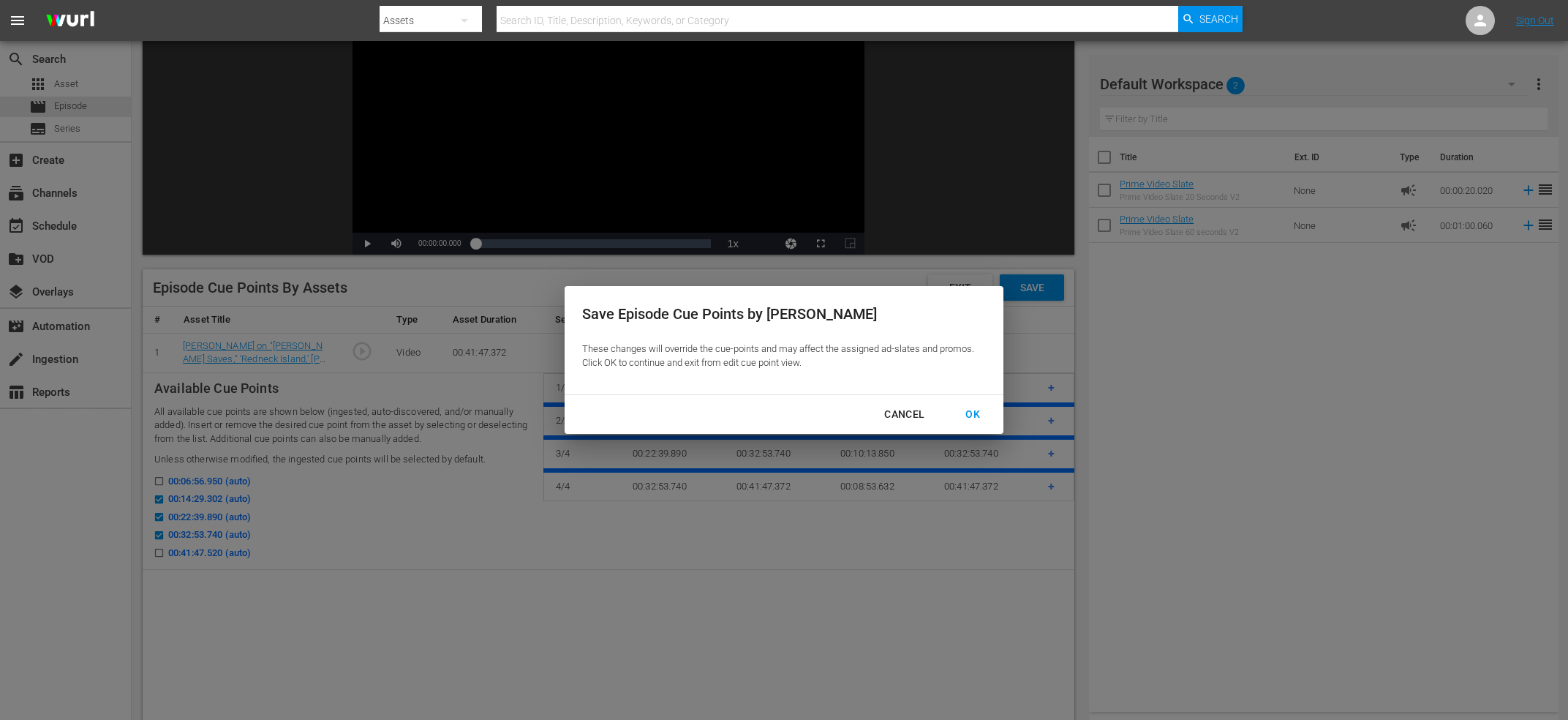
click at [972, 409] on div "OK" at bounding box center [972, 414] width 38 height 19
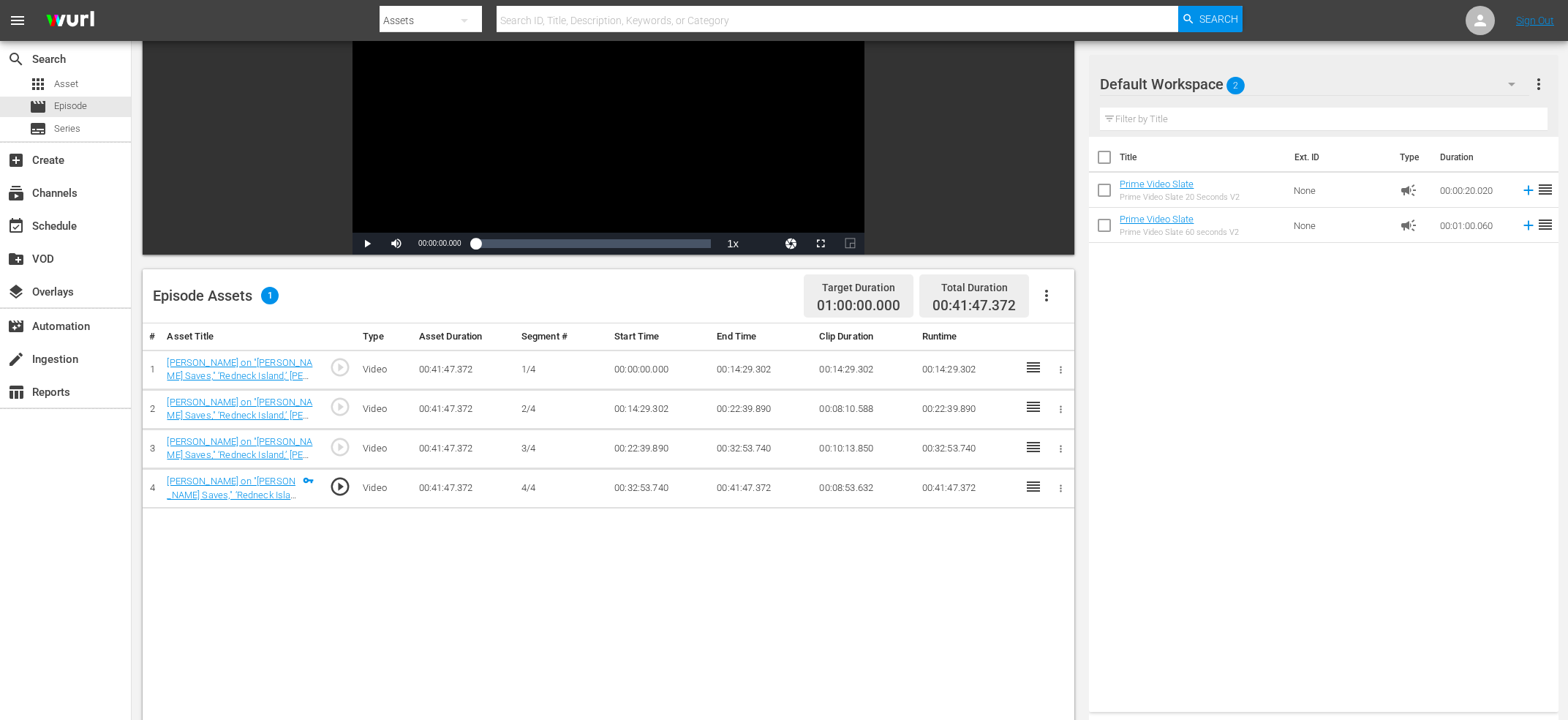
click at [1036, 293] on button "button" at bounding box center [1047, 295] width 36 height 36
click at [1087, 336] on div "Fill with Ads" at bounding box center [1090, 337] width 99 height 36
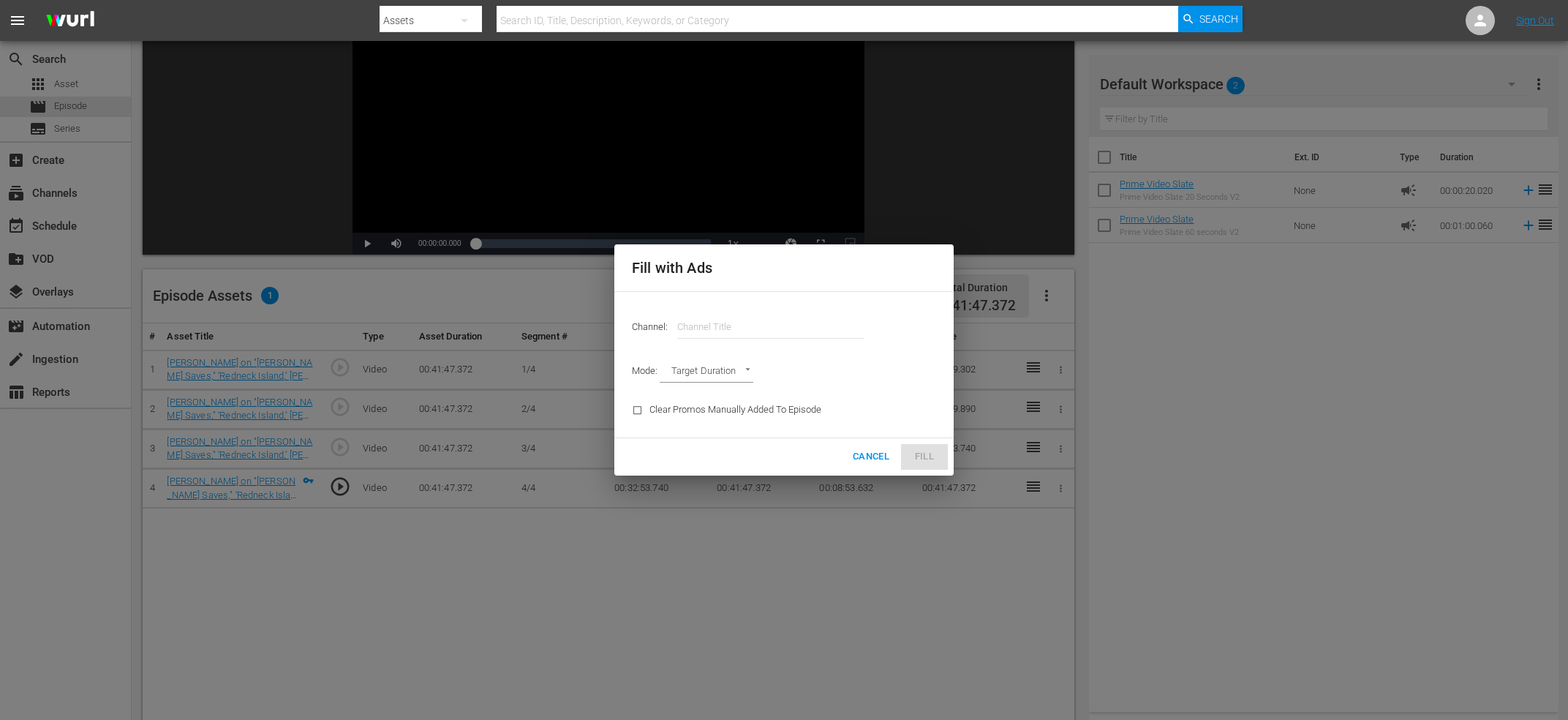
click at [776, 323] on input "text" at bounding box center [770, 327] width 187 height 36
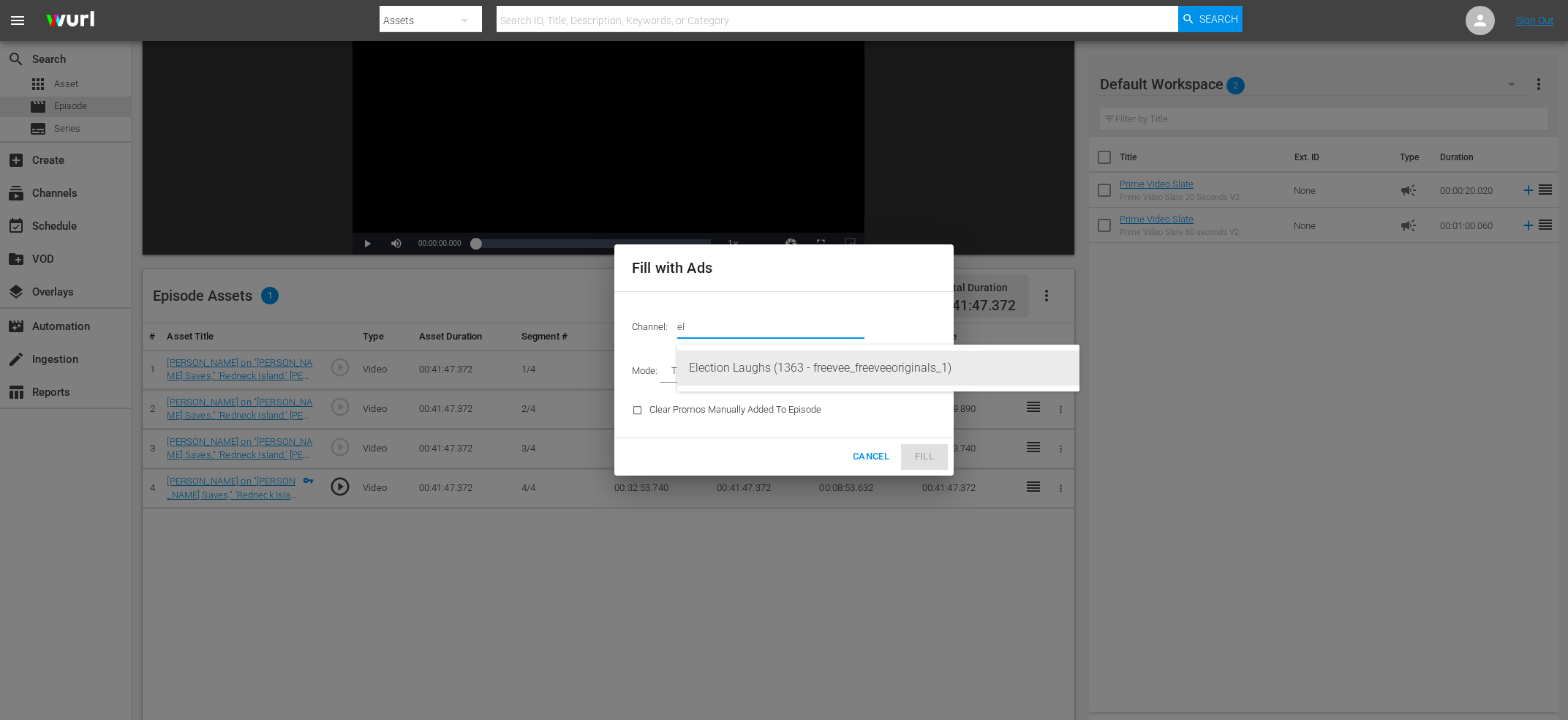
click at [824, 379] on div "Election Laughs (1363 - freevee_freeveeoriginals_1)" at bounding box center [878, 368] width 379 height 36
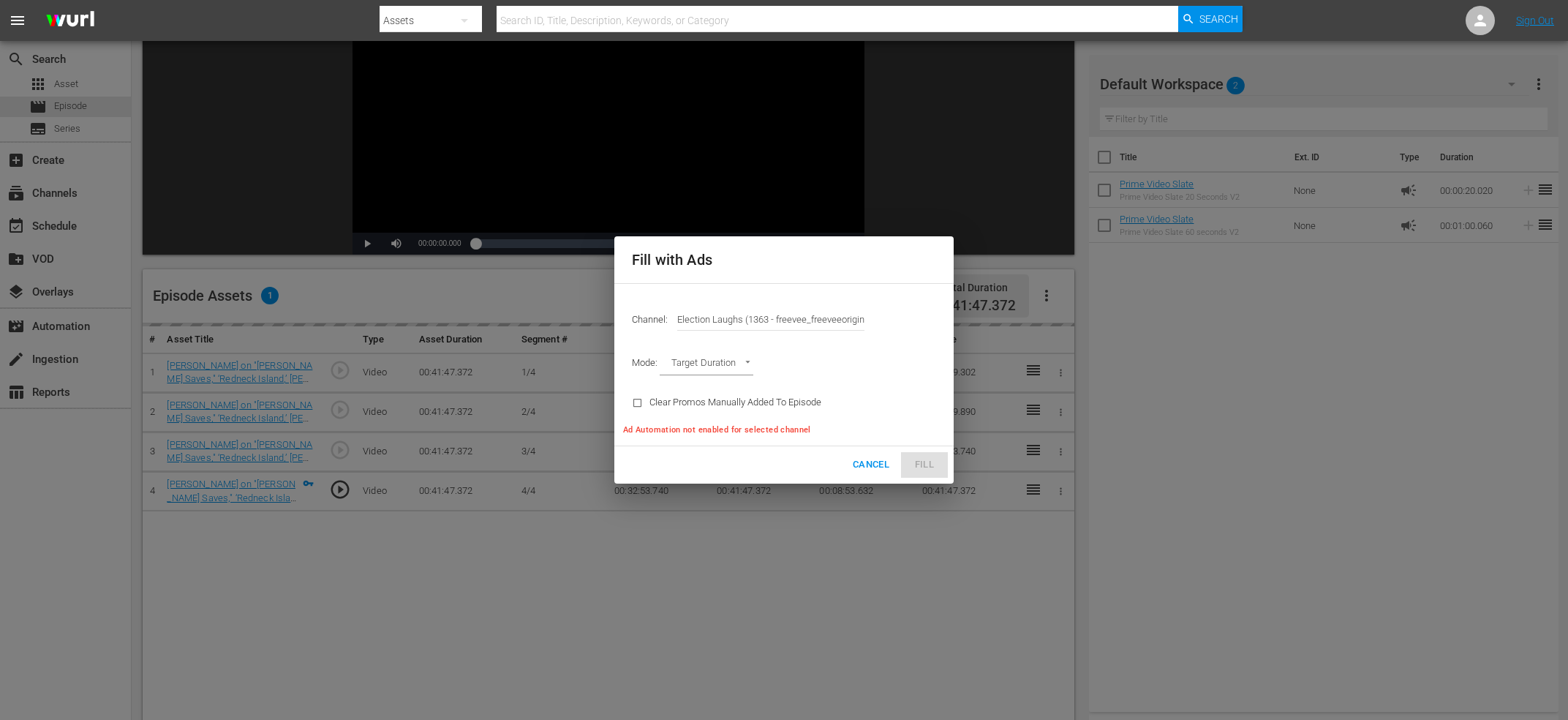
type input "Election Laughs (1363)"
type input "AD_BREAK_DURATION"
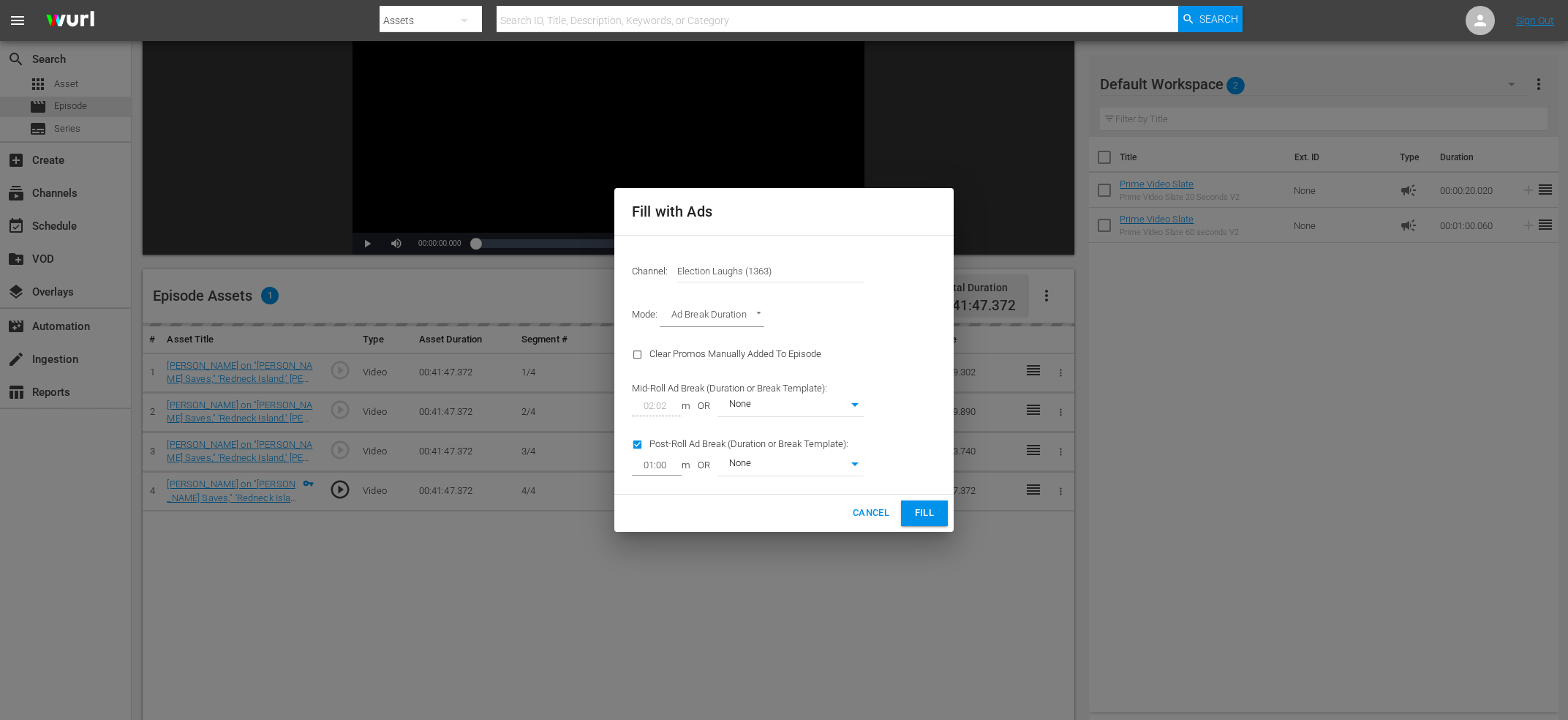
click at [654, 446] on div "Post-Roll Ad Break (Duration or Break Template): 01:00 m OR None 0" at bounding box center [748, 454] width 250 height 59
click at [643, 448] on input "checkbox" at bounding box center [640, 447] width 18 height 20
checkbox input "false"
type input "0"
click at [932, 509] on span "Fill" at bounding box center [924, 513] width 23 height 17
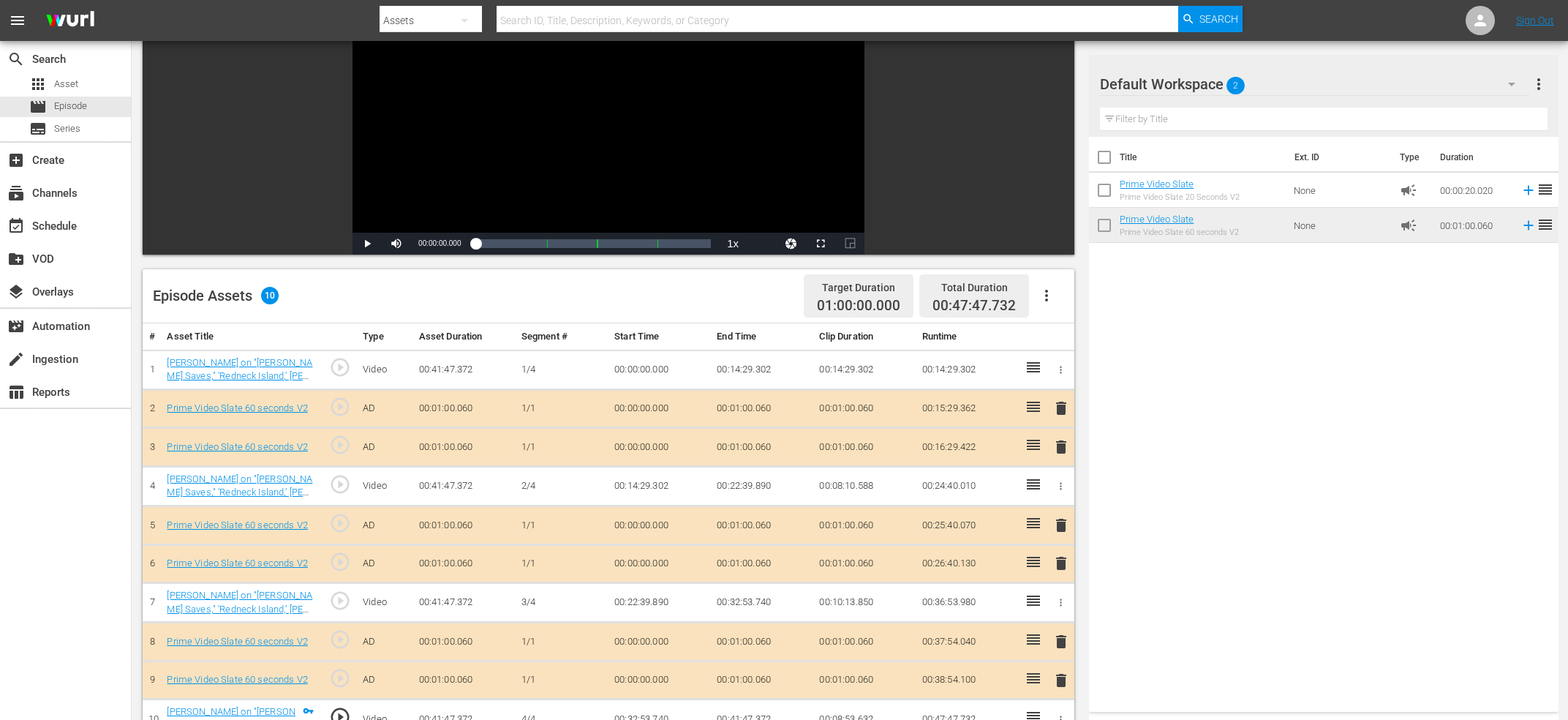
scroll to position [0, 0]
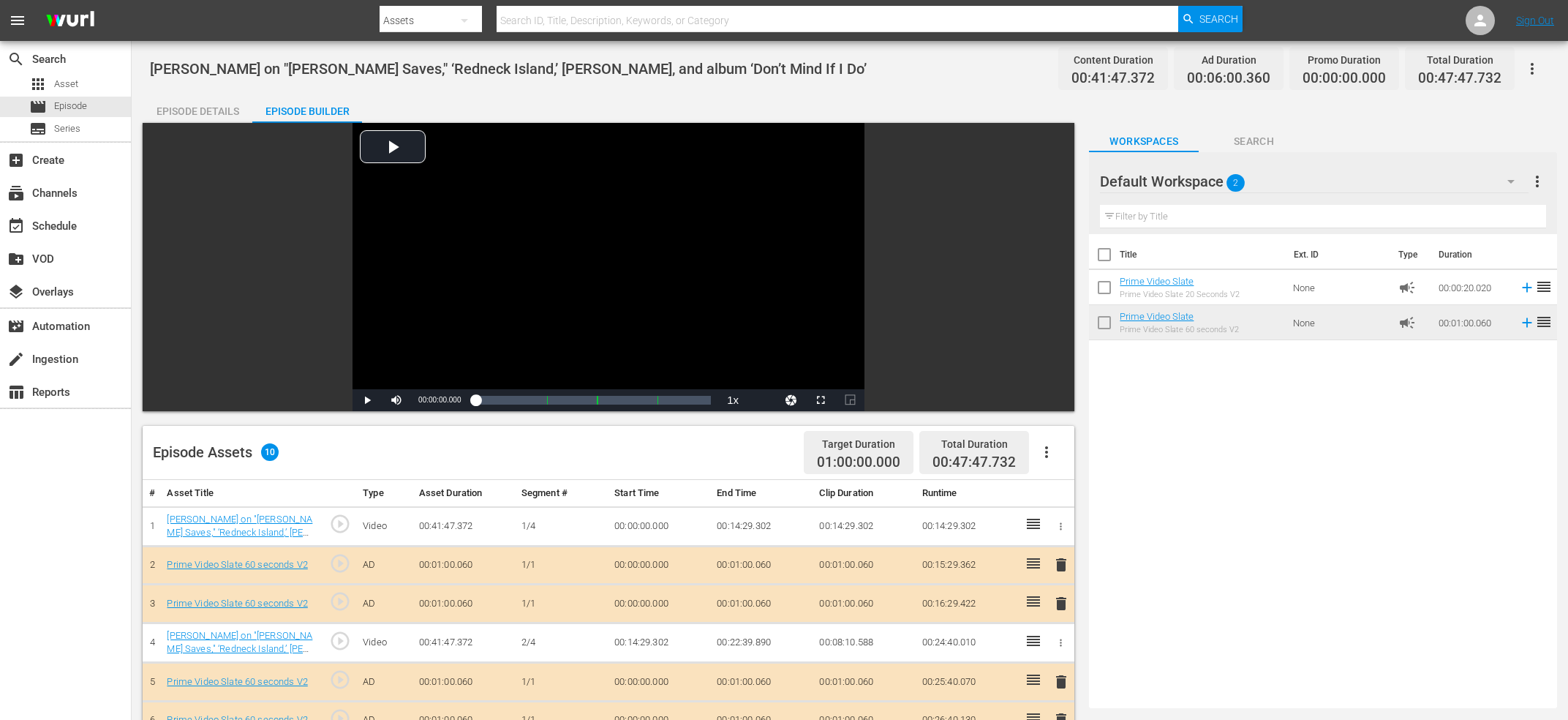
click at [1486, 526] on div "Title Ext. ID Type Duration Prime Video Slate Prime Video Slate 20 Seconds V2 N…" at bounding box center [1323, 468] width 468 height 468
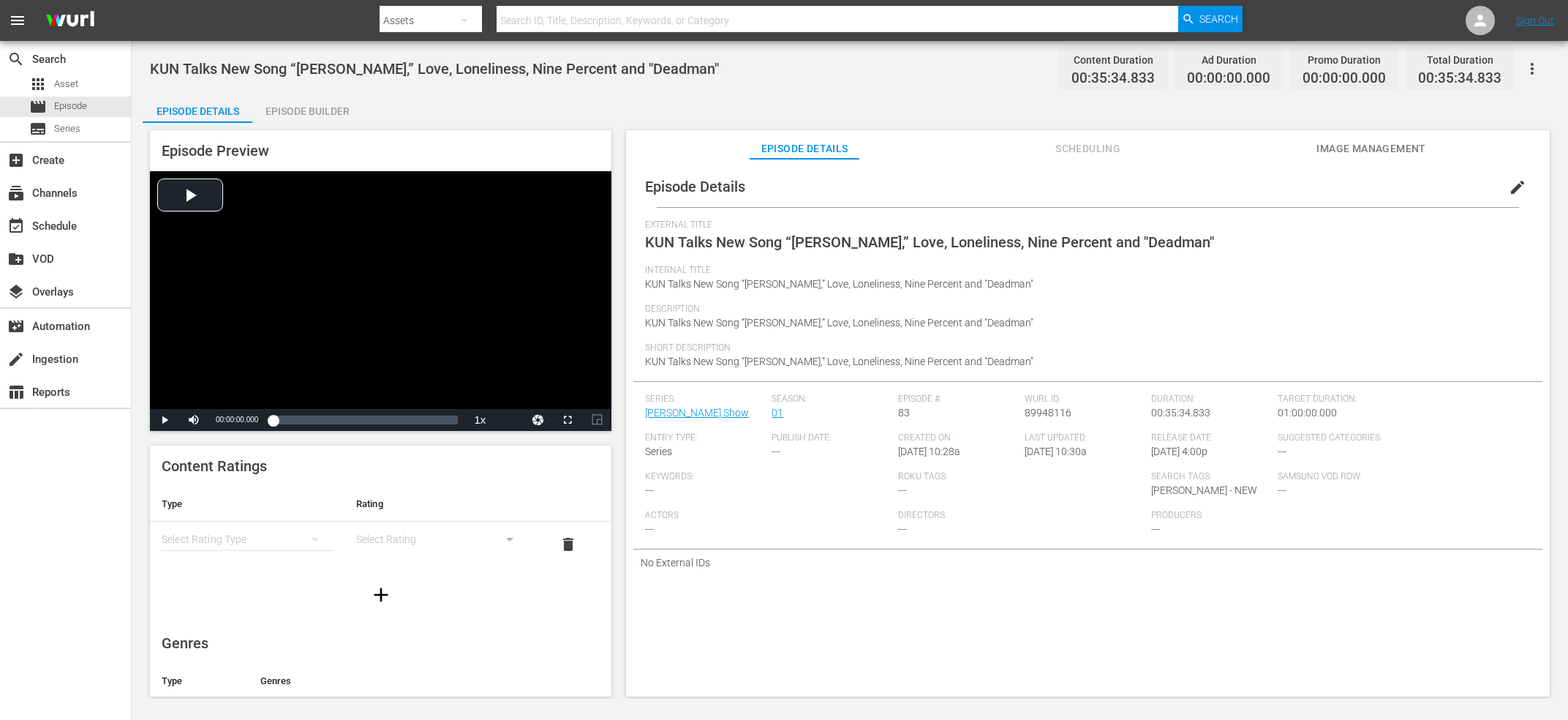
click at [1053, 418] on span "89948116" at bounding box center [1048, 412] width 47 height 12
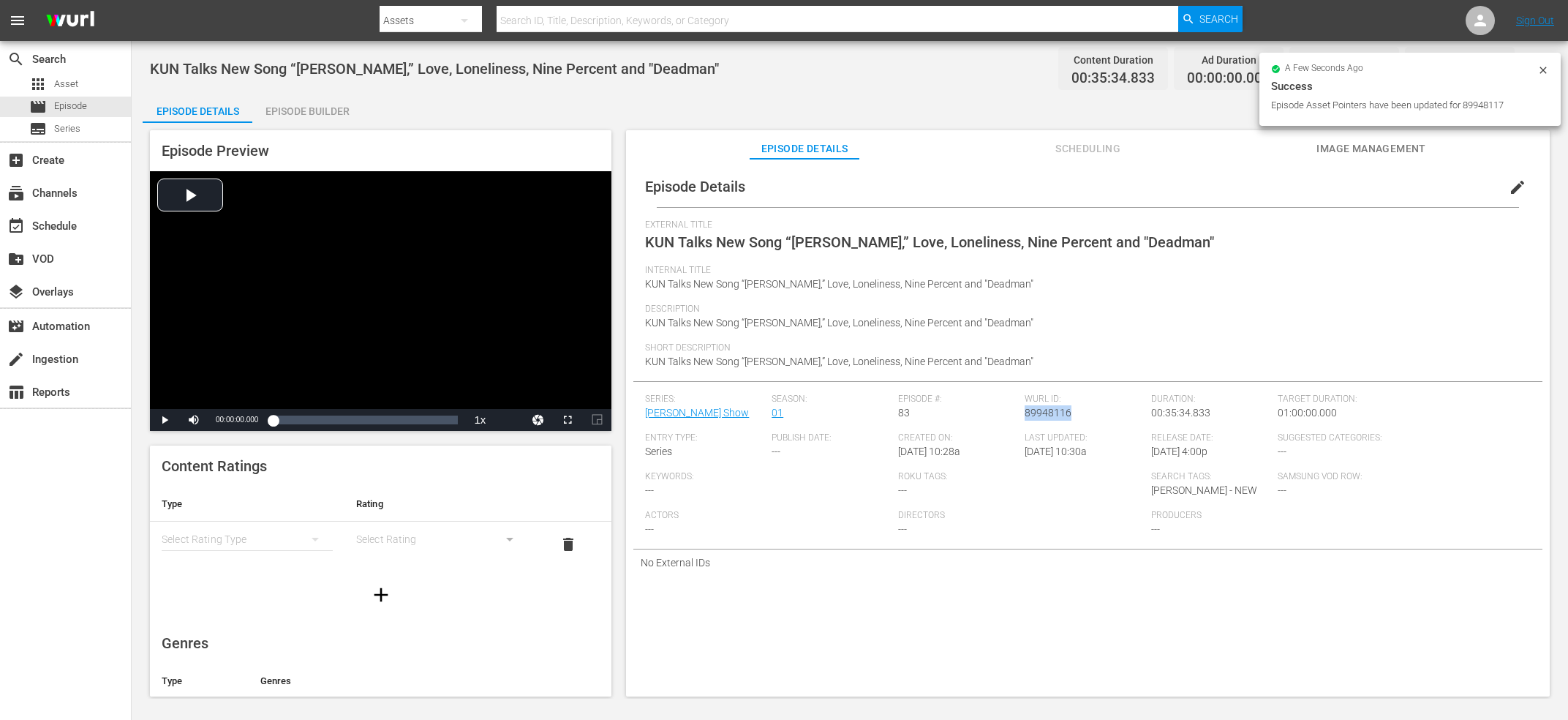
click at [261, 119] on div "Episode Builder" at bounding box center [307, 111] width 109 height 36
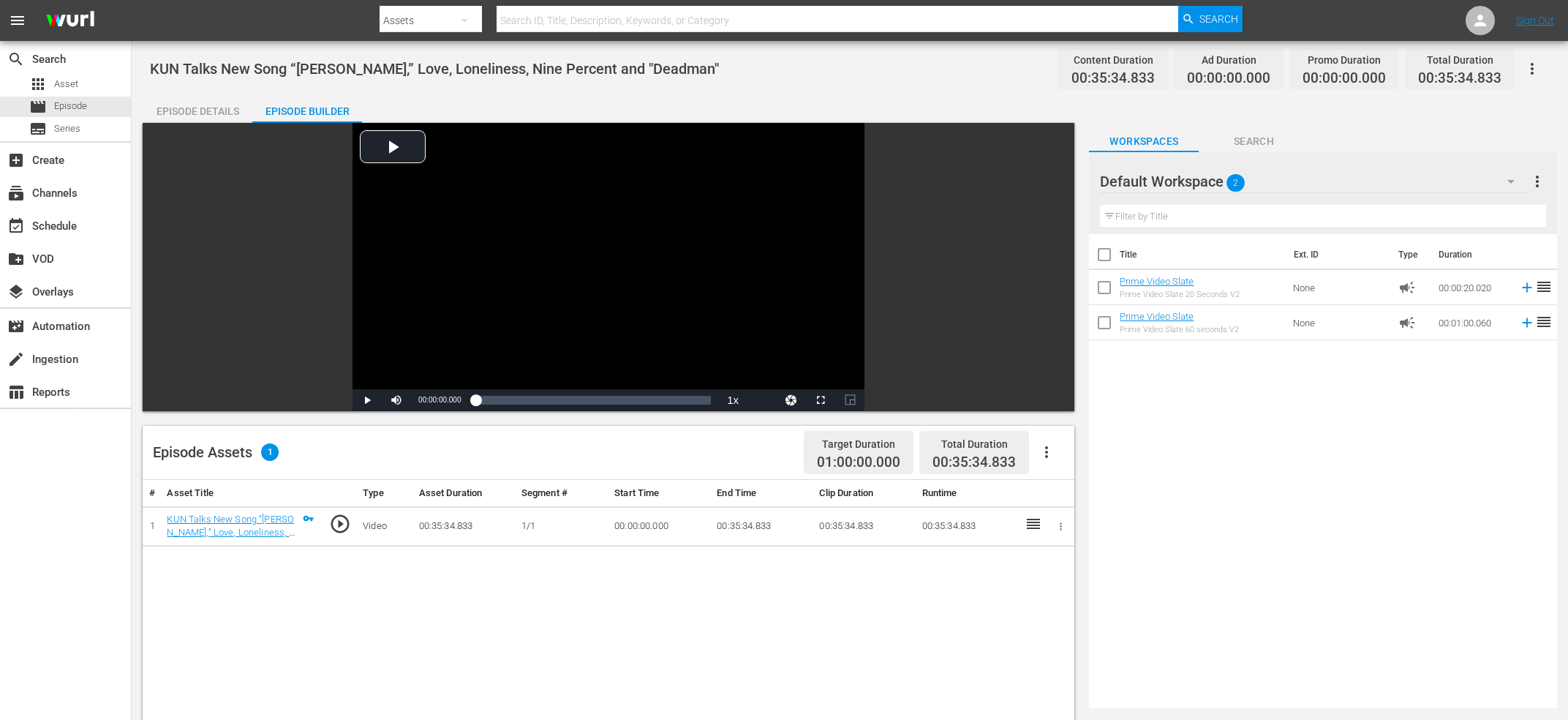
click at [1053, 441] on button "button" at bounding box center [1047, 453] width 36 height 36
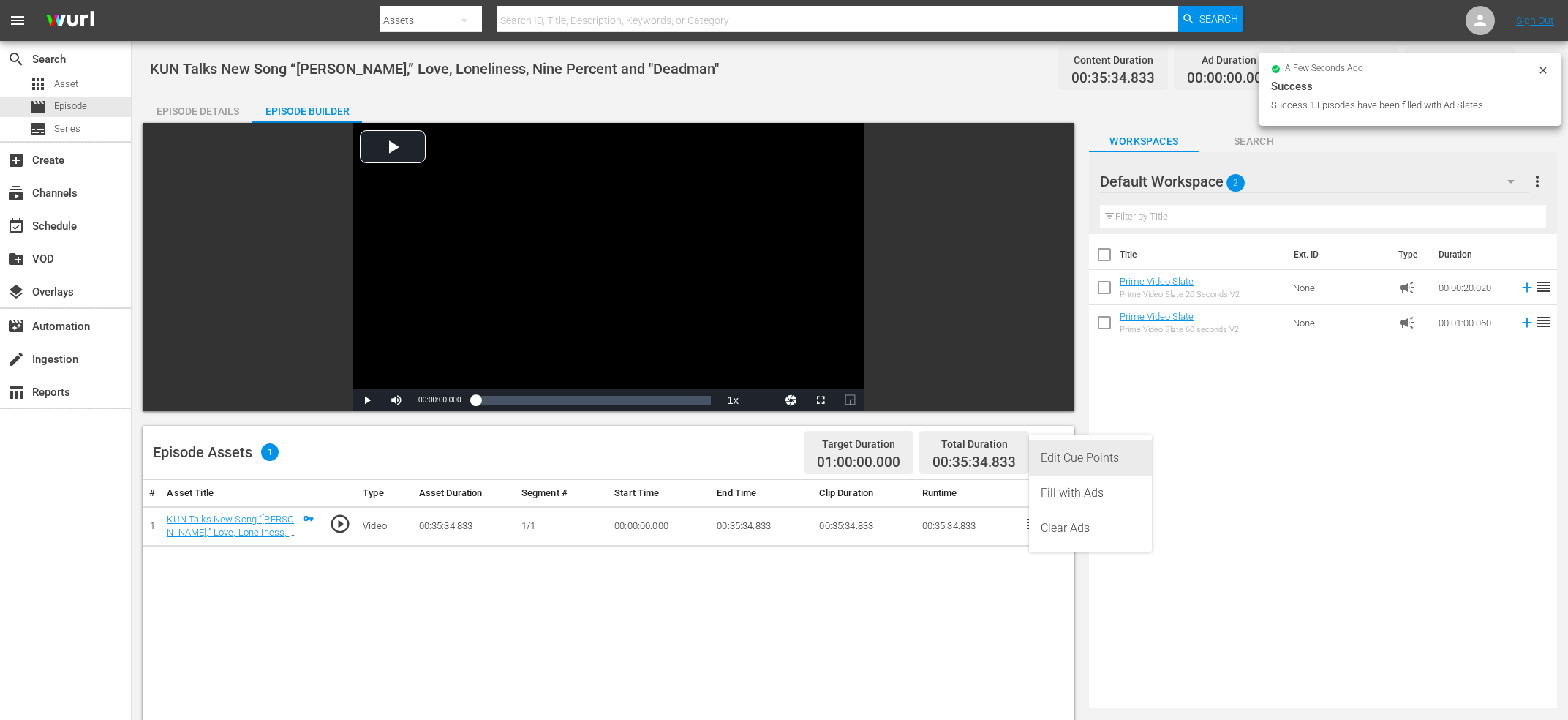
click at [1061, 455] on div "Edit Cue Points" at bounding box center [1090, 458] width 99 height 36
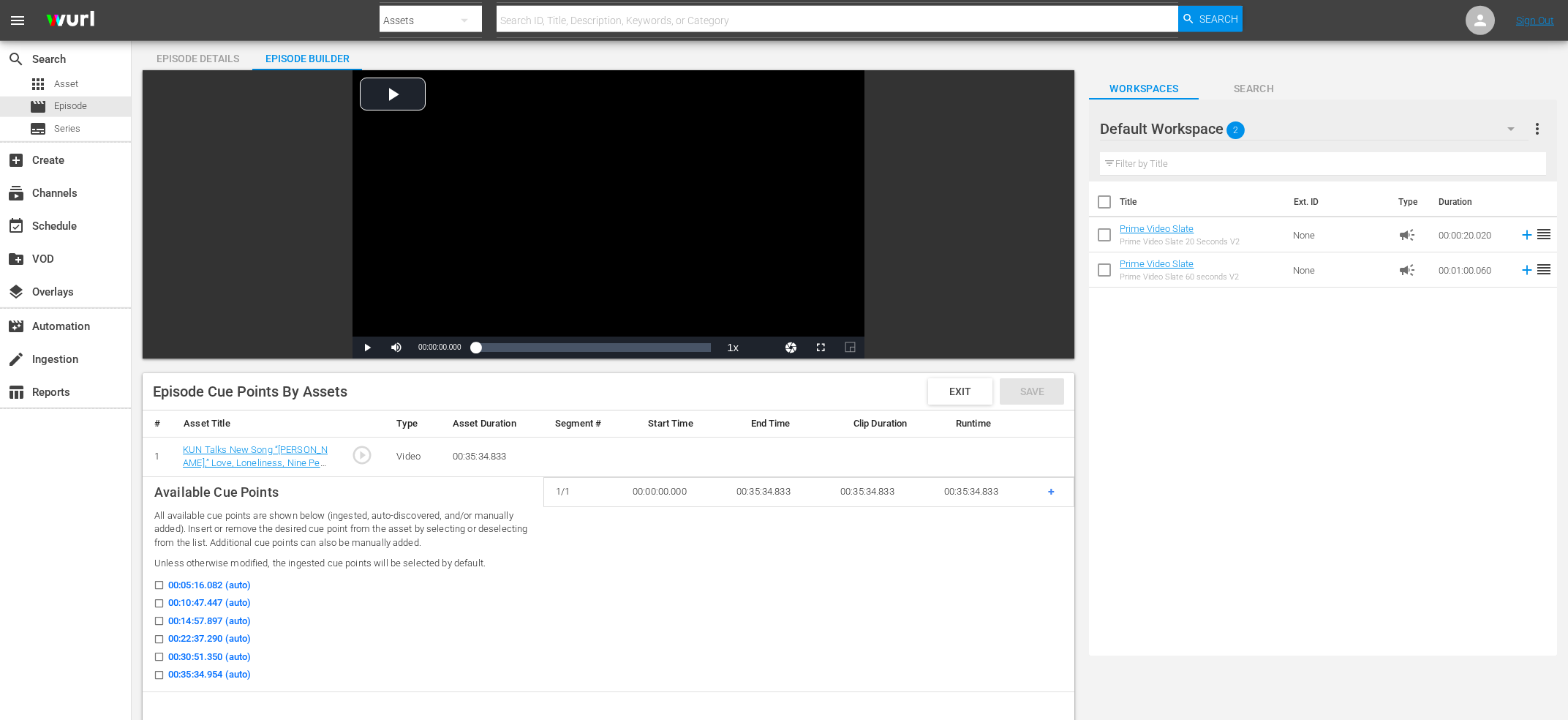
scroll to position [79, 0]
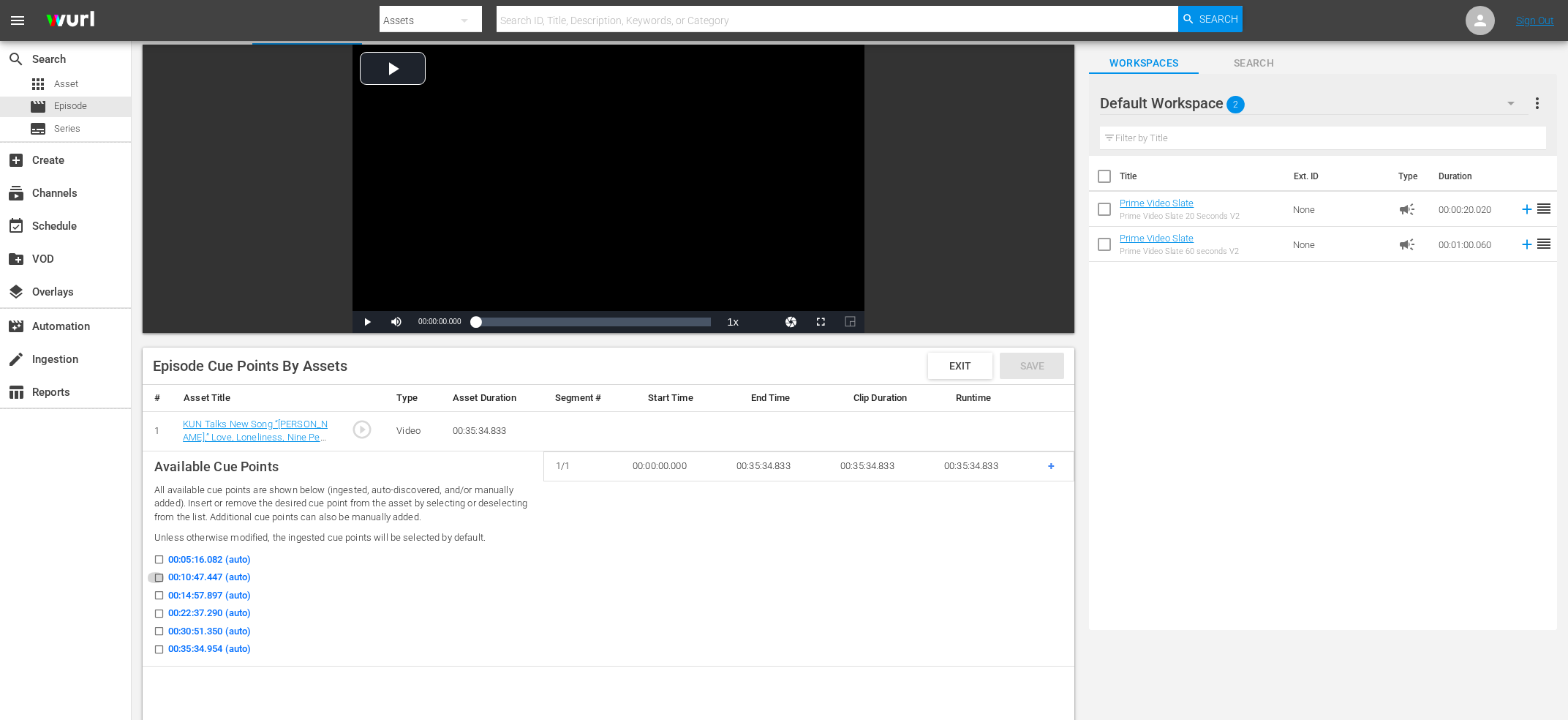
click at [156, 573] on icon at bounding box center [159, 578] width 11 height 11
click at [156, 575] on input "00:10:47.447 (auto)" at bounding box center [155, 581] width 19 height 11
checkbox input "true"
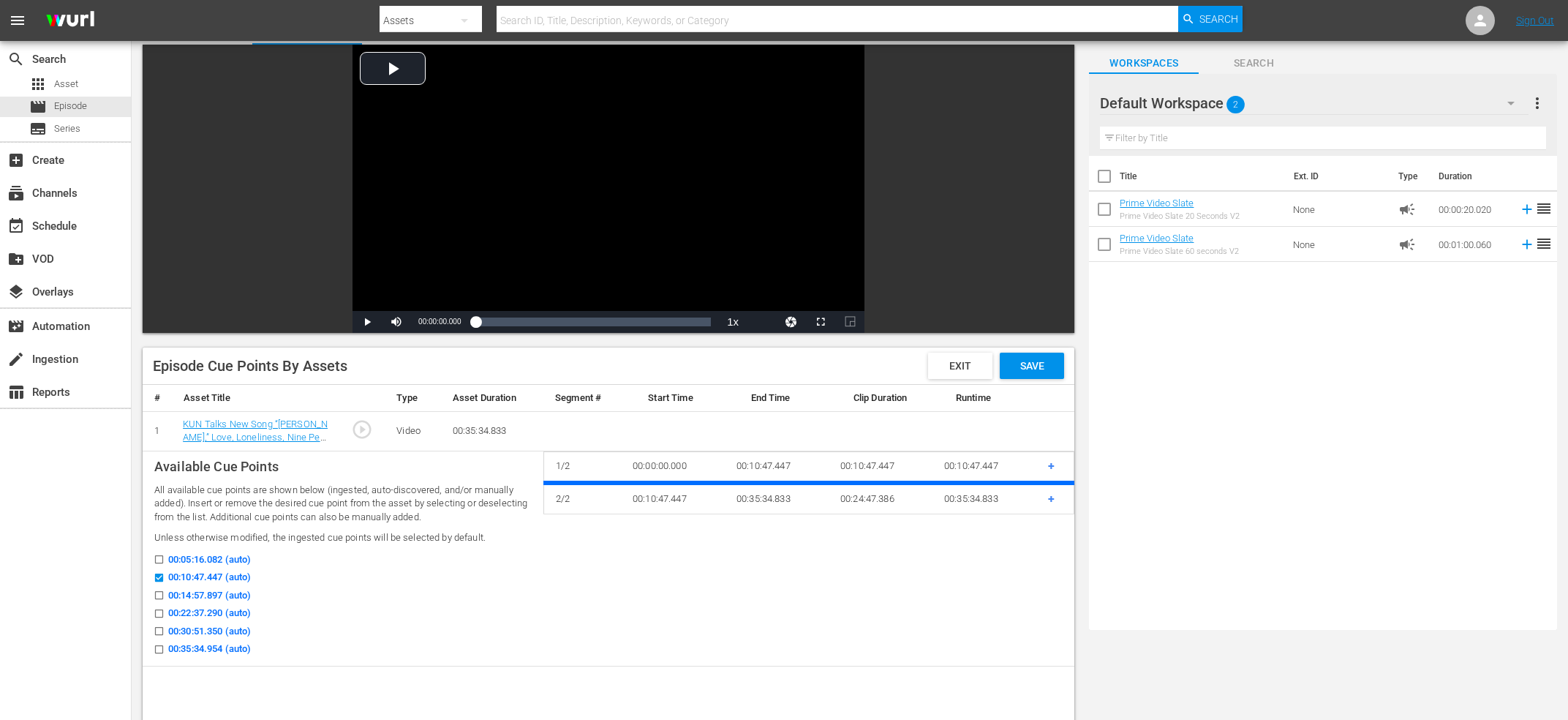
click at [156, 613] on input "00:22:37.290 (auto)" at bounding box center [155, 616] width 19 height 11
checkbox input "true"
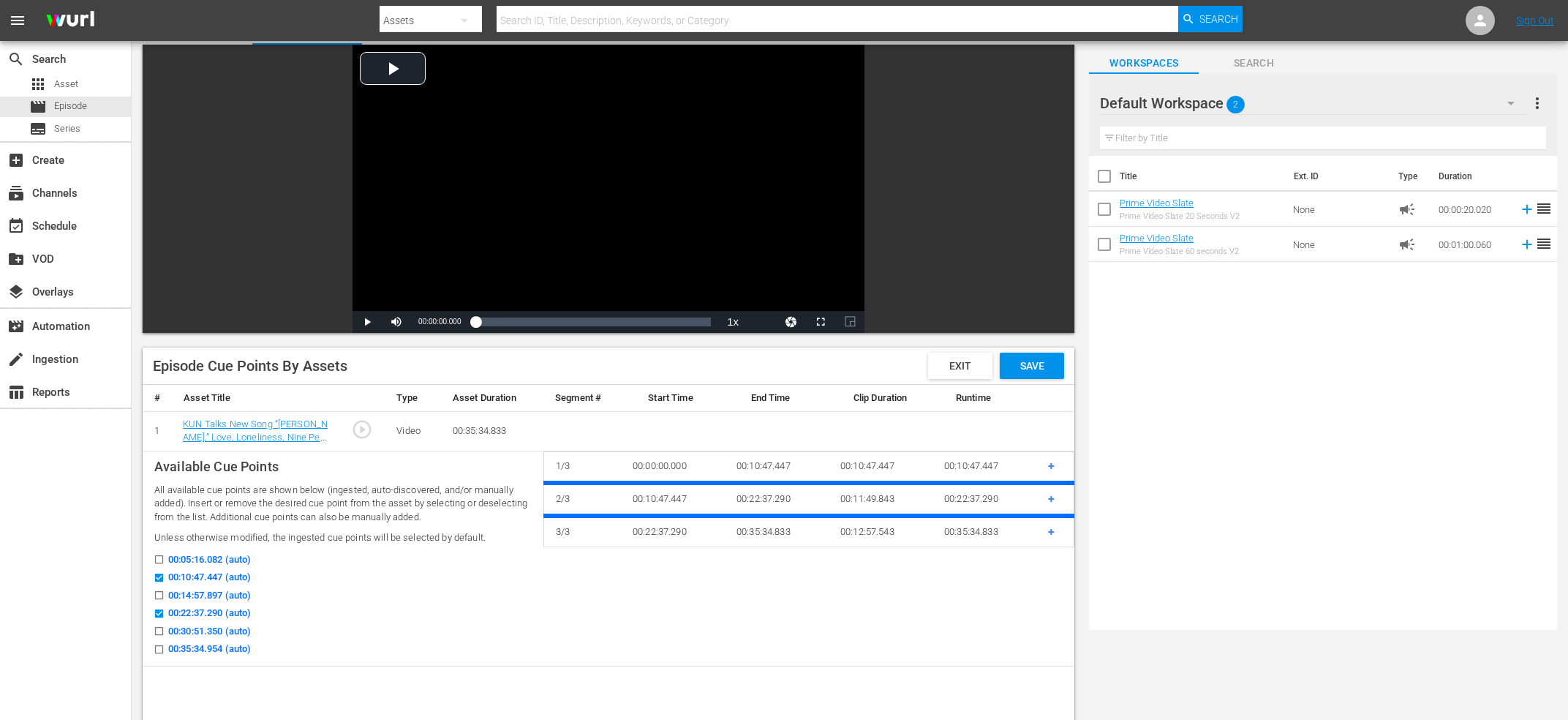
click at [156, 636] on input "00:30:51.350 (auto)" at bounding box center [155, 634] width 19 height 11
checkbox input "true"
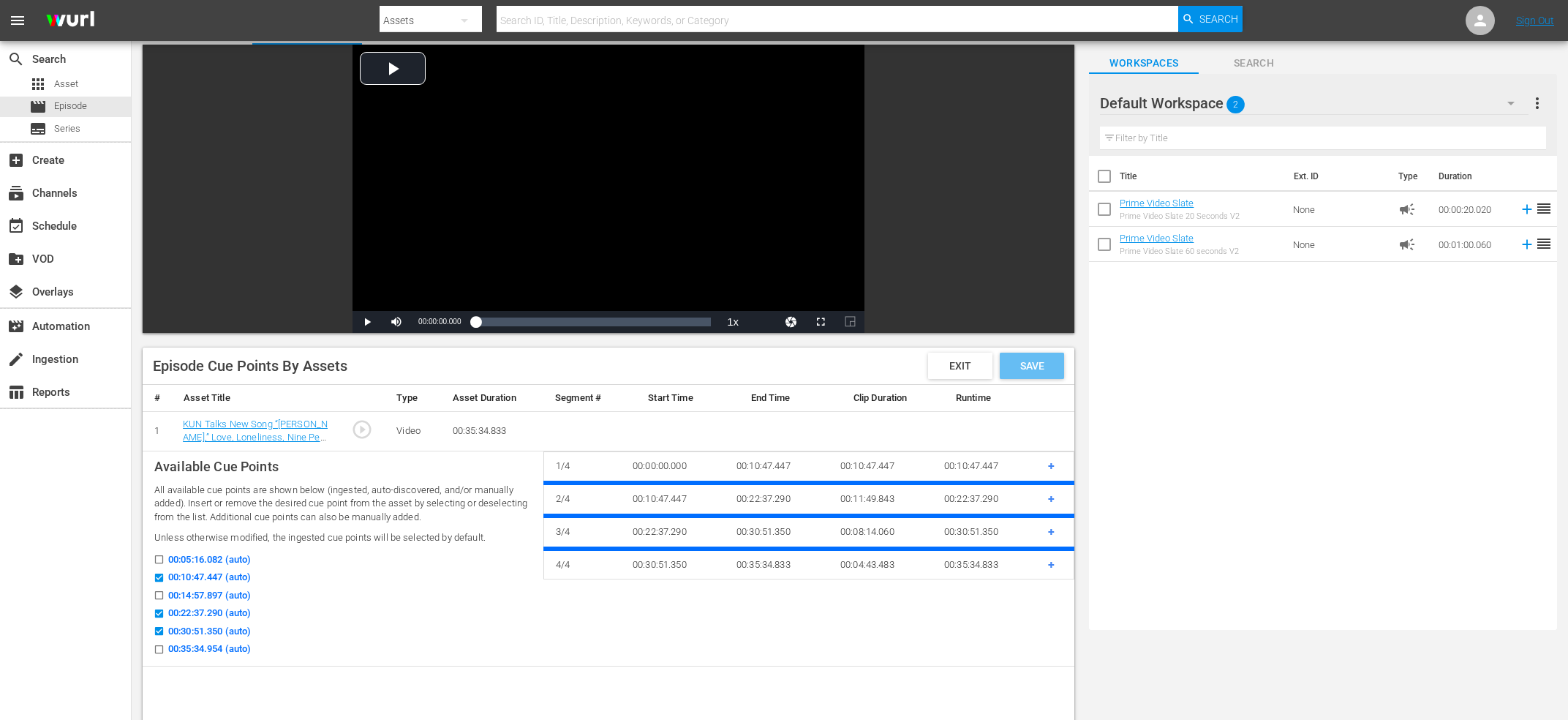
click at [1014, 360] on span "Save" at bounding box center [1032, 366] width 48 height 12
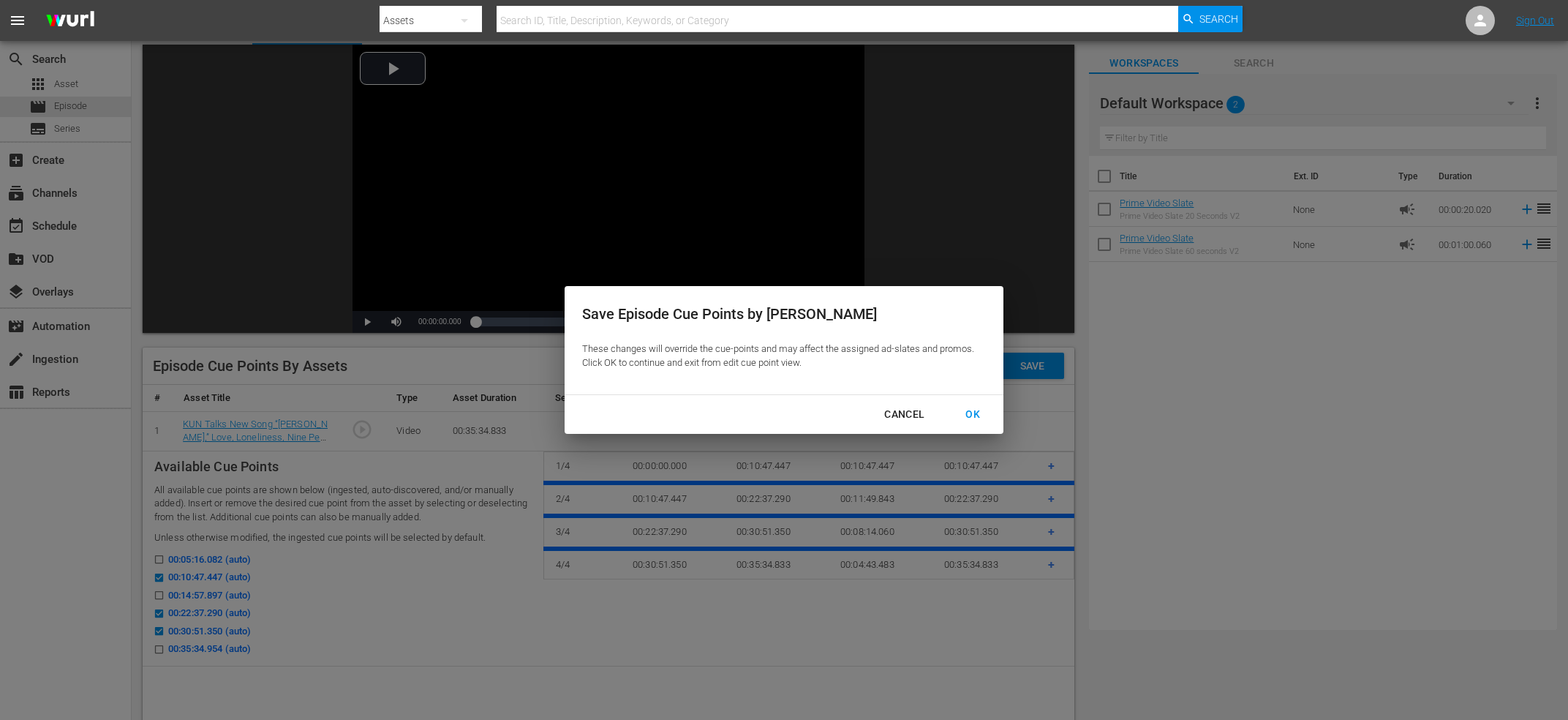
click at [980, 407] on div "OK" at bounding box center [972, 414] width 38 height 19
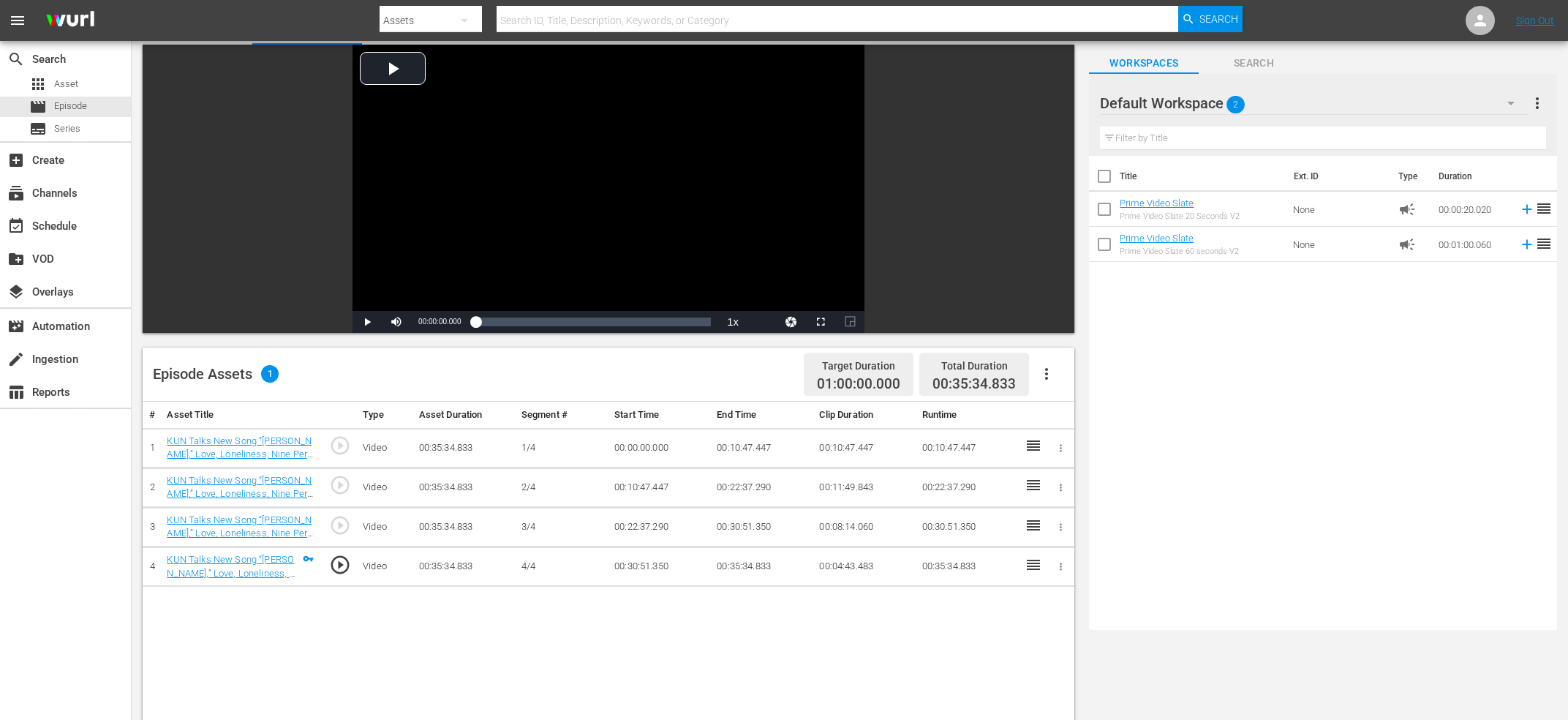
scroll to position [0, 0]
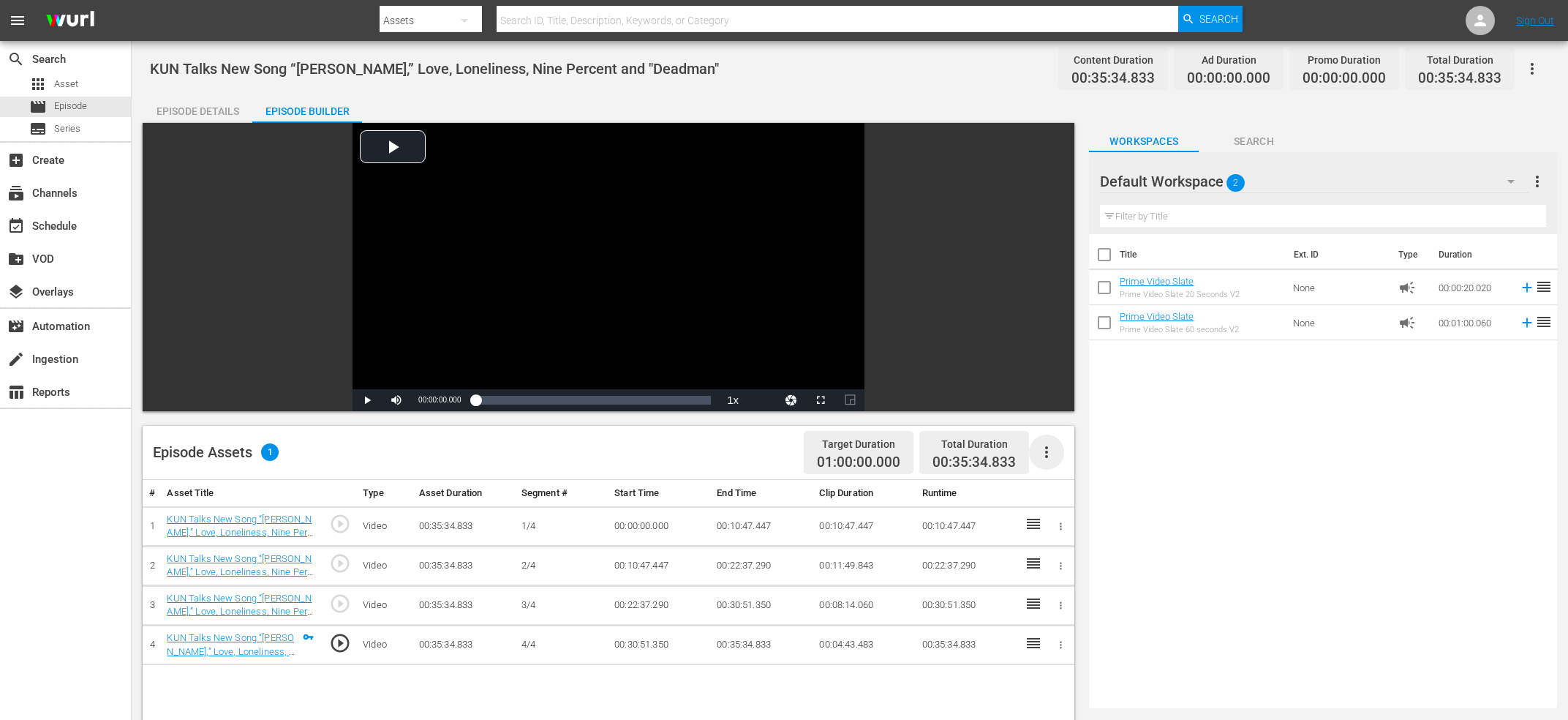
click at [1047, 443] on icon "button" at bounding box center [1046, 452] width 18 height 18
click at [1075, 495] on div "Fill with Ads" at bounding box center [1090, 494] width 99 height 36
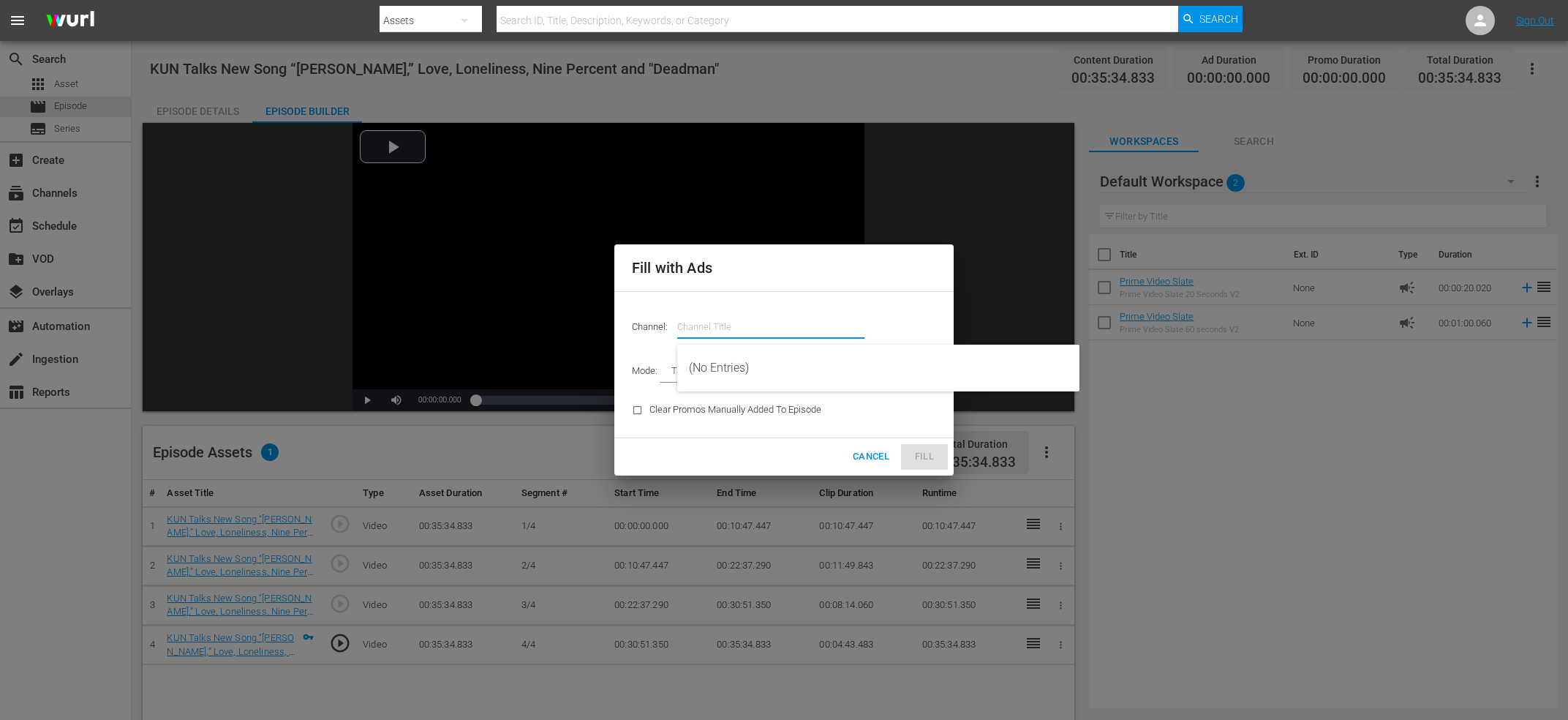
click at [828, 331] on input "text" at bounding box center [770, 327] width 187 height 36
click at [784, 362] on div "Election Laughs (1363 - freevee_freeveeoriginals_1)" at bounding box center [878, 368] width 379 height 36
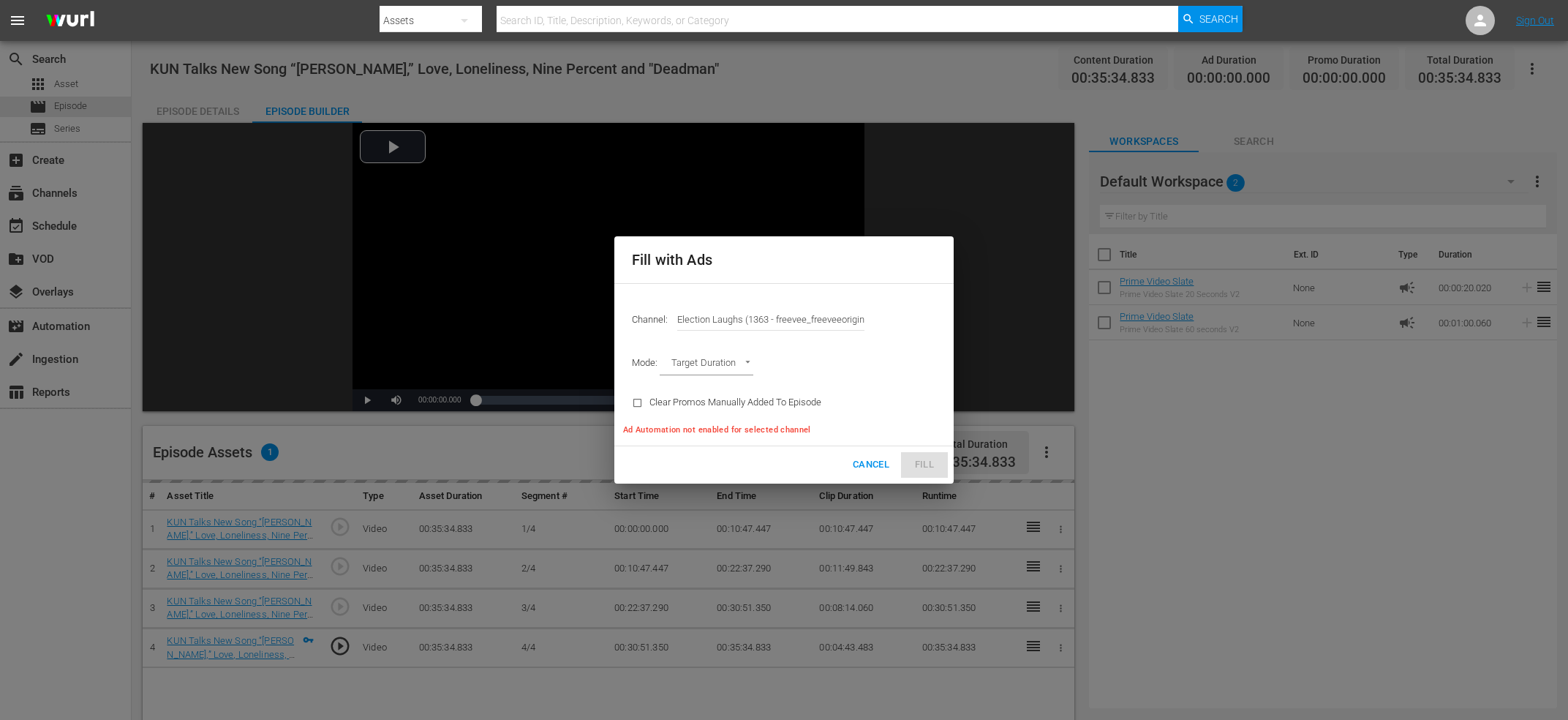
type input "Election Laughs (1363)"
type input "AD_BREAK_DURATION"
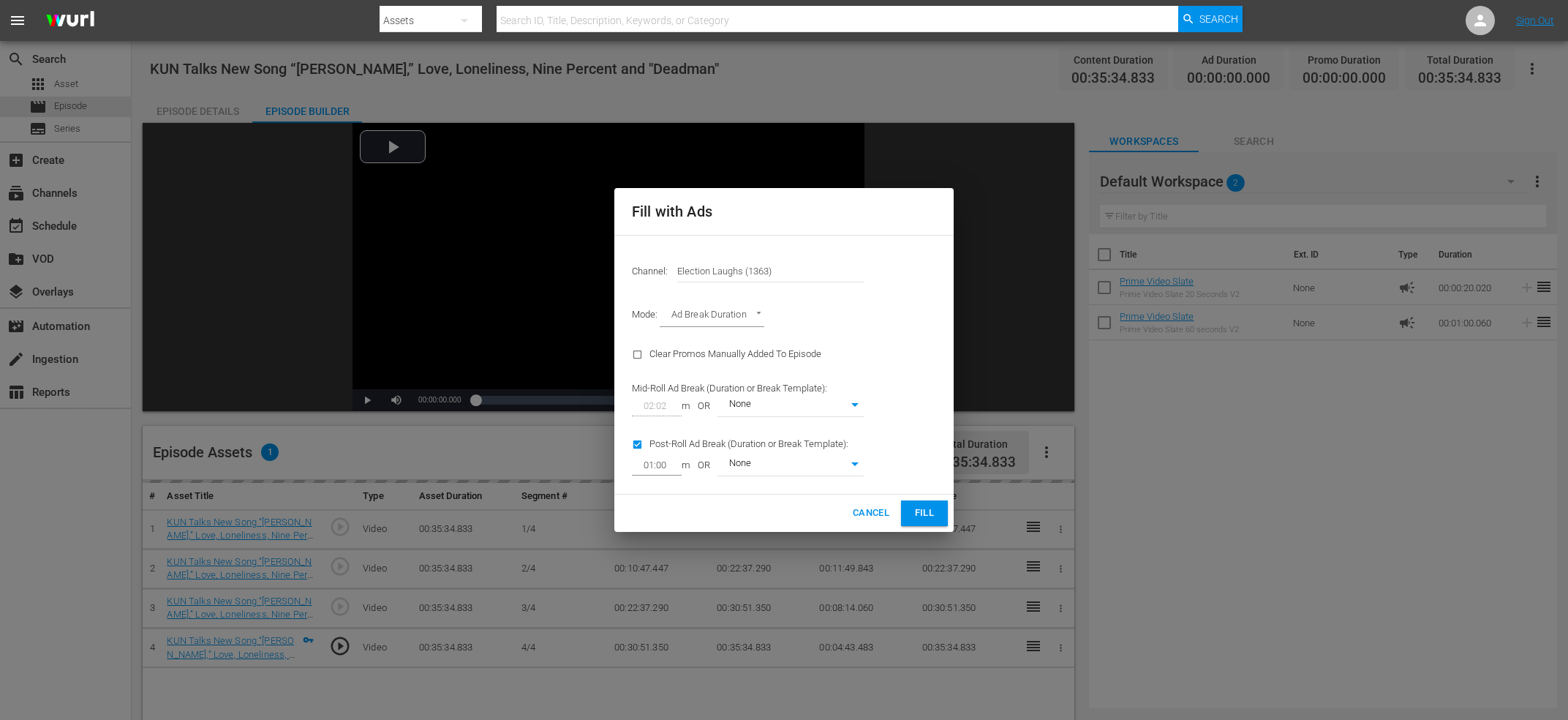
type input "0"
click at [642, 444] on input "checkbox" at bounding box center [640, 447] width 18 height 20
checkbox input "false"
click at [942, 518] on button "Fill" at bounding box center [925, 512] width 47 height 25
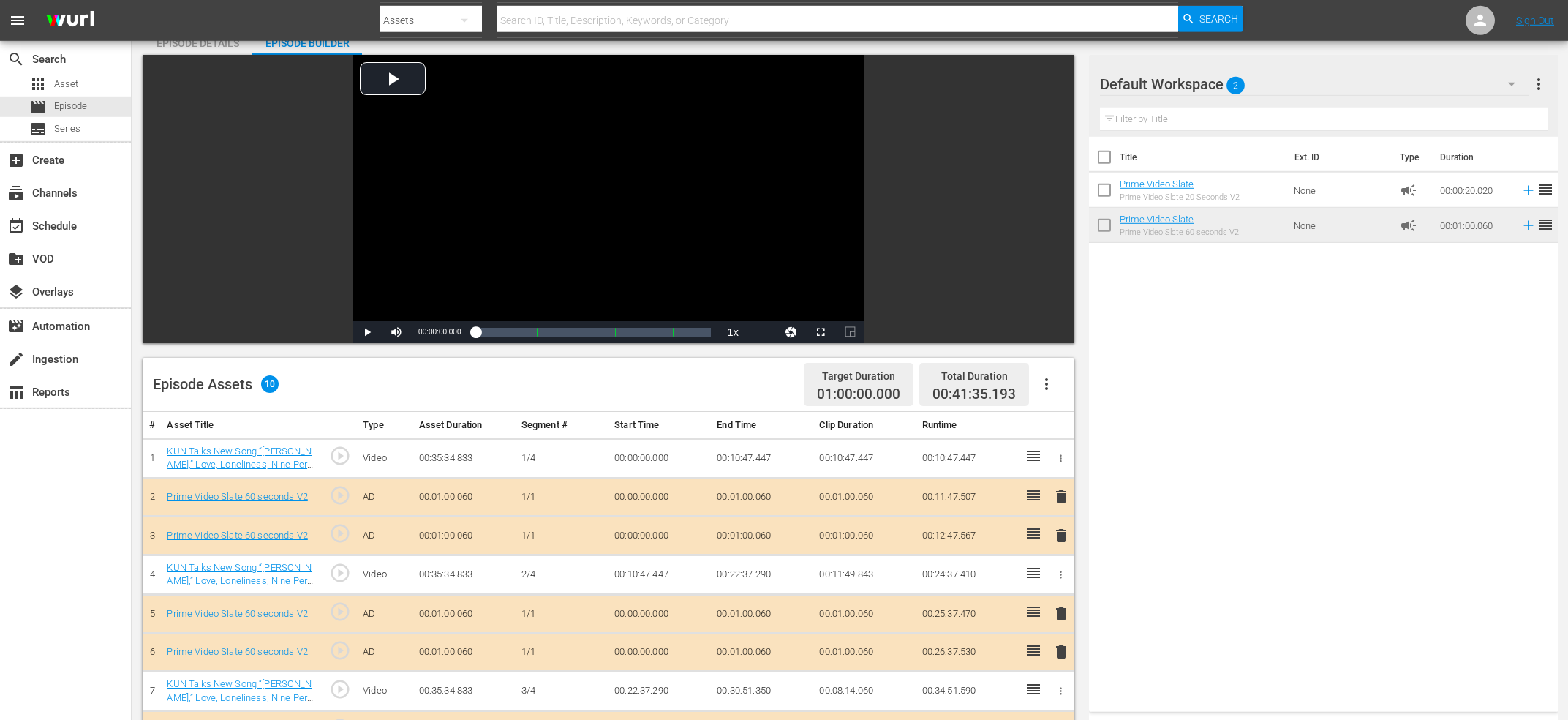
scroll to position [235, 0]
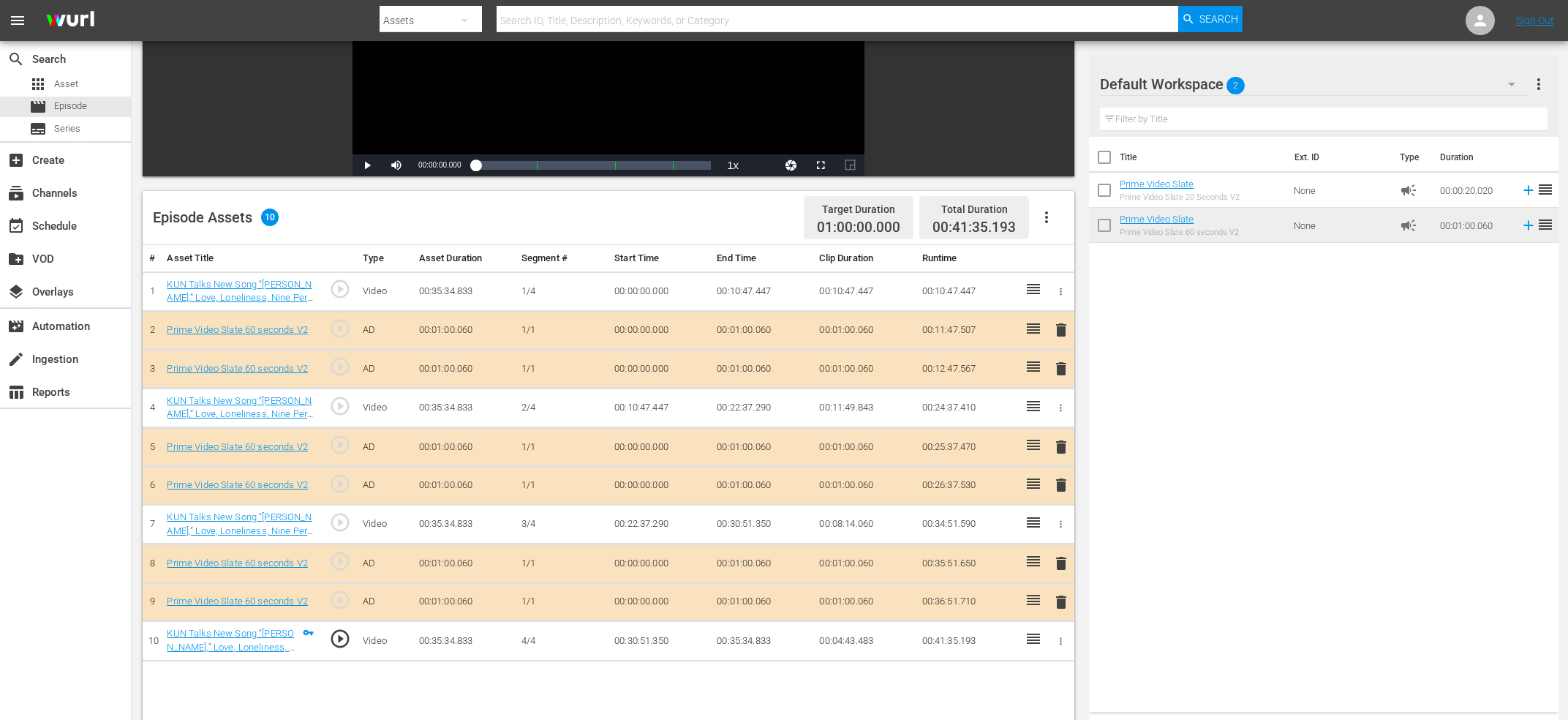
click at [1255, 485] on div "Title Ext. ID Type Duration Prime Video Slate Prime Video Slate 20 Seconds V2 N…" at bounding box center [1323, 421] width 468 height 569
click at [1063, 599] on span "delete" at bounding box center [1061, 601] width 18 height 18
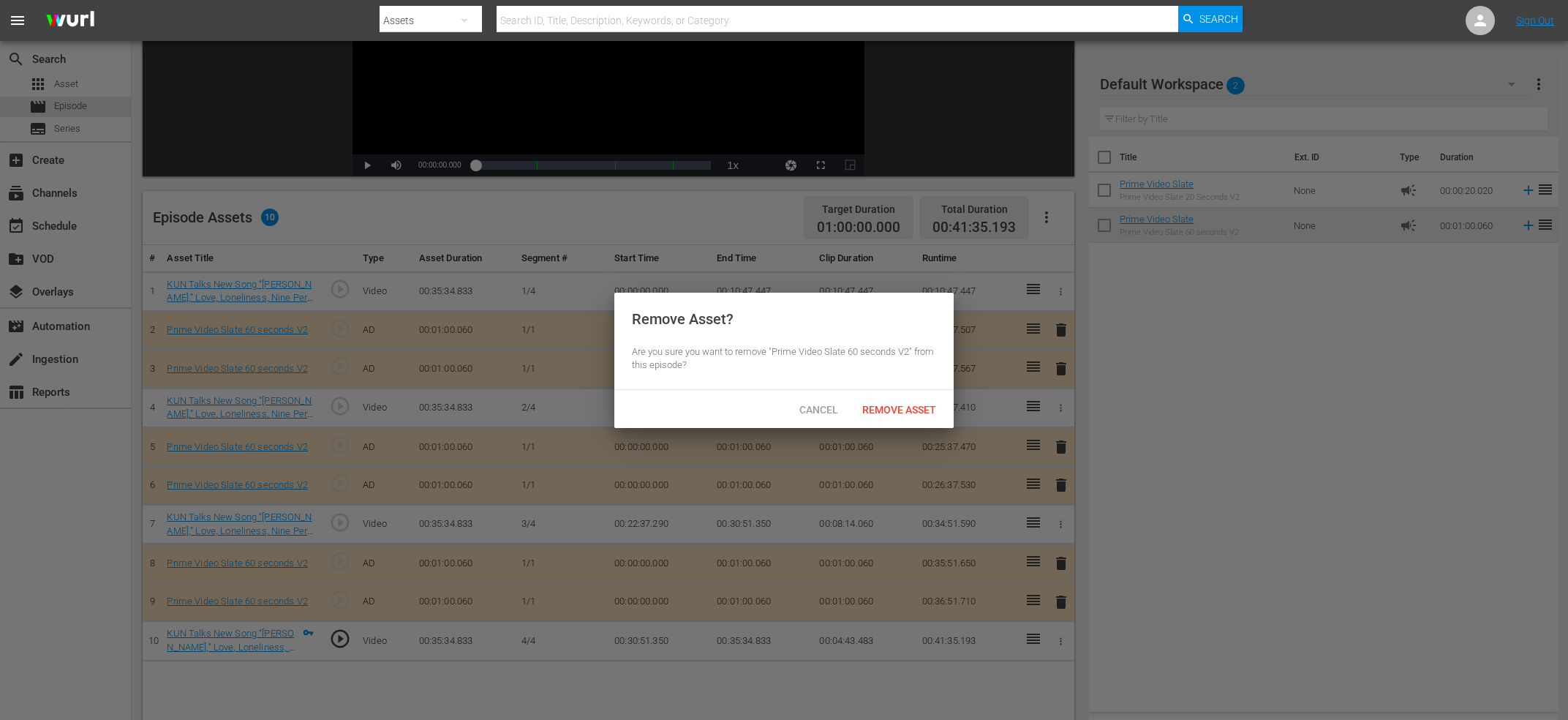
click at [907, 422] on div "Cancel Remove Asset" at bounding box center [784, 409] width 339 height 38
click at [907, 418] on div "Remove Asset" at bounding box center [899, 409] width 97 height 27
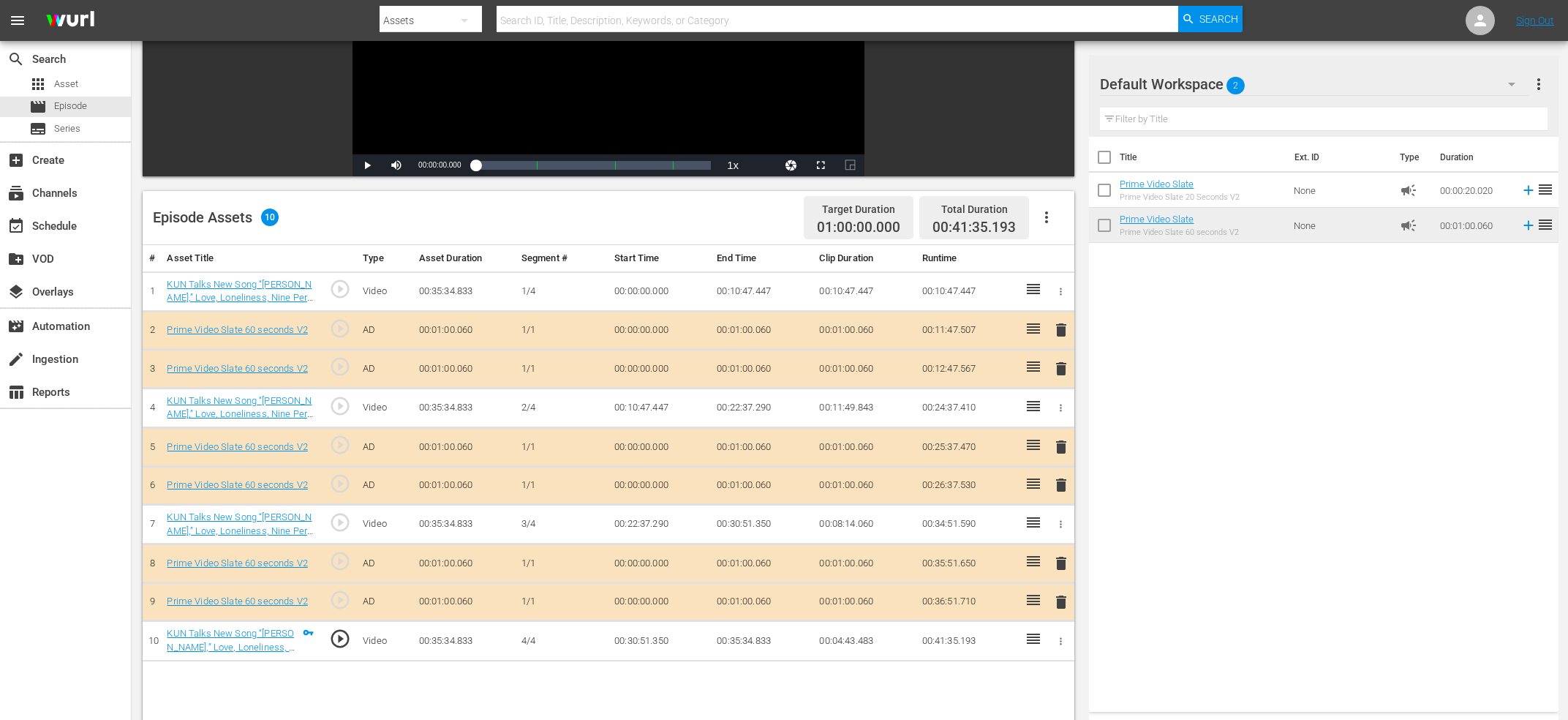
scroll to position [0, 0]
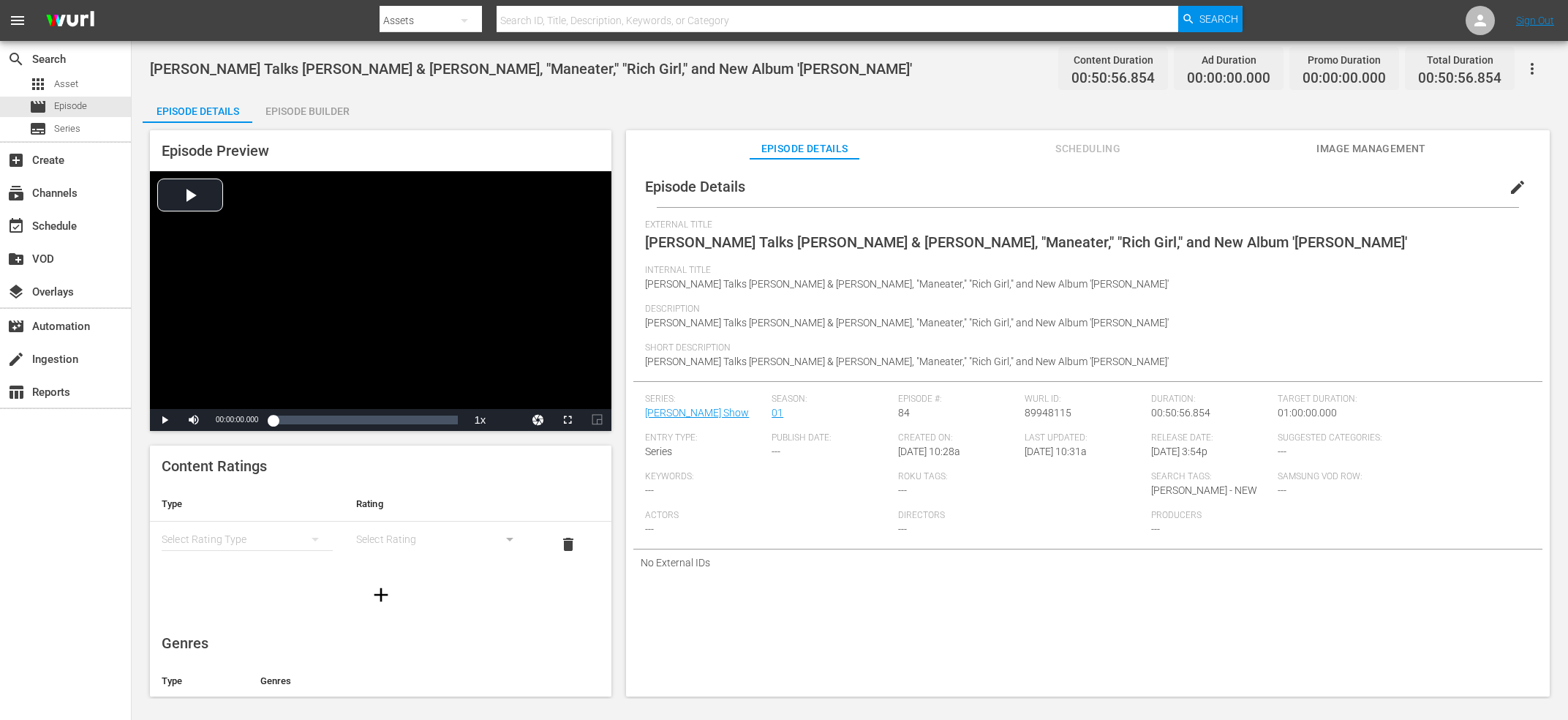
click at [1049, 412] on span "89948115" at bounding box center [1048, 412] width 47 height 12
copy span "89948115"
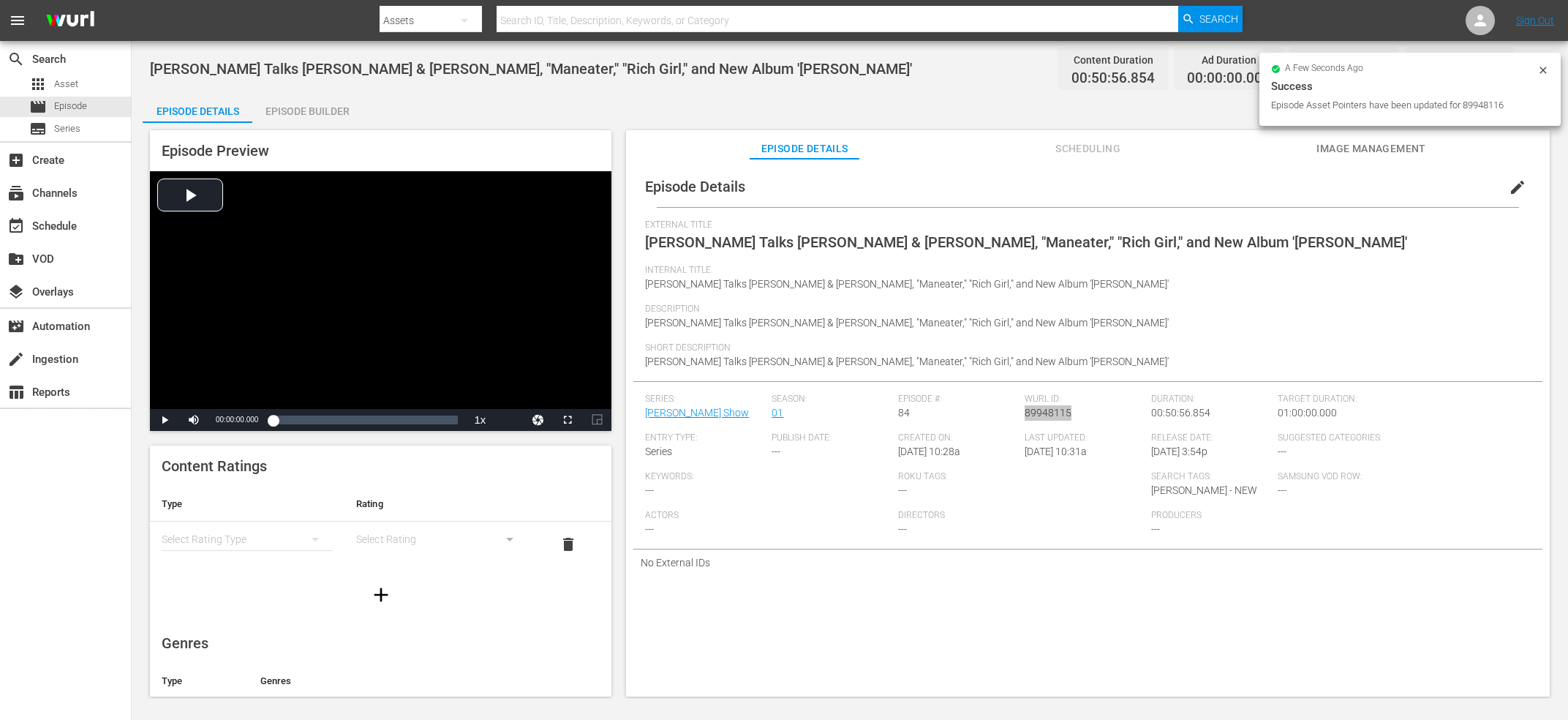
click at [318, 112] on div "Episode Builder" at bounding box center [307, 111] width 109 height 36
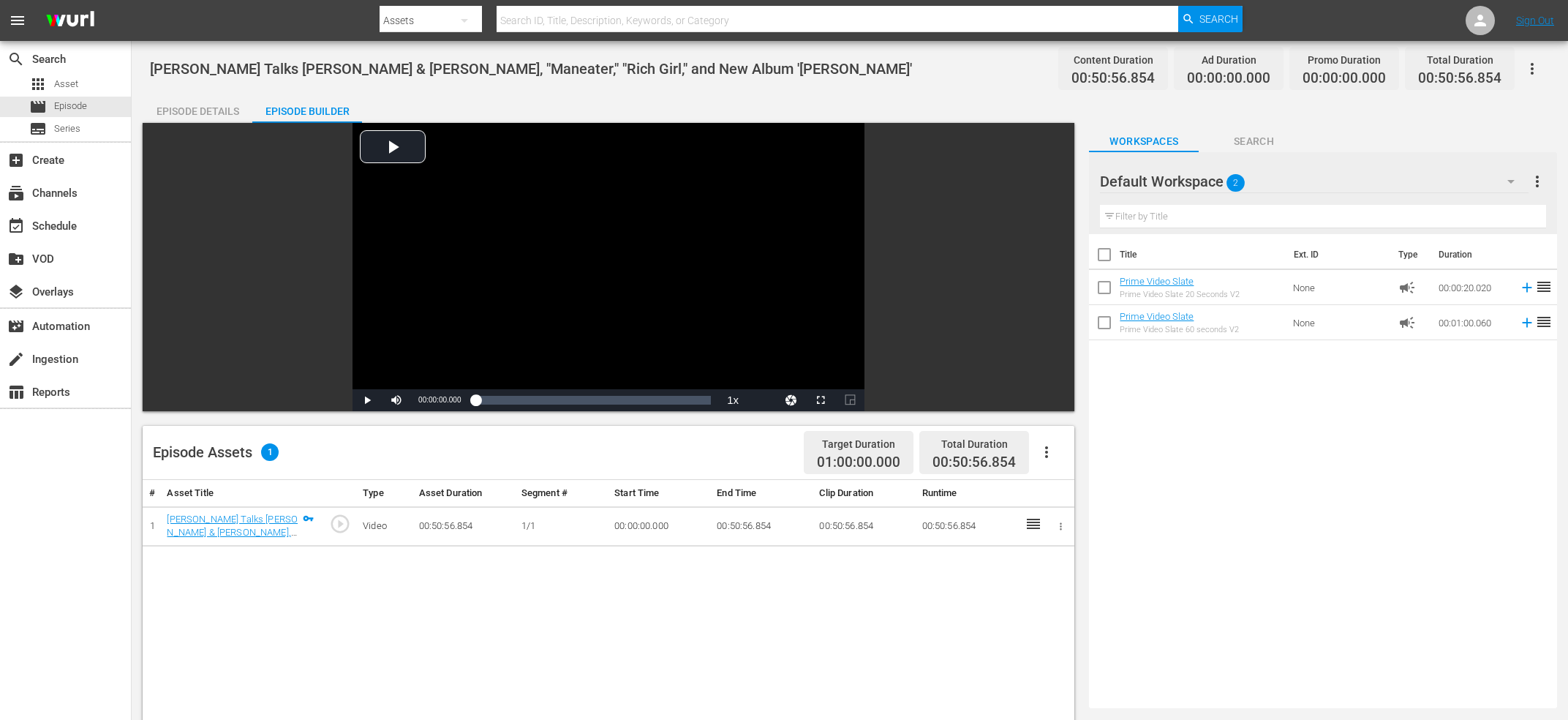
click at [1039, 448] on icon "button" at bounding box center [1046, 452] width 18 height 18
click at [1093, 455] on div "Edit Cue Points" at bounding box center [1090, 458] width 99 height 36
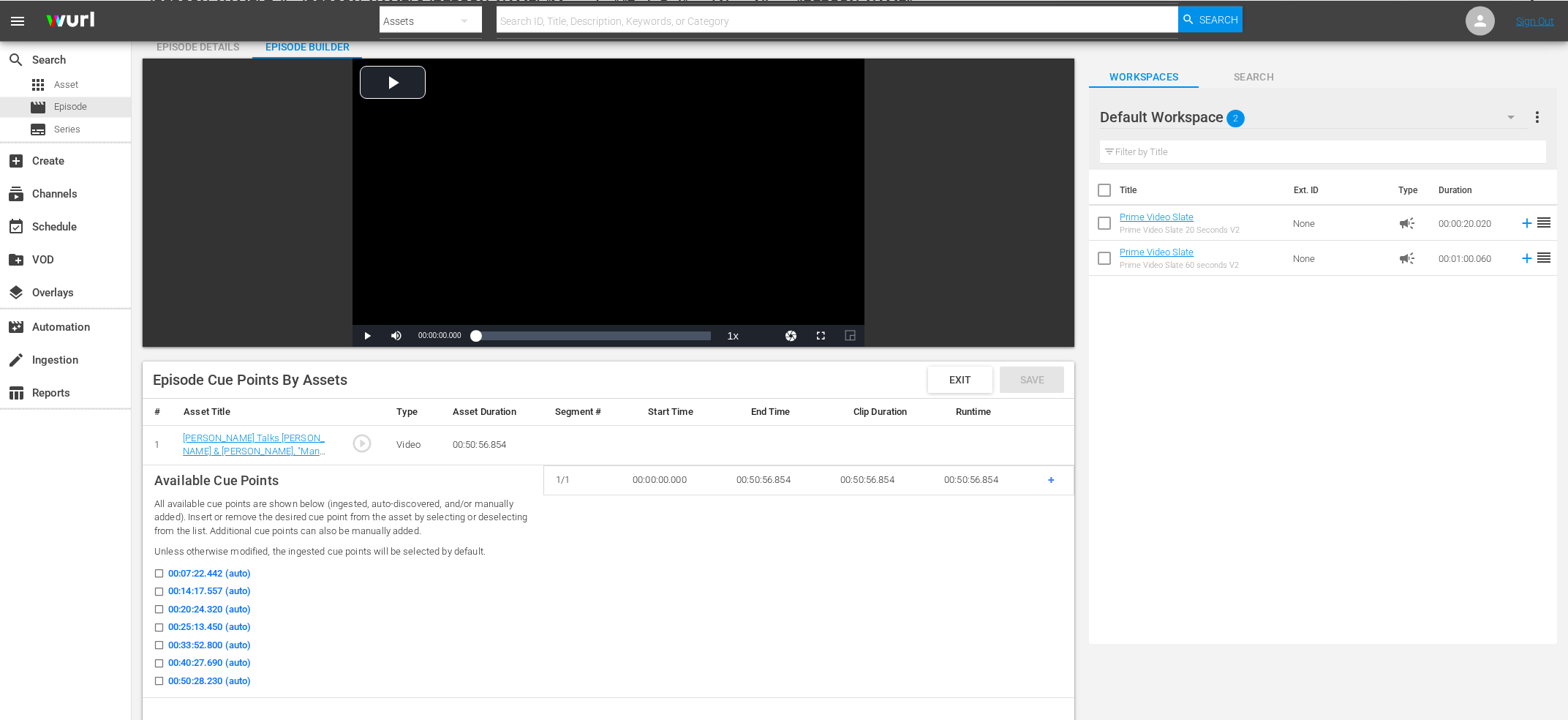
scroll to position [156, 0]
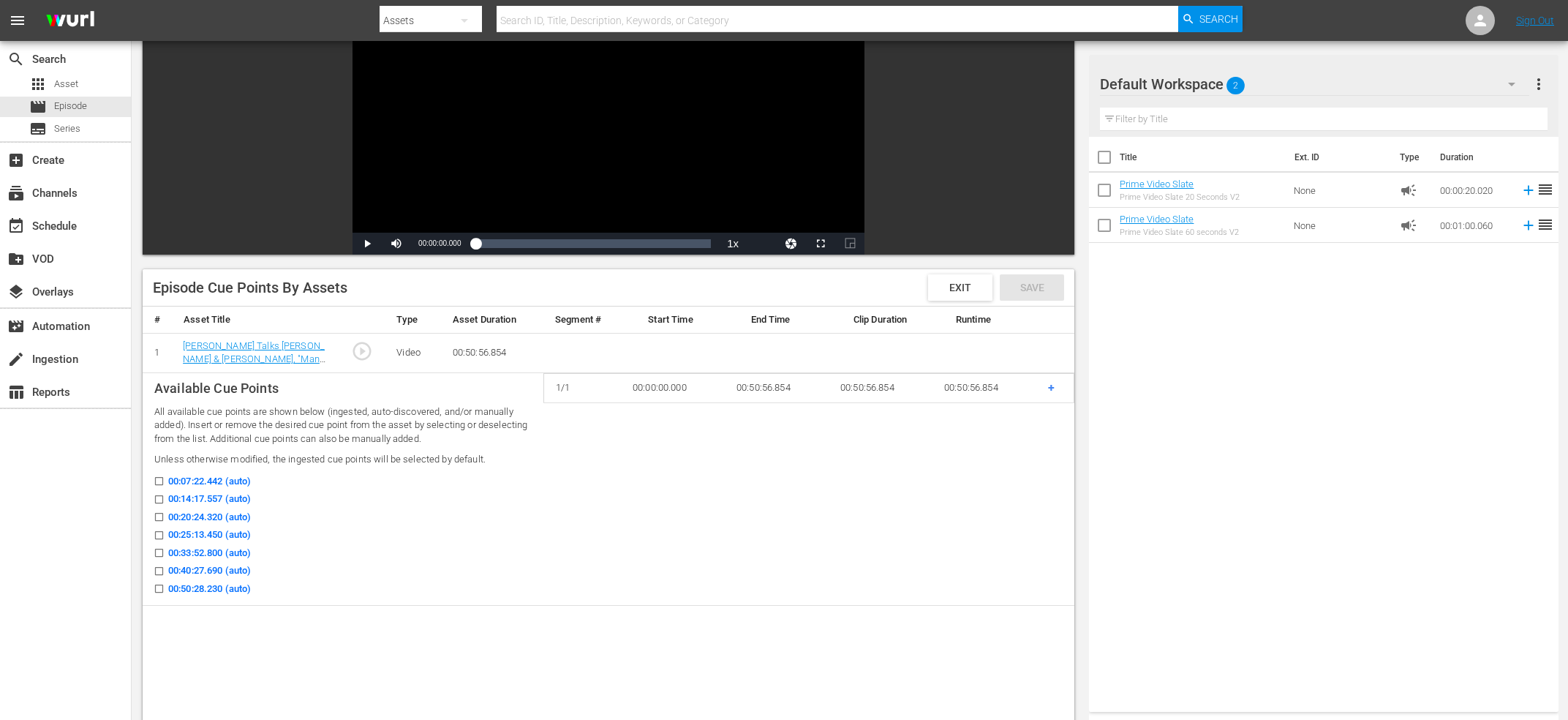
click at [155, 499] on input "00:14:17.557 (auto)" at bounding box center [155, 502] width 19 height 11
checkbox input "true"
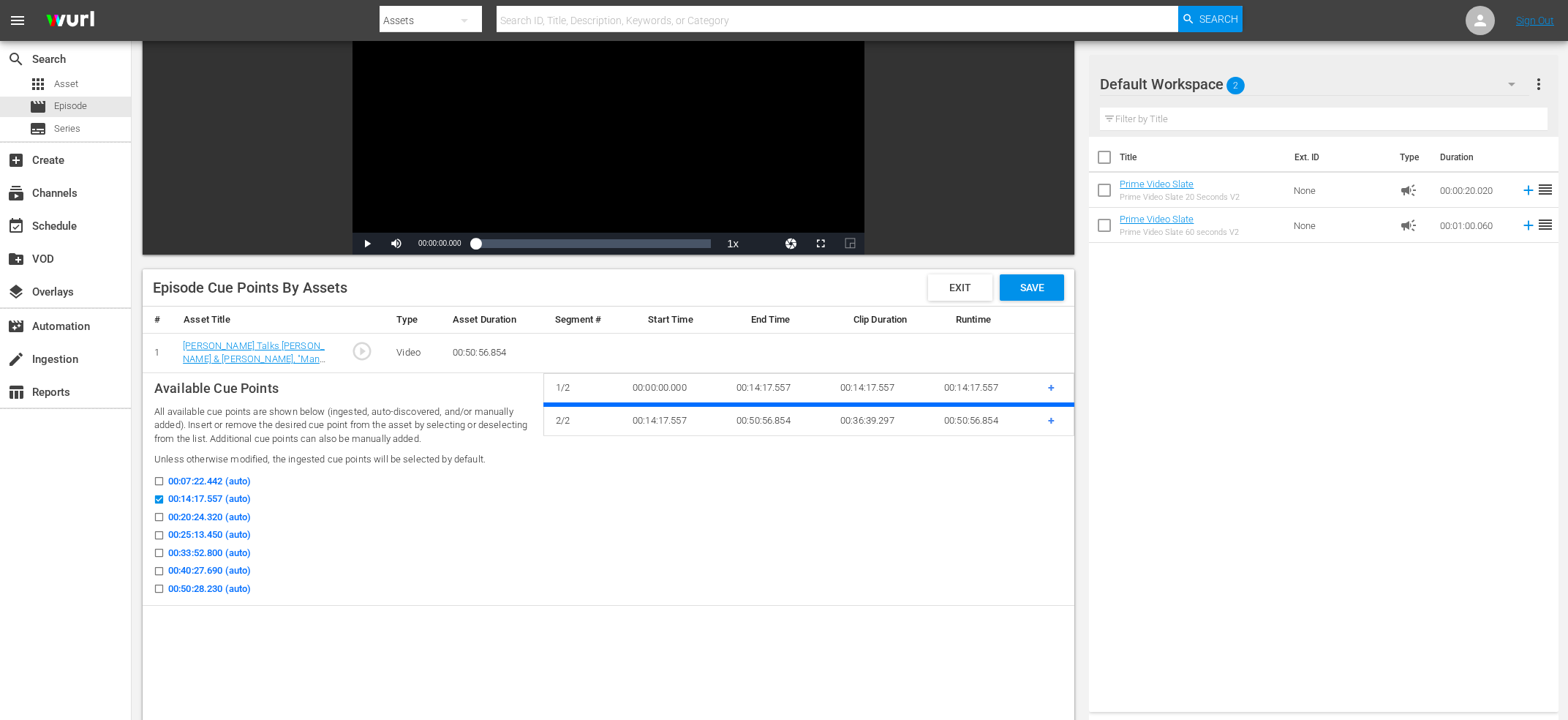
click at [154, 534] on input "00:25:13.450 (auto)" at bounding box center [155, 539] width 19 height 11
checkbox input "true"
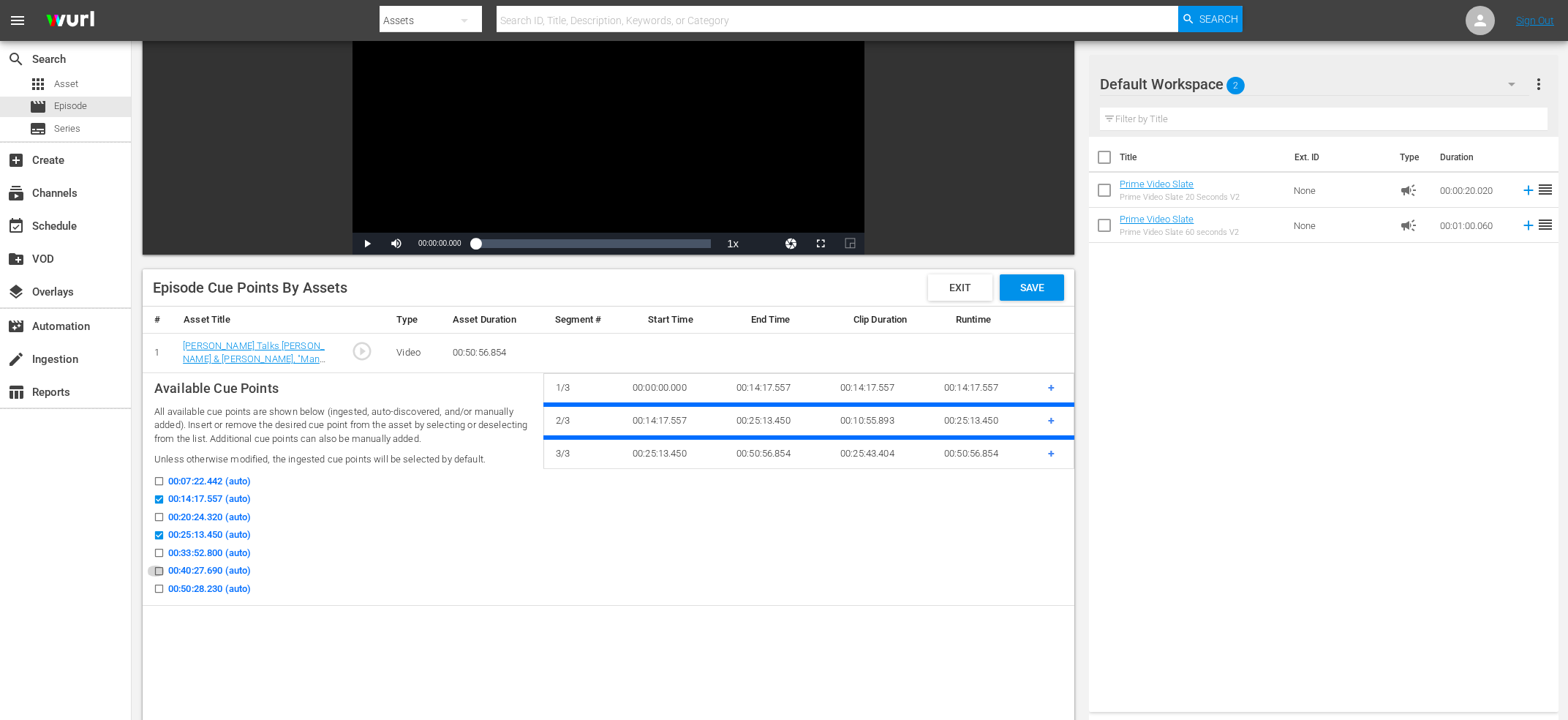
click at [156, 576] on input "00:40:27.690 (auto)" at bounding box center [155, 574] width 19 height 11
checkbox input "true"
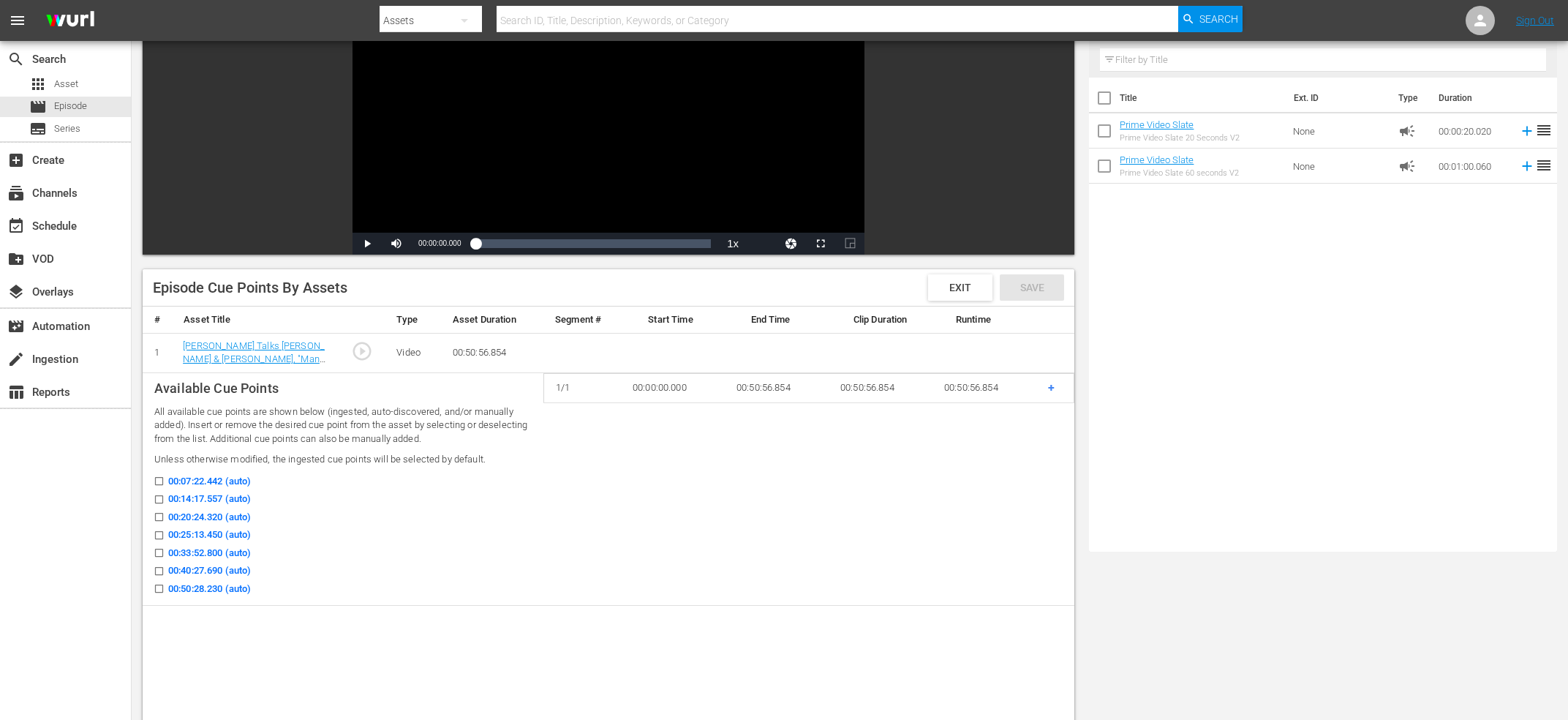
checkbox input "false"
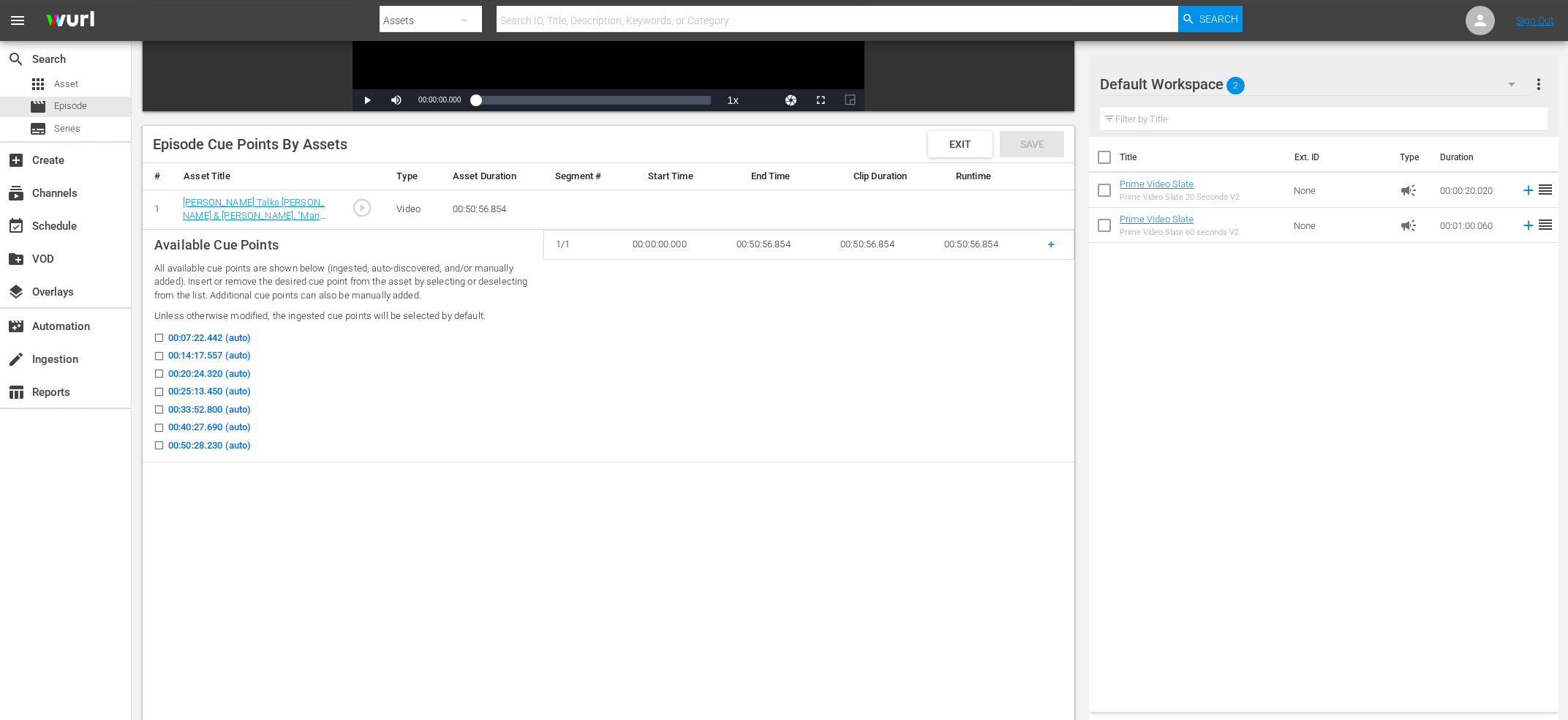
scroll to position [313, 0]
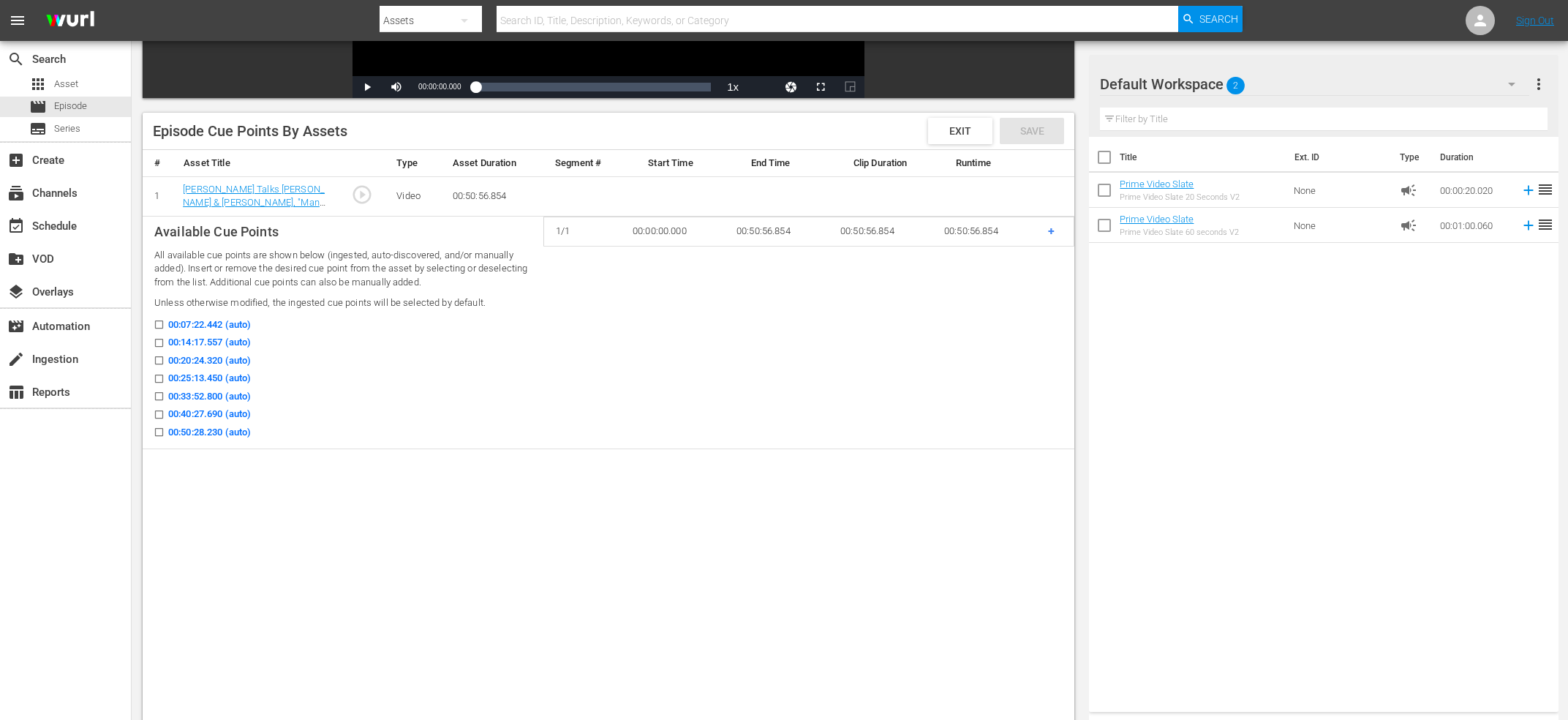
click at [160, 342] on input "00:14:17.557 (auto)" at bounding box center [155, 346] width 19 height 11
checkbox input "true"
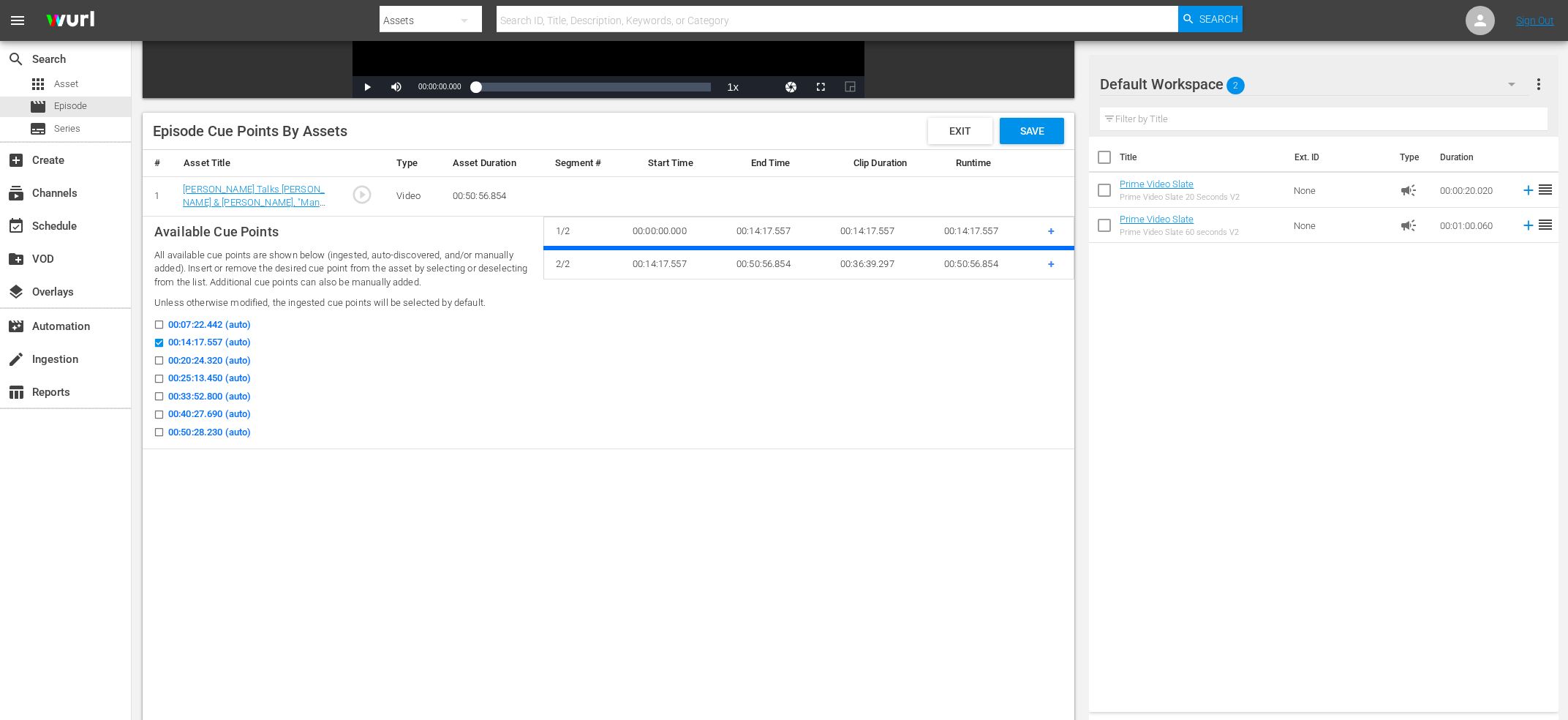
click at [158, 375] on icon at bounding box center [159, 379] width 8 height 8
click at [158, 376] on input "00:25:13.450 (auto)" at bounding box center [155, 382] width 19 height 11
checkbox input "true"
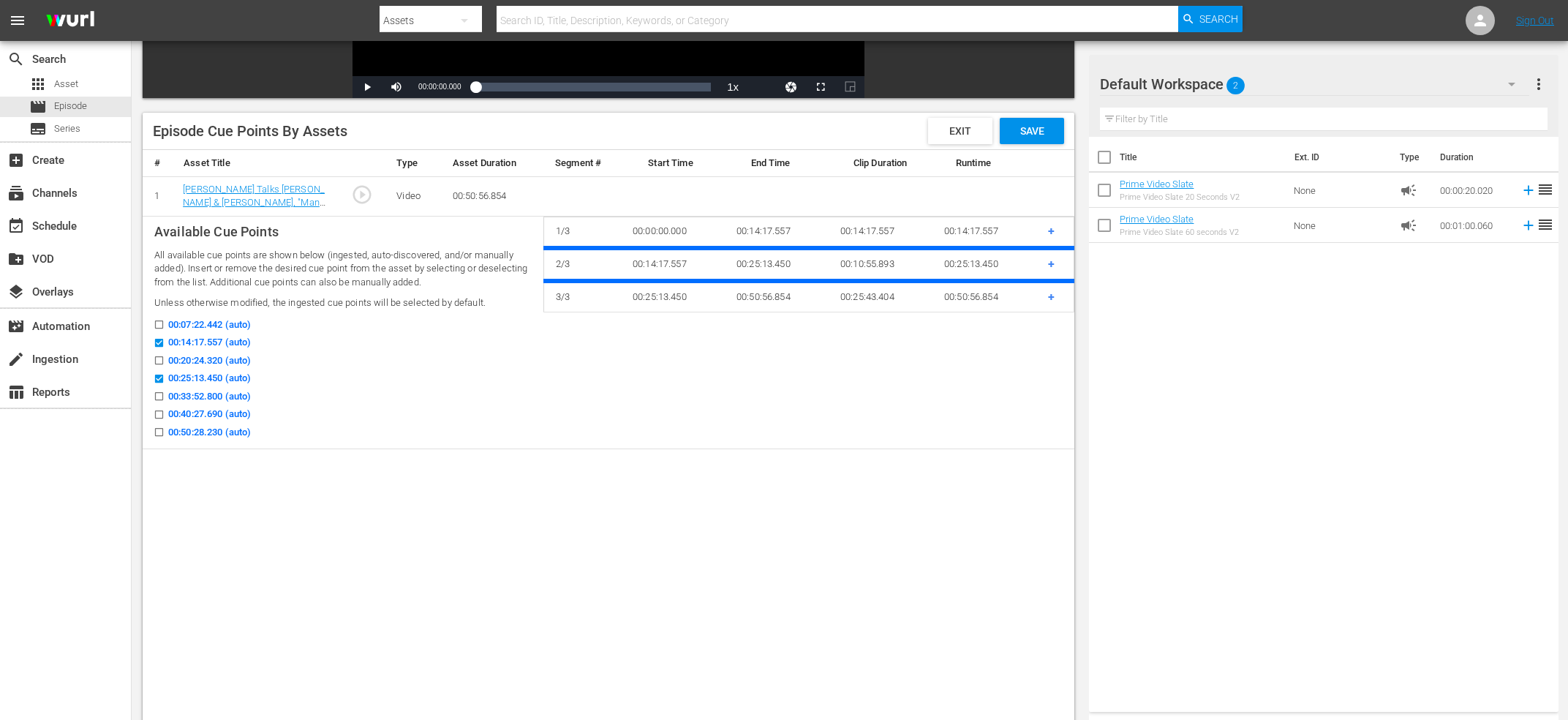
click at [153, 410] on span at bounding box center [155, 414] width 19 height 11
click at [153, 411] on input "00:40:27.690 (auto)" at bounding box center [155, 417] width 19 height 11
checkbox input "true"
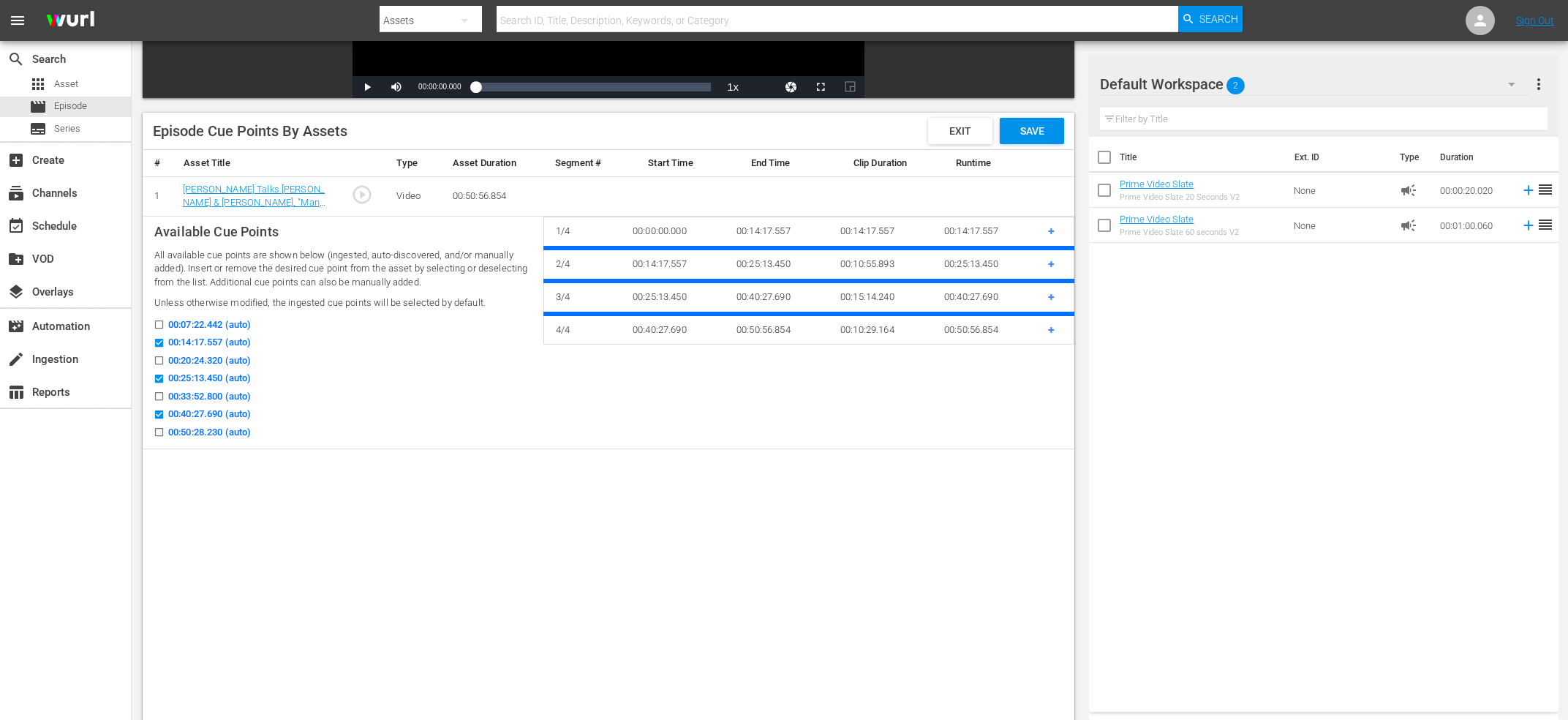
click at [1045, 112] on div "Episode Cue Points By Assets Exit Save" at bounding box center [609, 131] width 932 height 37
click at [1046, 126] on span "Save" at bounding box center [1032, 131] width 48 height 12
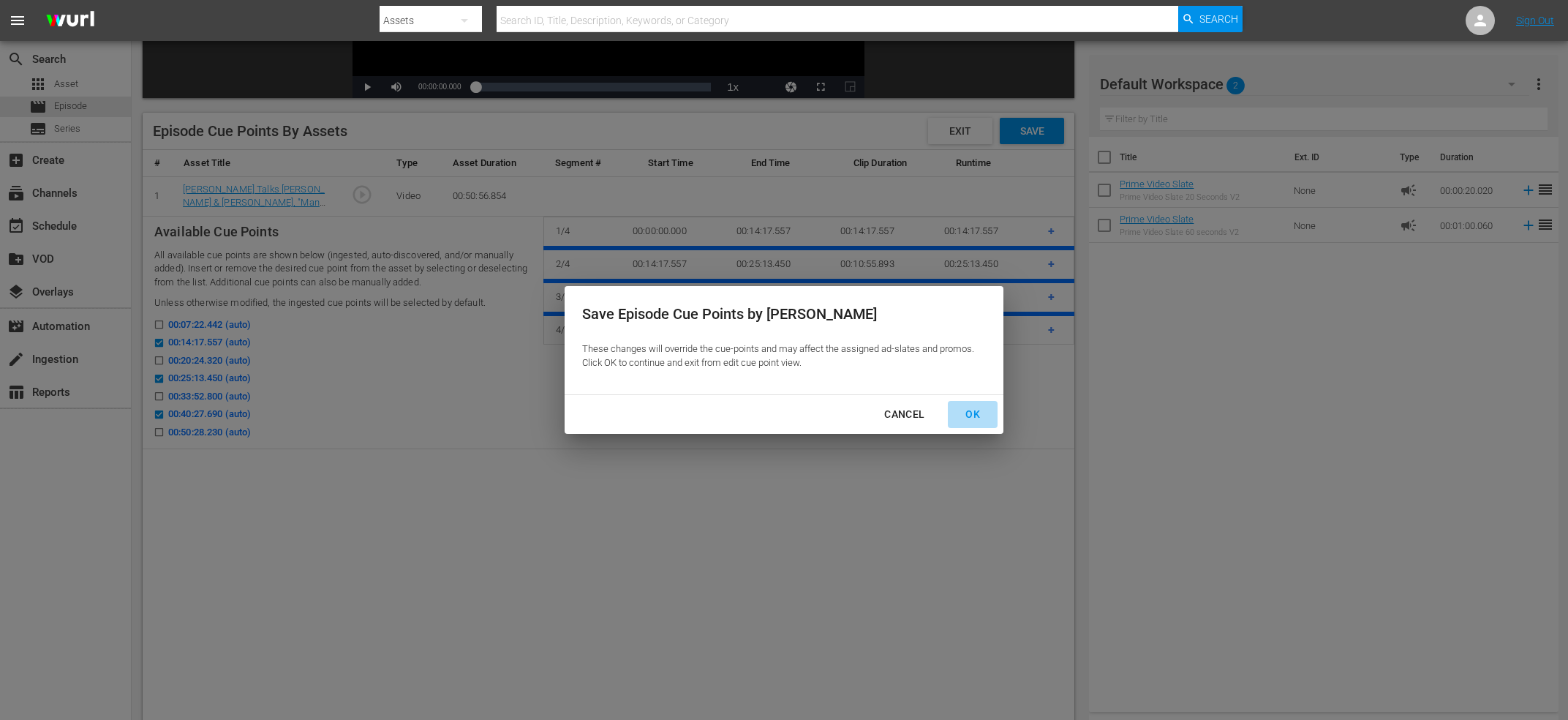
click at [960, 411] on div "OK" at bounding box center [972, 414] width 38 height 19
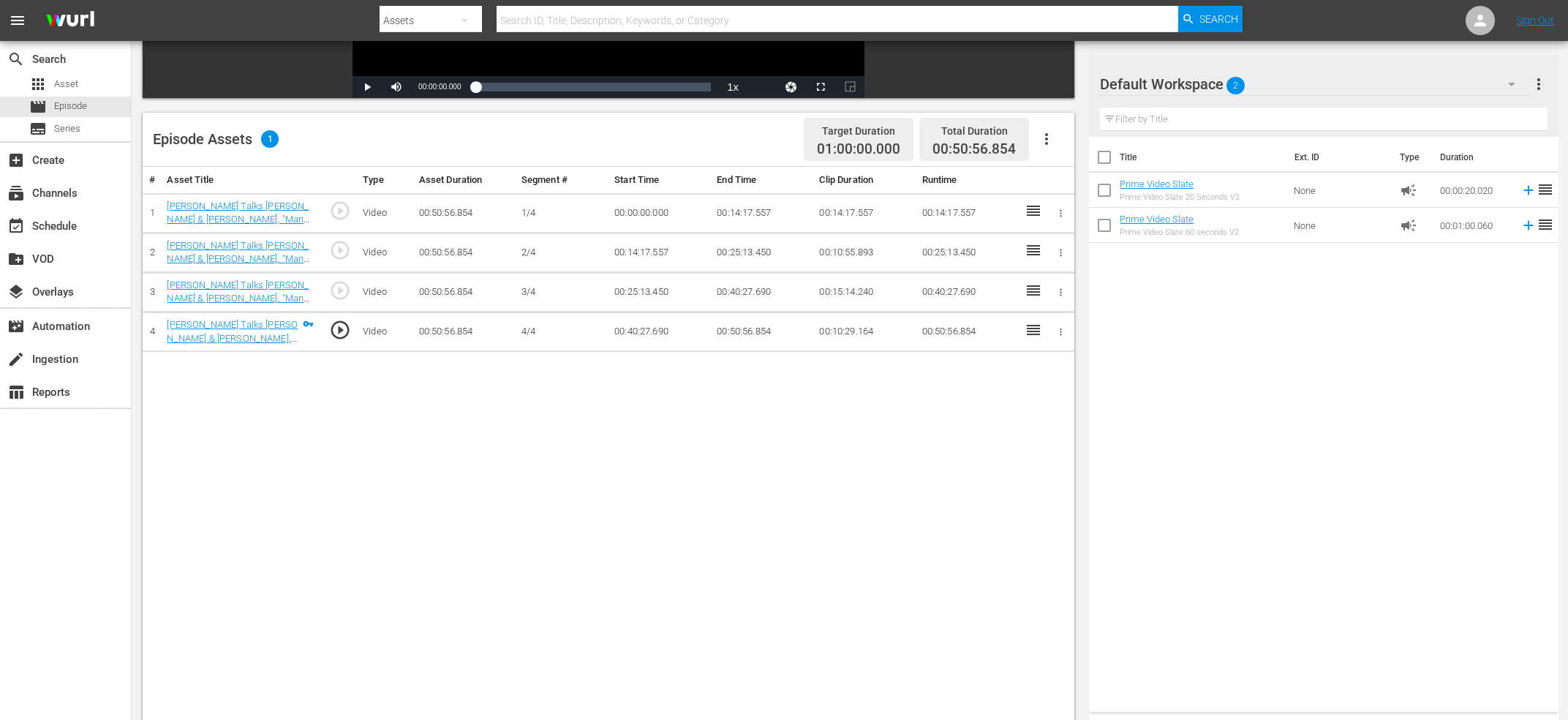
click at [1055, 150] on button "button" at bounding box center [1047, 139] width 36 height 36
click at [1083, 181] on div "Fill with Ads" at bounding box center [1090, 180] width 99 height 36
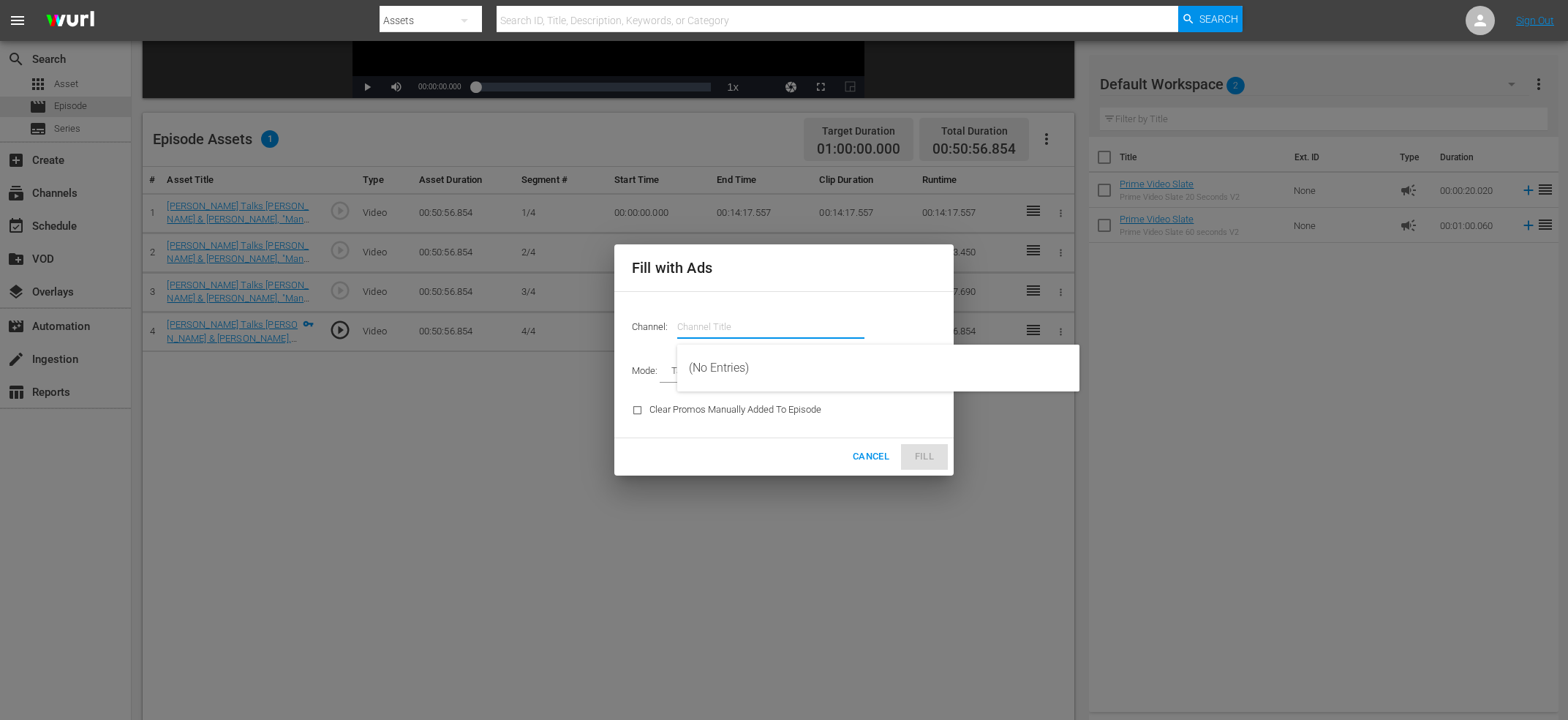
click at [738, 336] on input "text" at bounding box center [770, 327] width 187 height 36
click at [792, 372] on div "Election Laughs (1363 - freevee_freeveeoriginals_1)" at bounding box center [878, 368] width 379 height 36
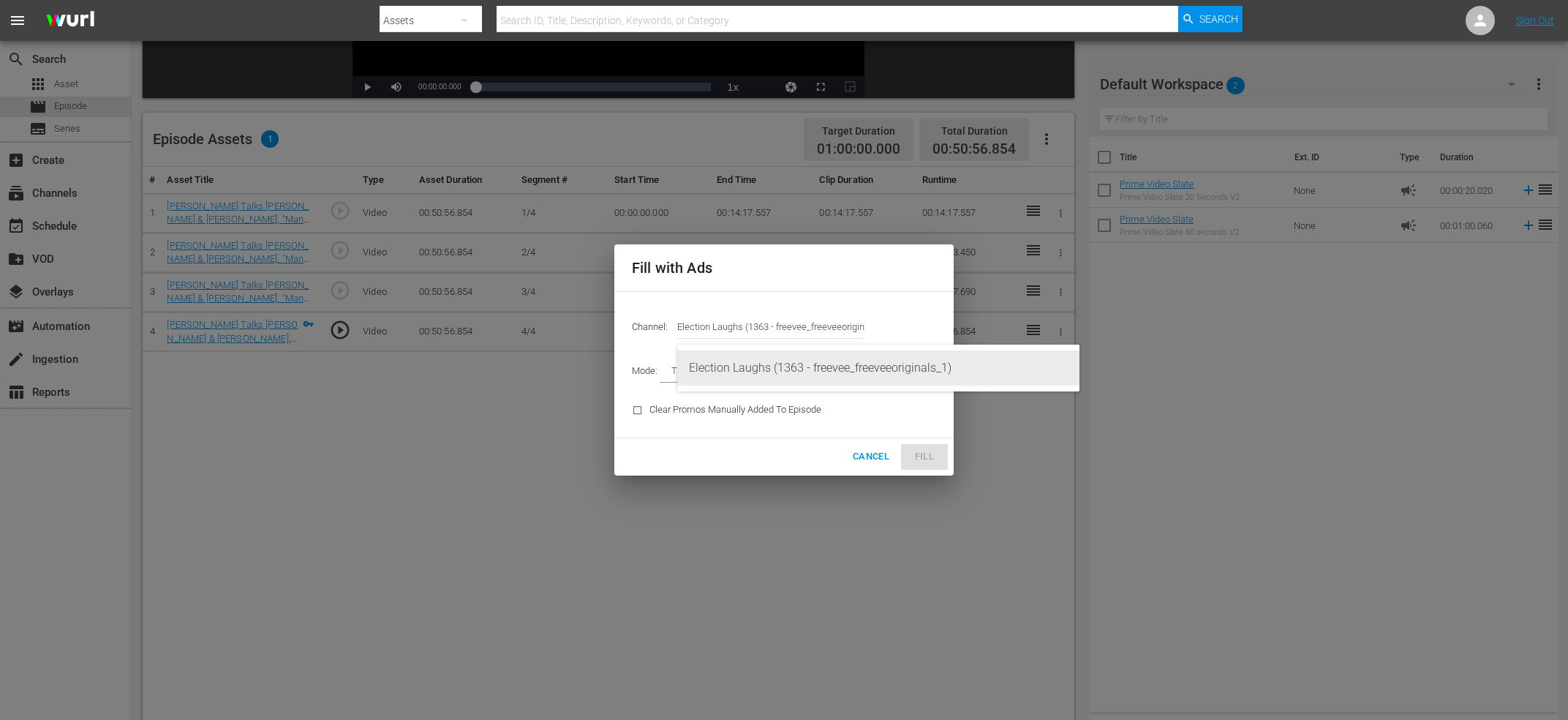
type input "Election Laughs (1363)"
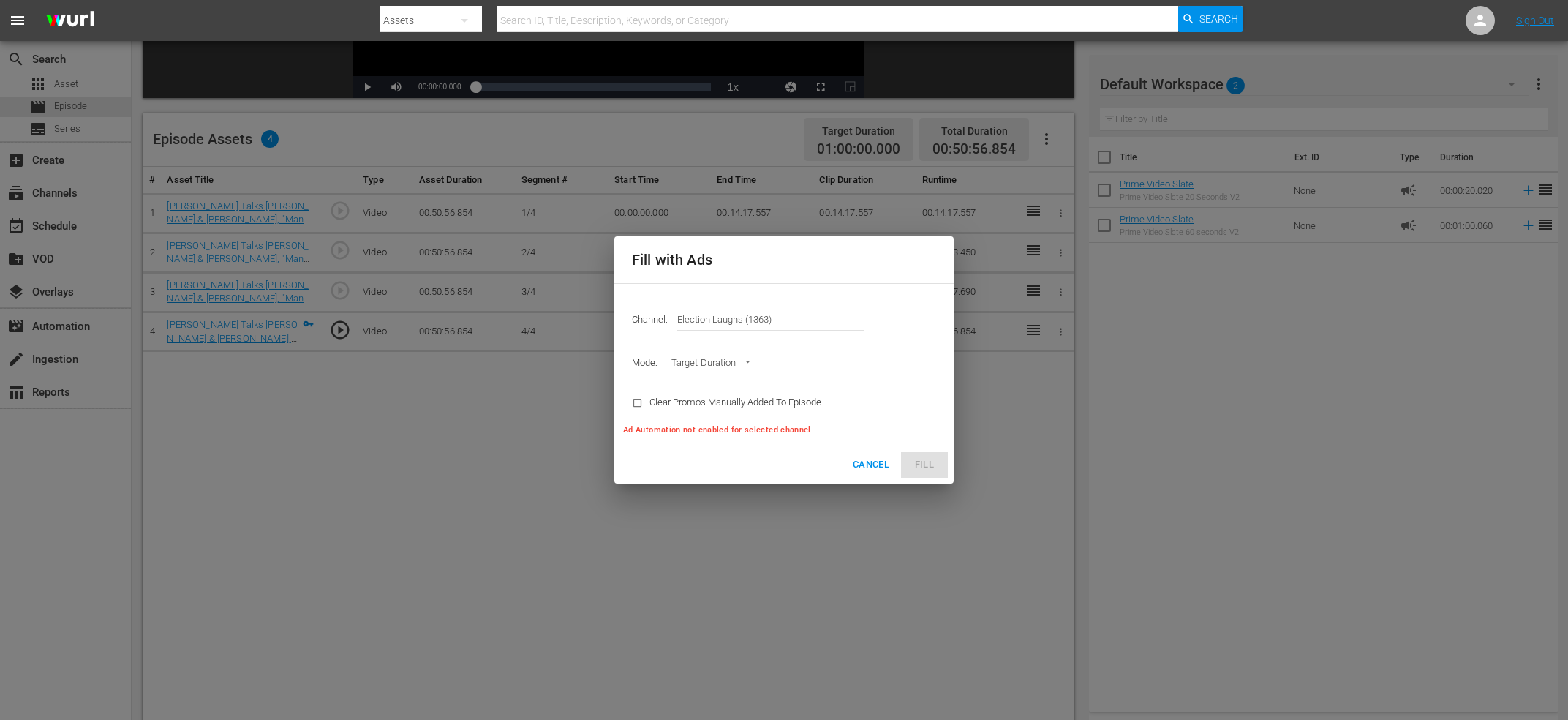
type input "AD_BREAK_DURATION"
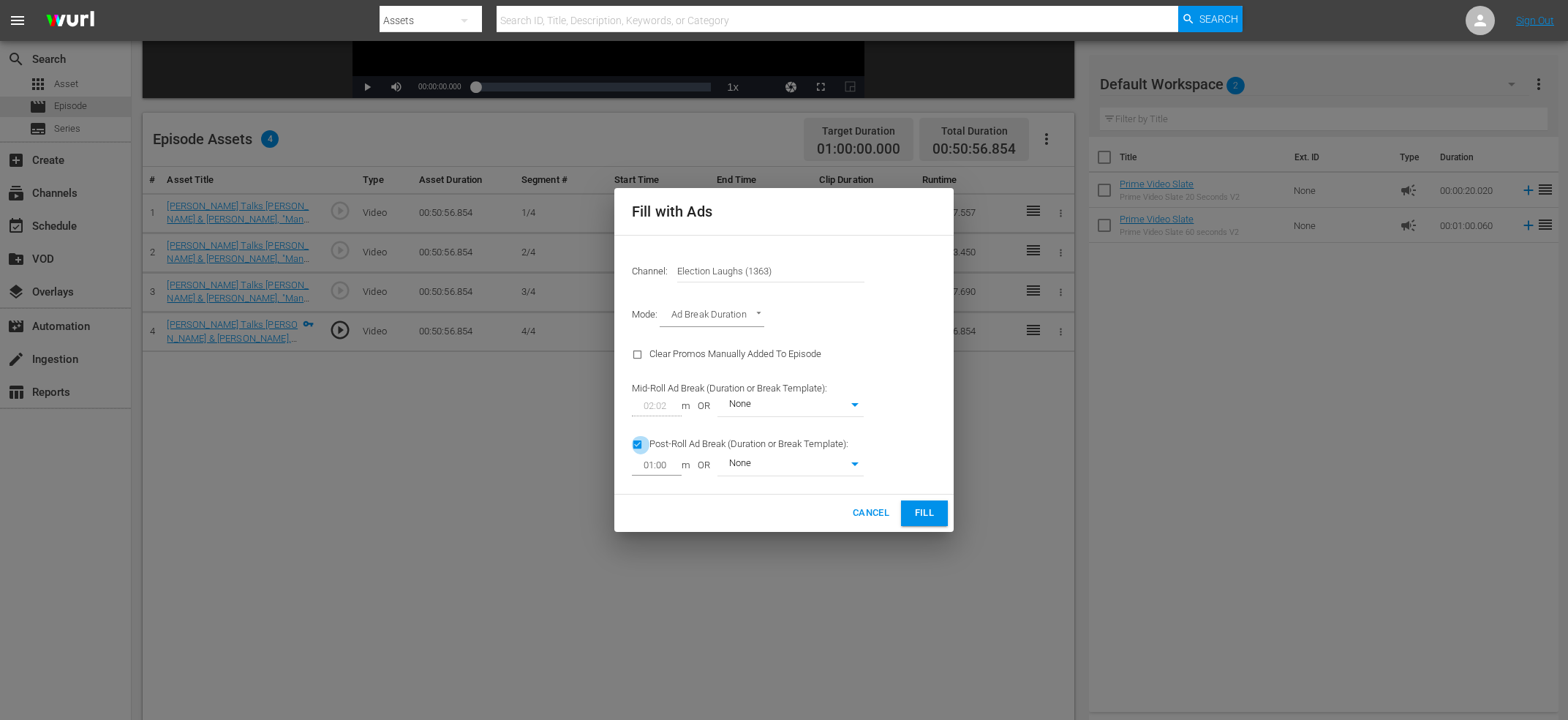
click at [640, 449] on input "checkbox" at bounding box center [640, 447] width 18 height 20
checkbox input "false"
click at [940, 512] on button "Fill" at bounding box center [925, 512] width 47 height 25
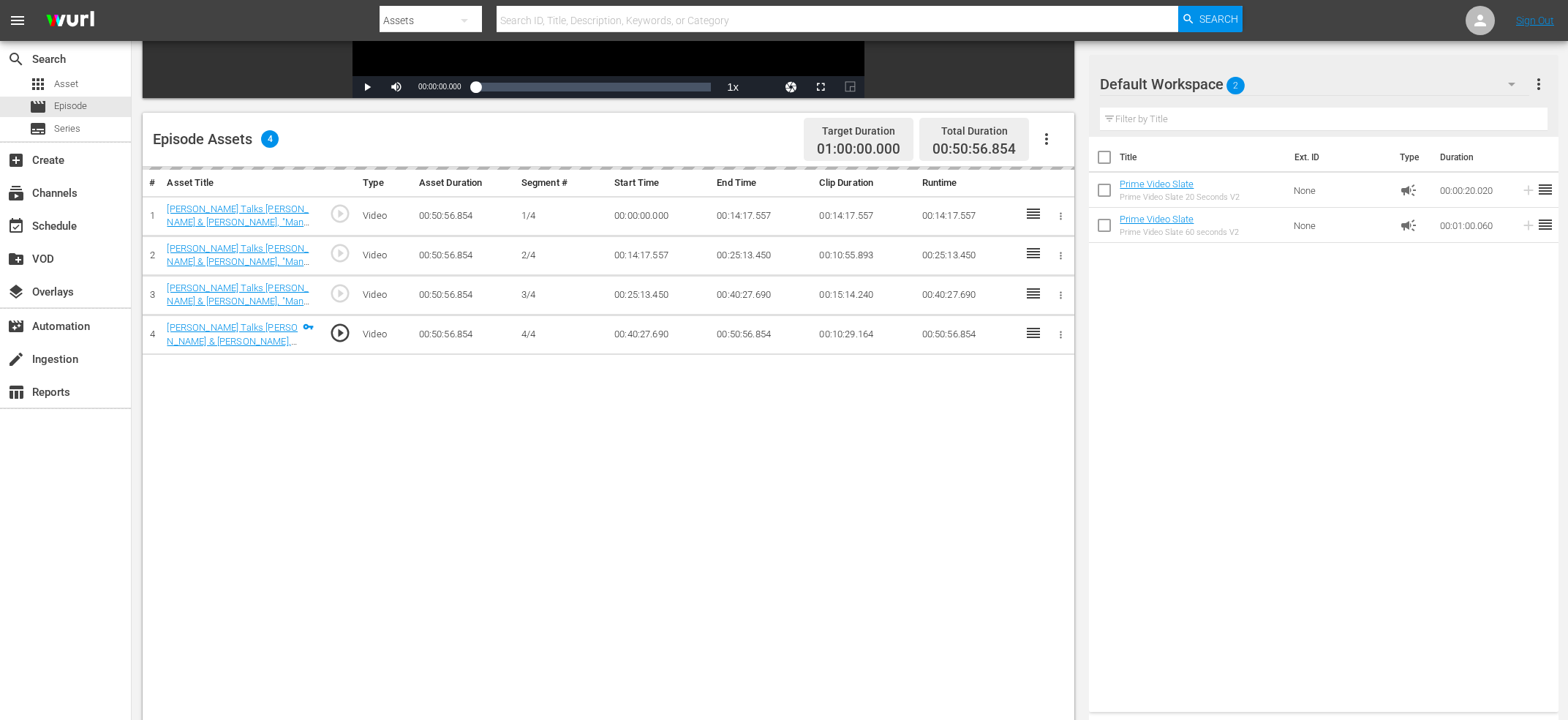
type input "0"
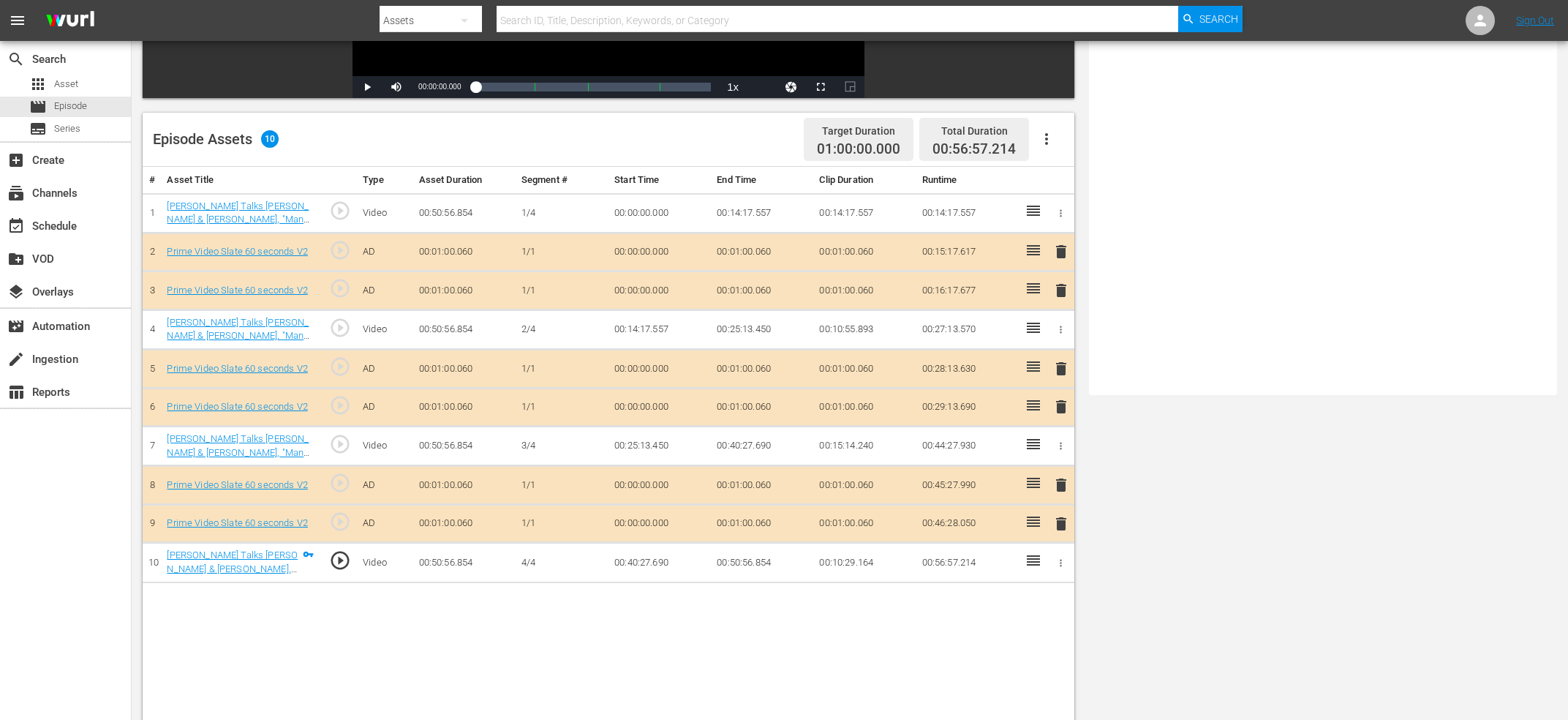
scroll to position [0, 0]
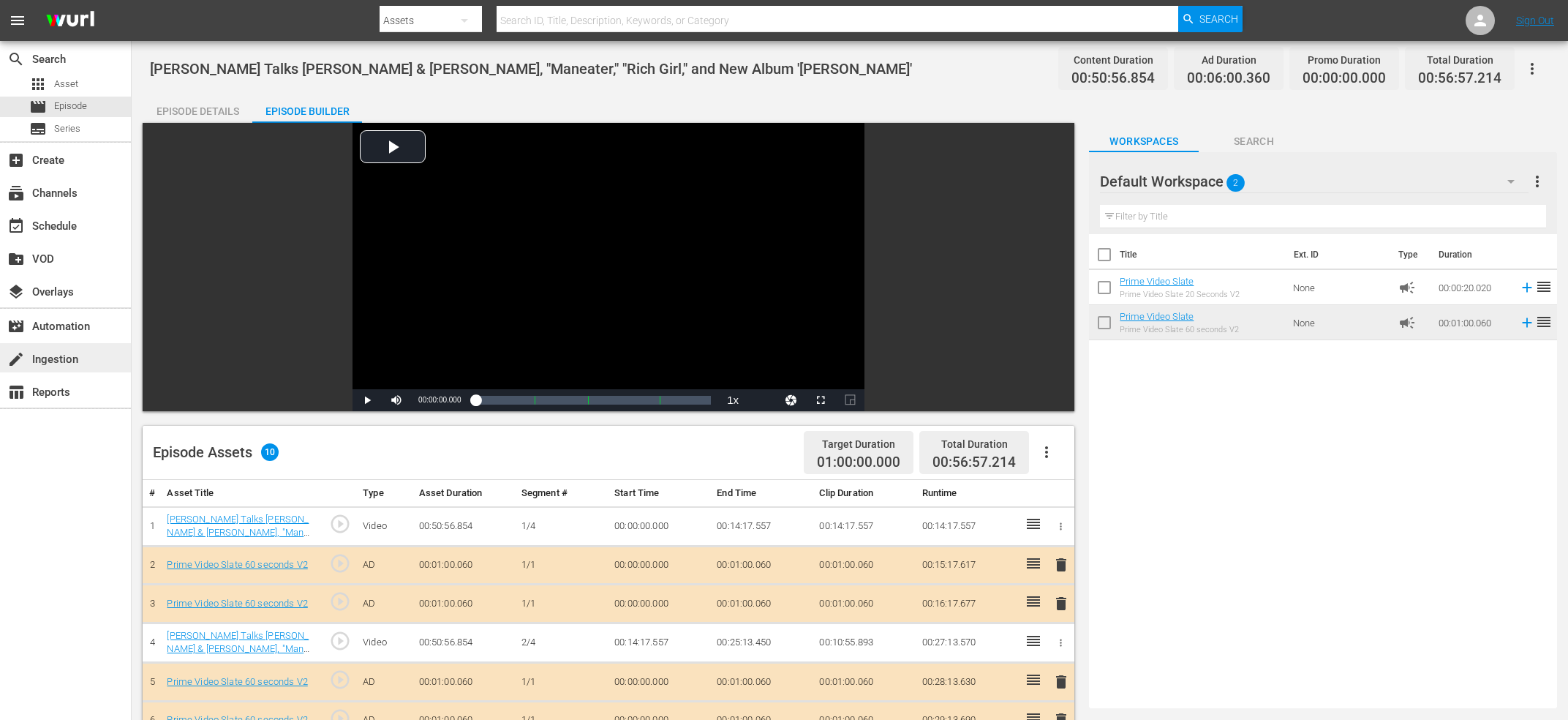
click at [58, 357] on div "create Ingestion" at bounding box center [41, 357] width 82 height 13
